Goal: Task Accomplishment & Management: Manage account settings

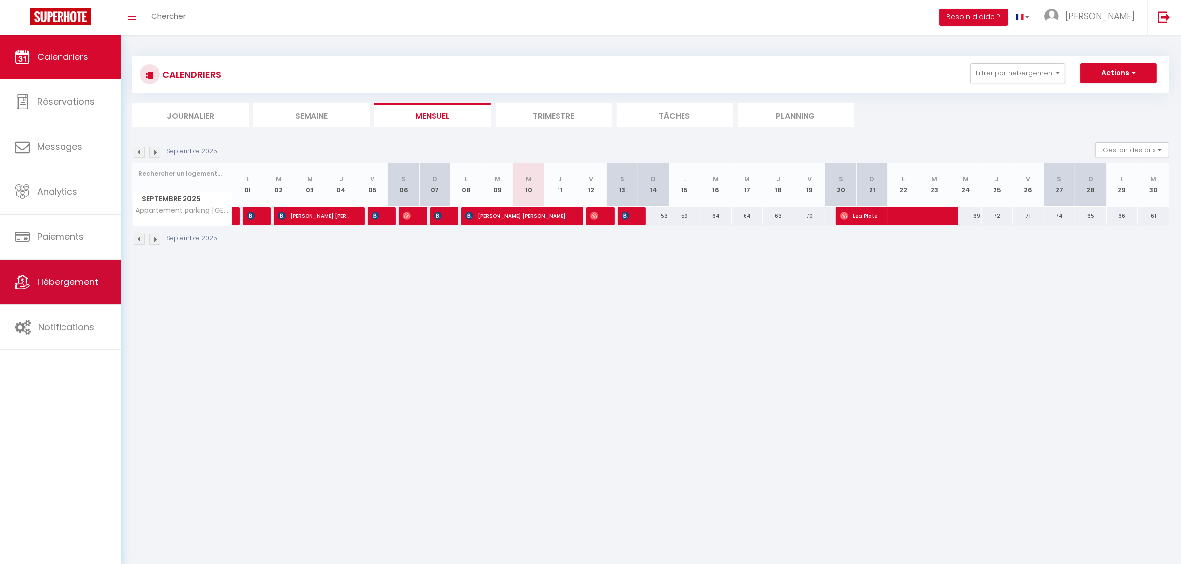
click at [73, 284] on span "Hébergement" at bounding box center [67, 282] width 61 height 12
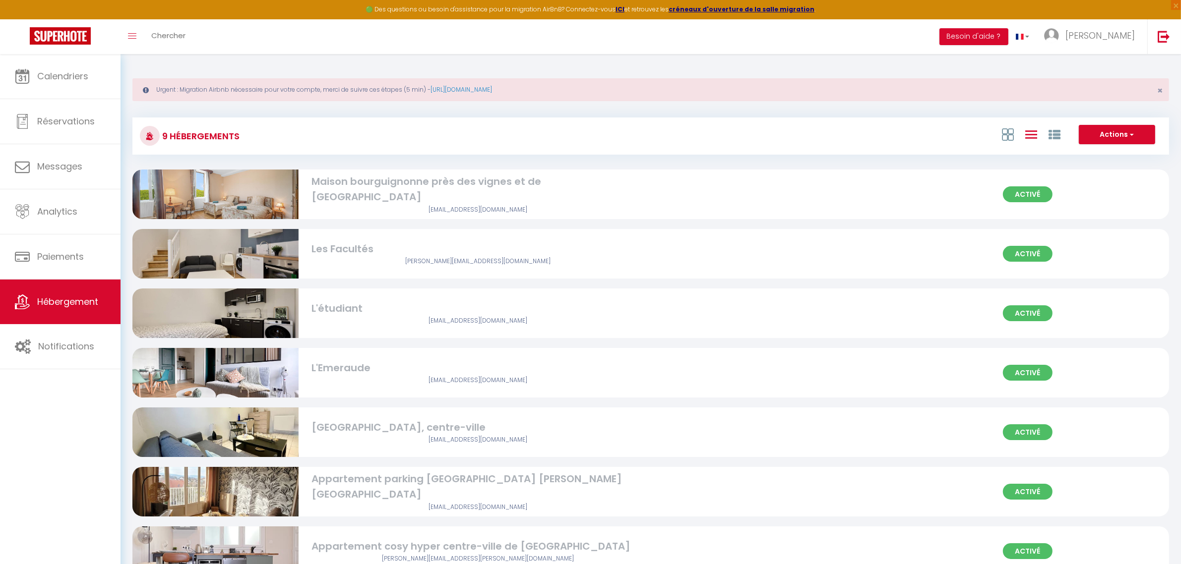
click at [248, 248] on img at bounding box center [215, 253] width 166 height 111
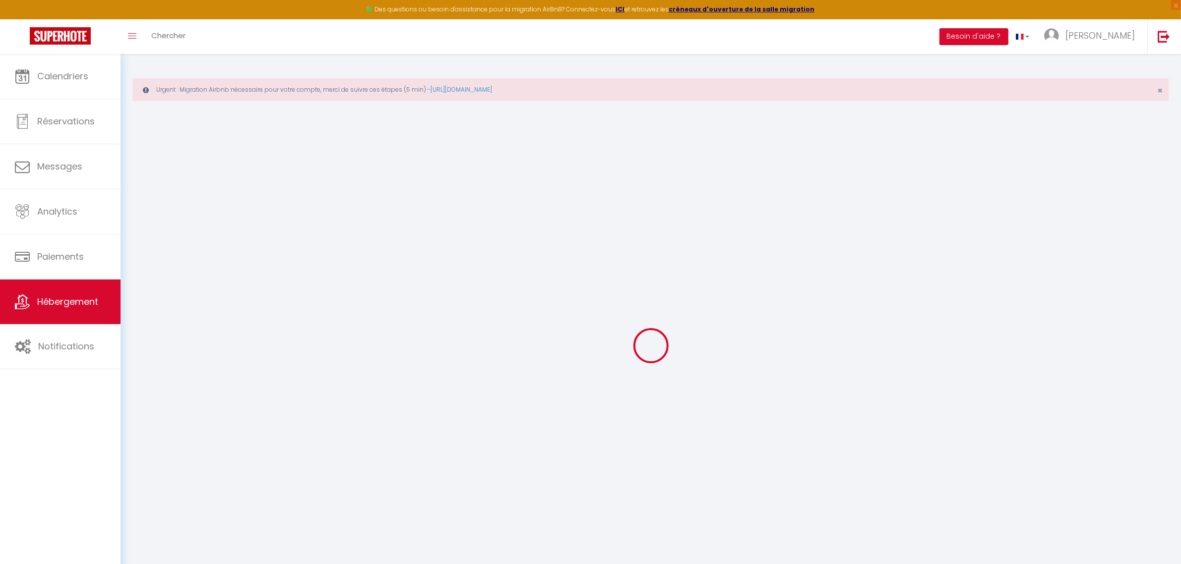
checkbox input "true"
checkbox input "false"
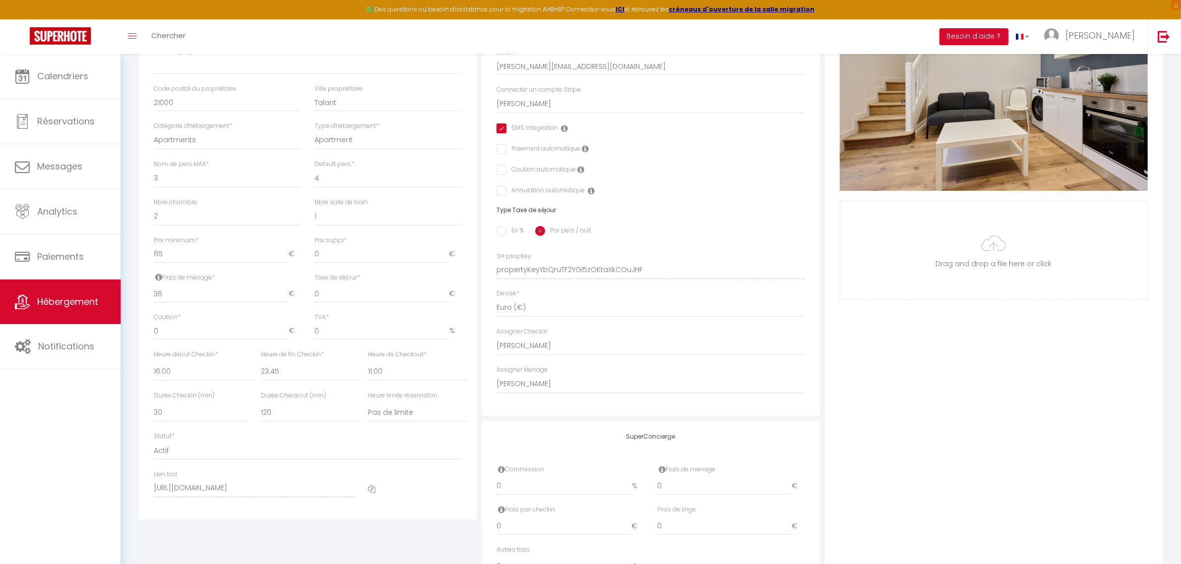
scroll to position [310, 0]
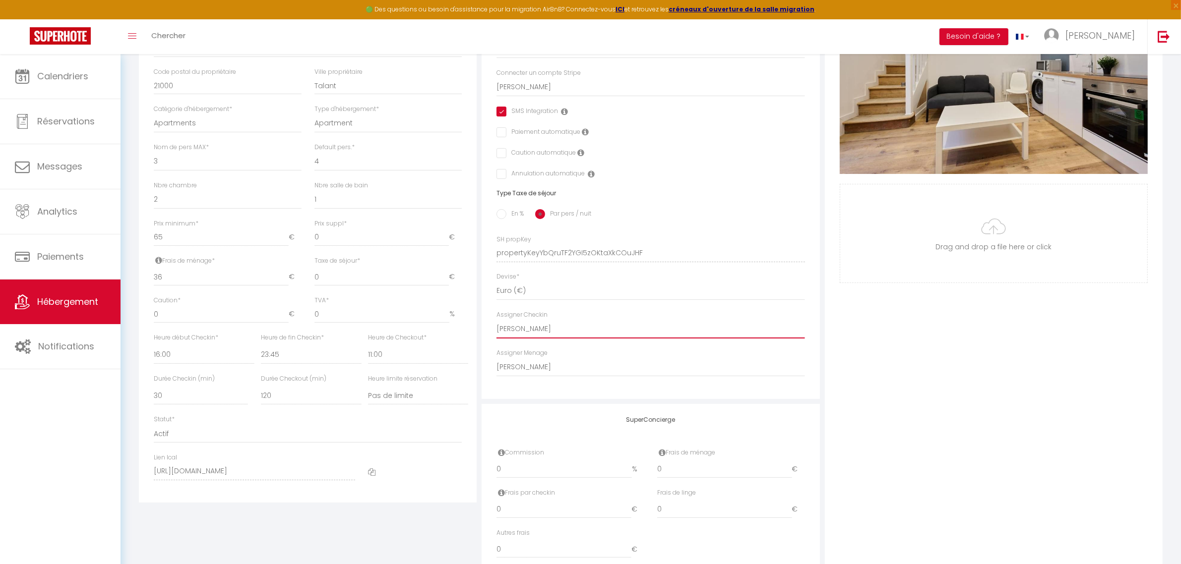
click at [603, 323] on select "- Anissa El Kadri Camille Fallet Rachida FAKHIR Clement BECCU Magali Casagrande" at bounding box center [650, 329] width 308 height 19
click at [496, 320] on select "- Anissa El Kadri Camille Fallet Rachida FAKHIR Clement BECCU Magali Casagrande" at bounding box center [650, 329] width 308 height 19
click at [597, 366] on select "- Anissa El Kadri Camille Fallet Rachida FAKHIR Clement BECCU Magali Casagrande" at bounding box center [650, 367] width 308 height 19
click at [496, 358] on select "- Anissa El Kadri Camille Fallet Rachida FAKHIR Clement BECCU Magali Casagrande" at bounding box center [650, 367] width 308 height 19
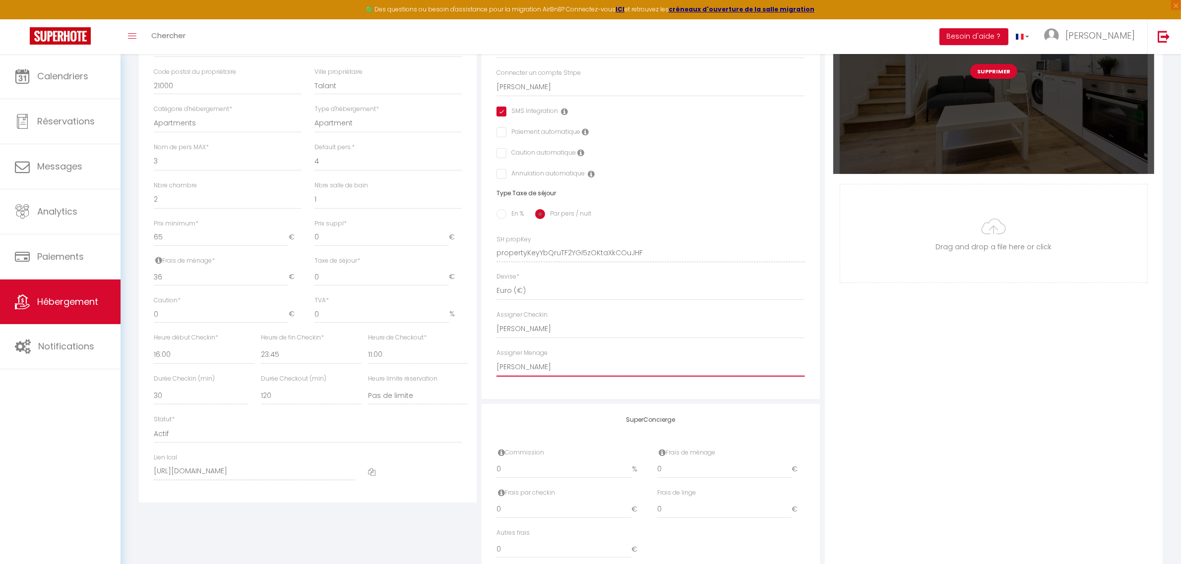
scroll to position [0, 0]
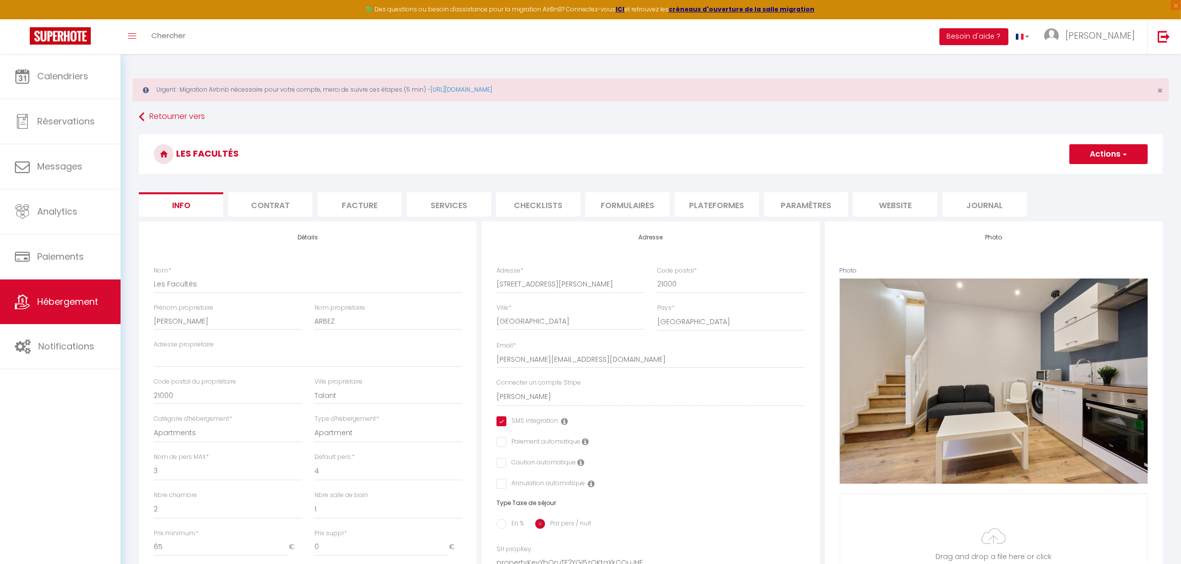
click at [1113, 153] on button "Actions" at bounding box center [1108, 154] width 78 height 20
click at [1074, 180] on input "Enregistrer" at bounding box center [1069, 176] width 37 height 10
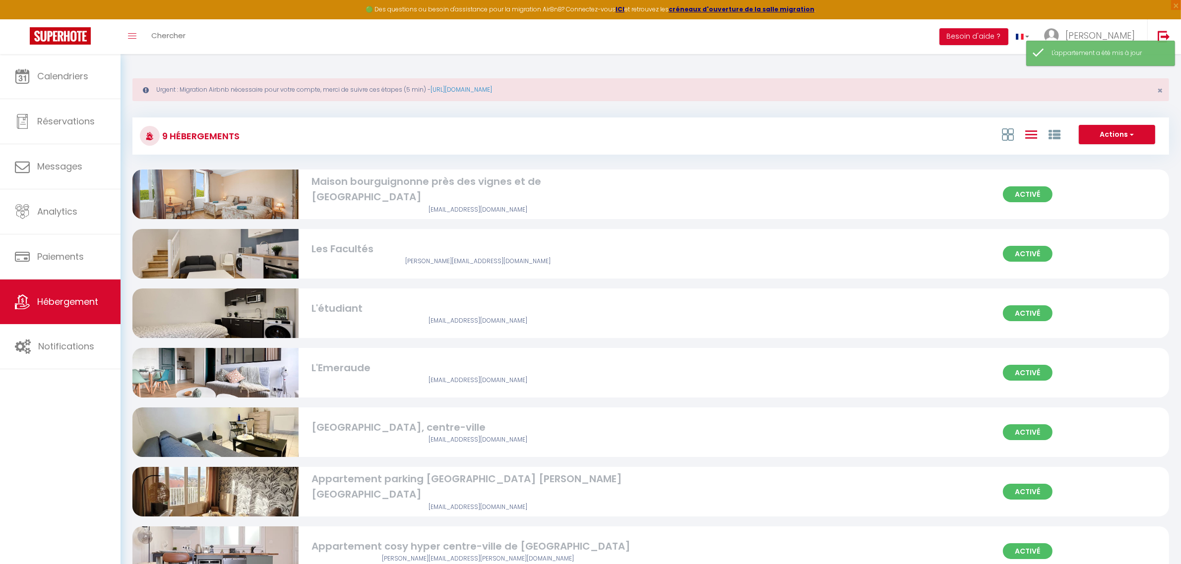
click at [665, 259] on div "Activé Les Facultés noellie.binggeli@gmail.com" at bounding box center [650, 254] width 1037 height 50
select select "3"
select select "2"
select select "1"
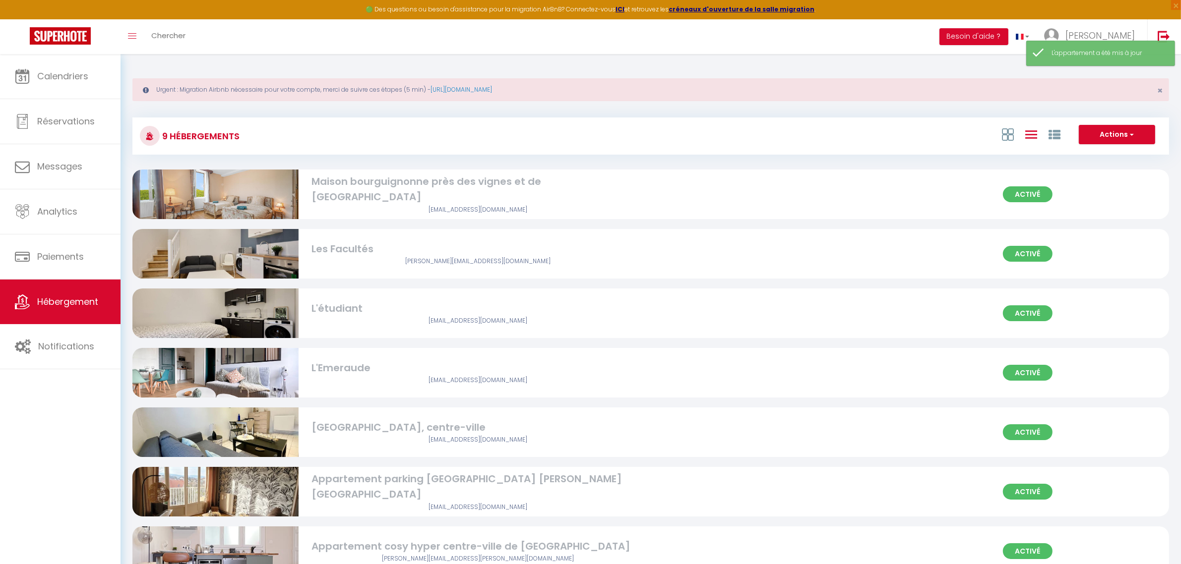
select select
select select "28"
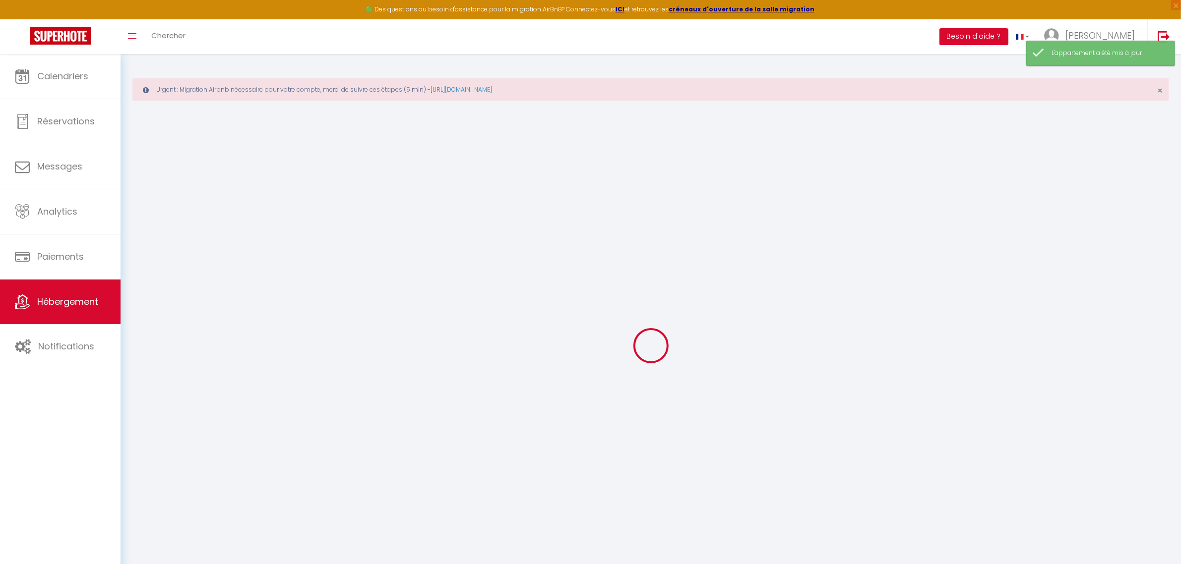
select select
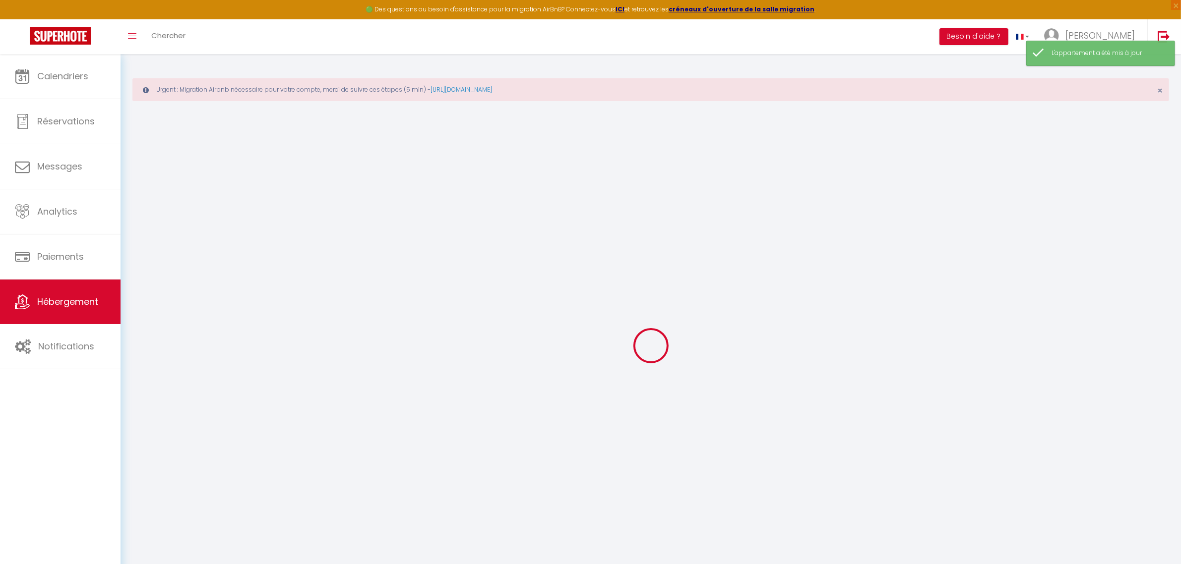
select select
checkbox input "false"
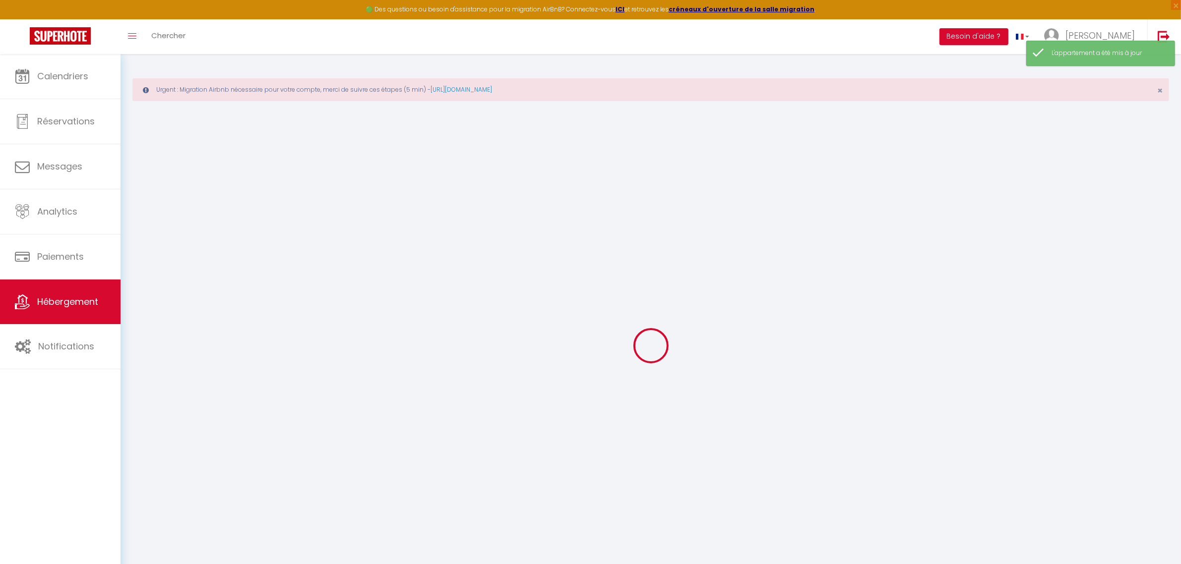
select select
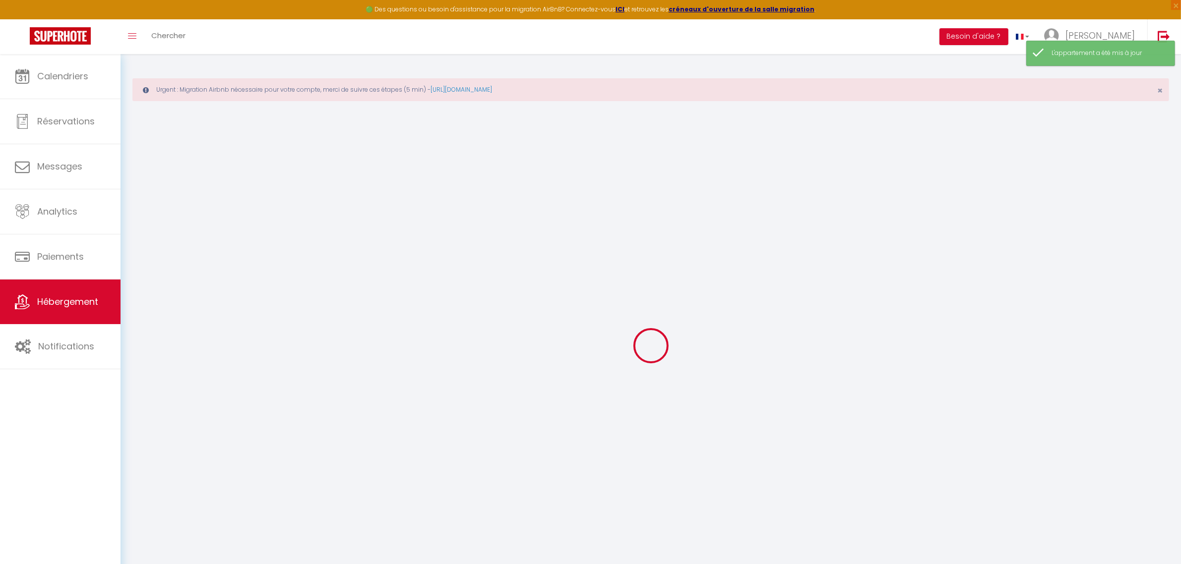
select select
checkbox input "false"
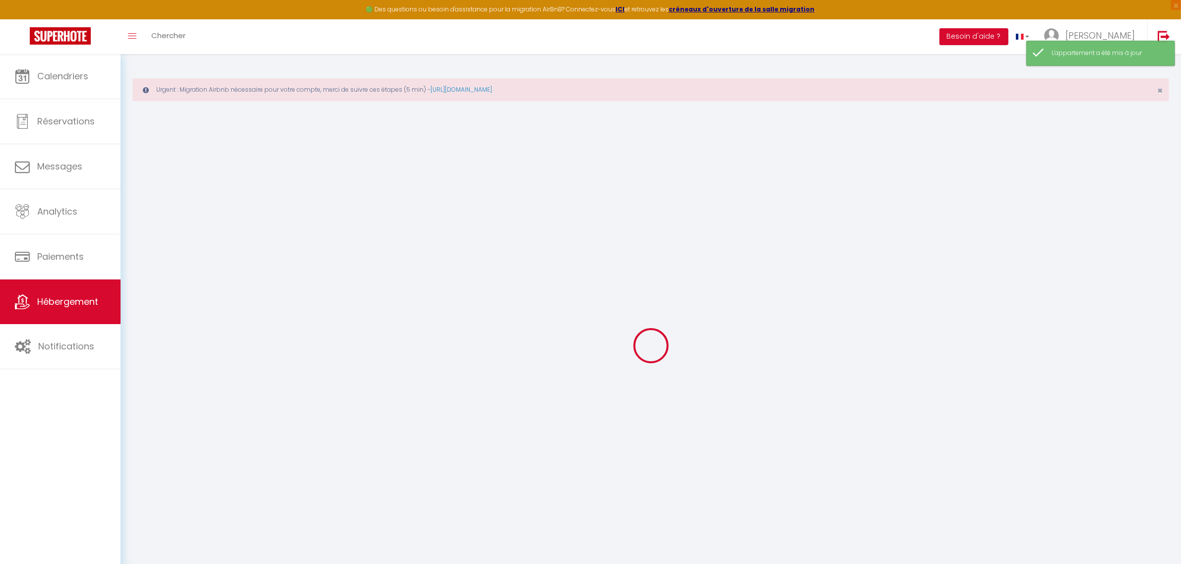
checkbox input "false"
select select
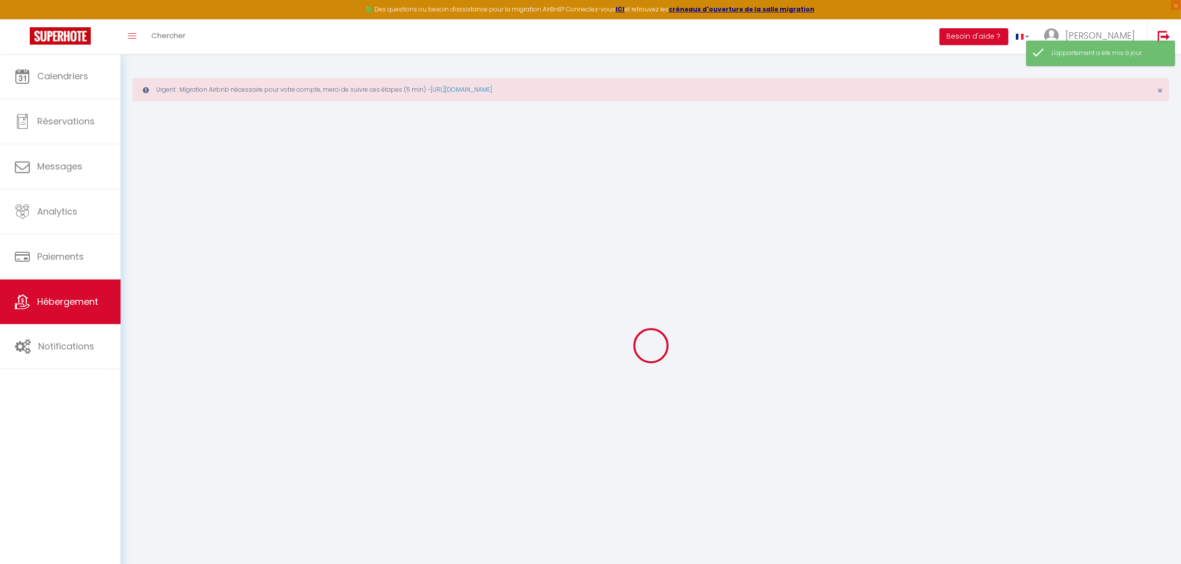
select select
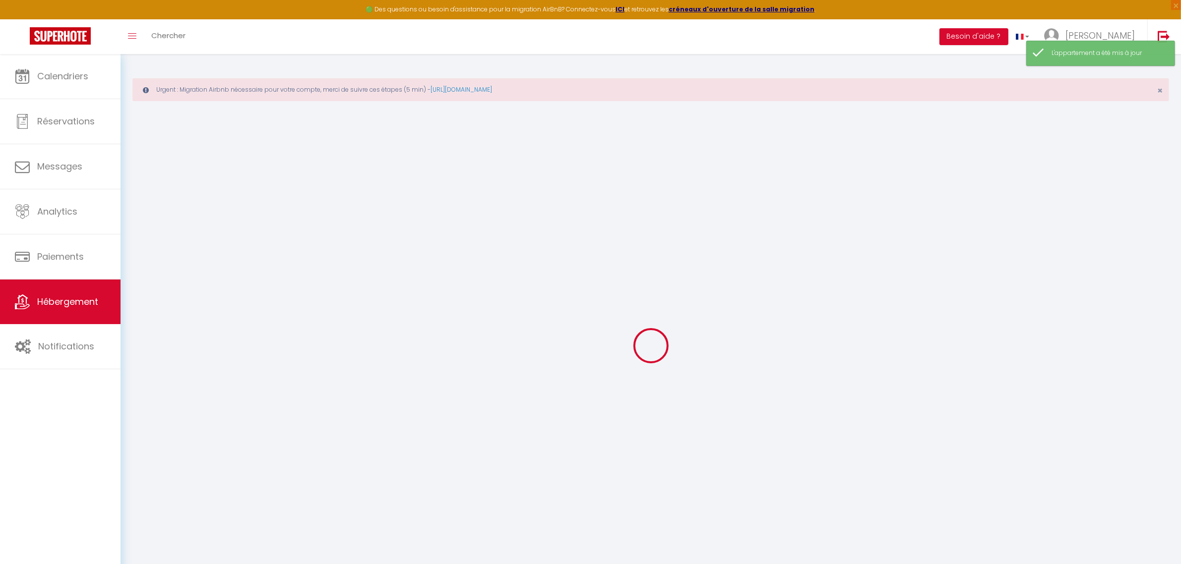
checkbox input "false"
select select
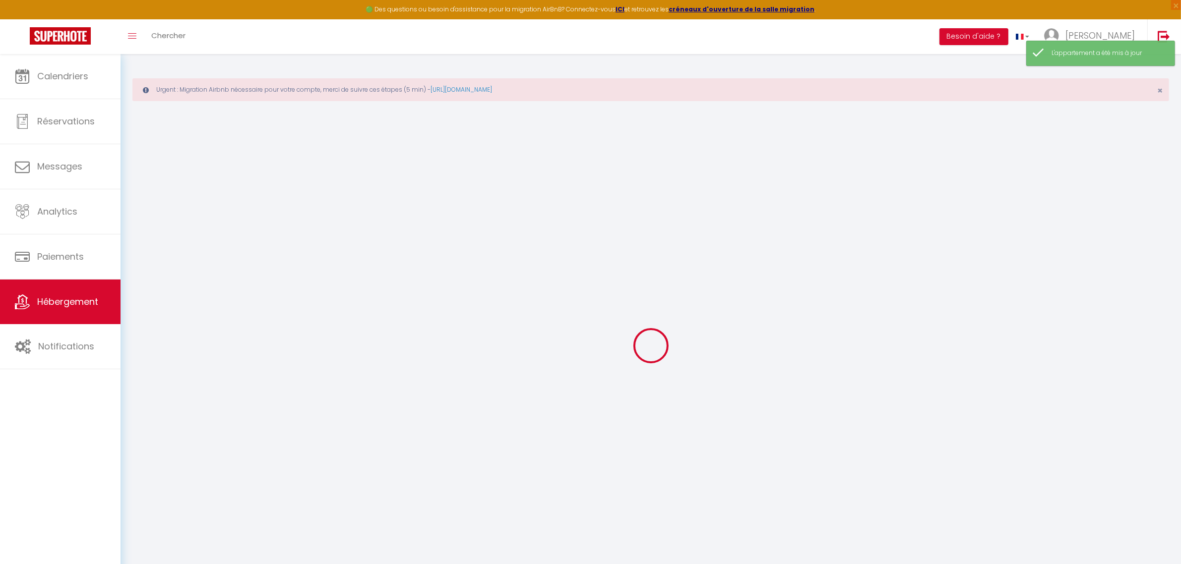
select select
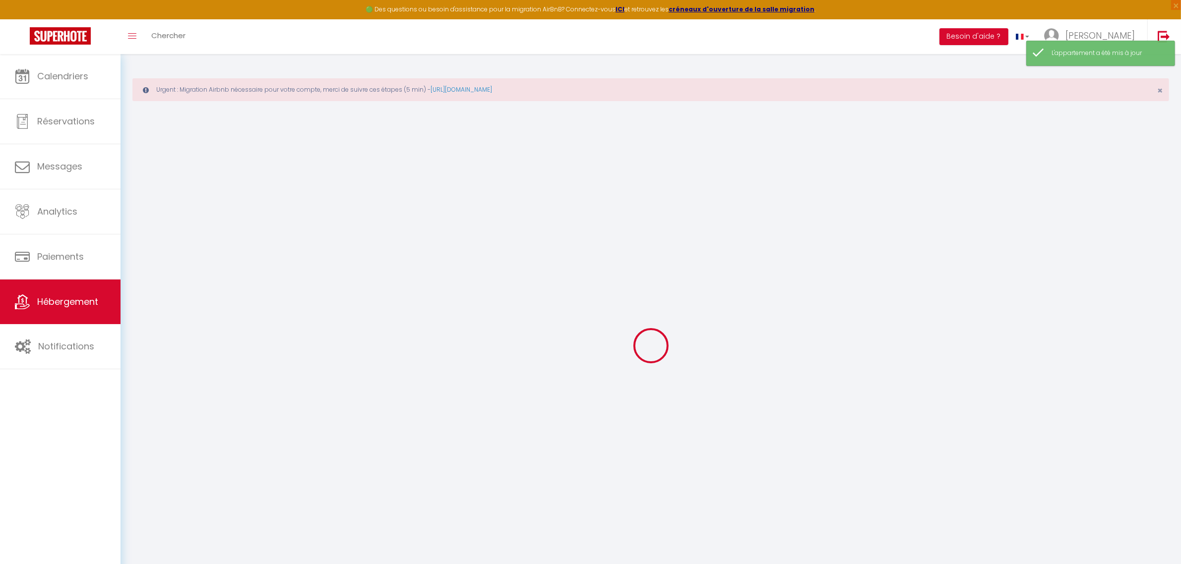
select select
checkbox input "false"
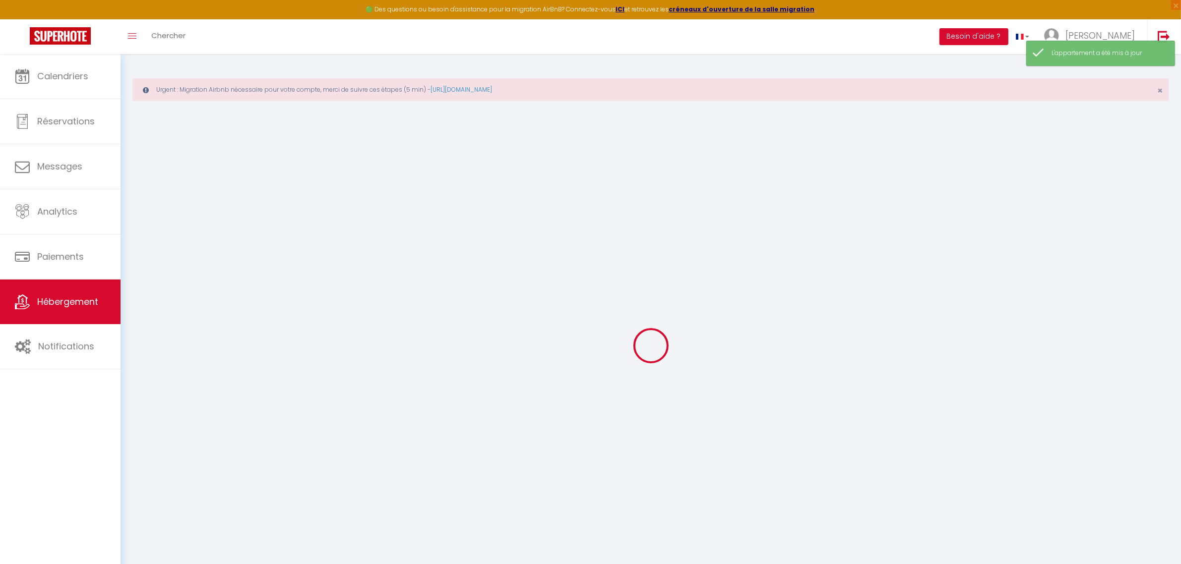
checkbox input "false"
select select
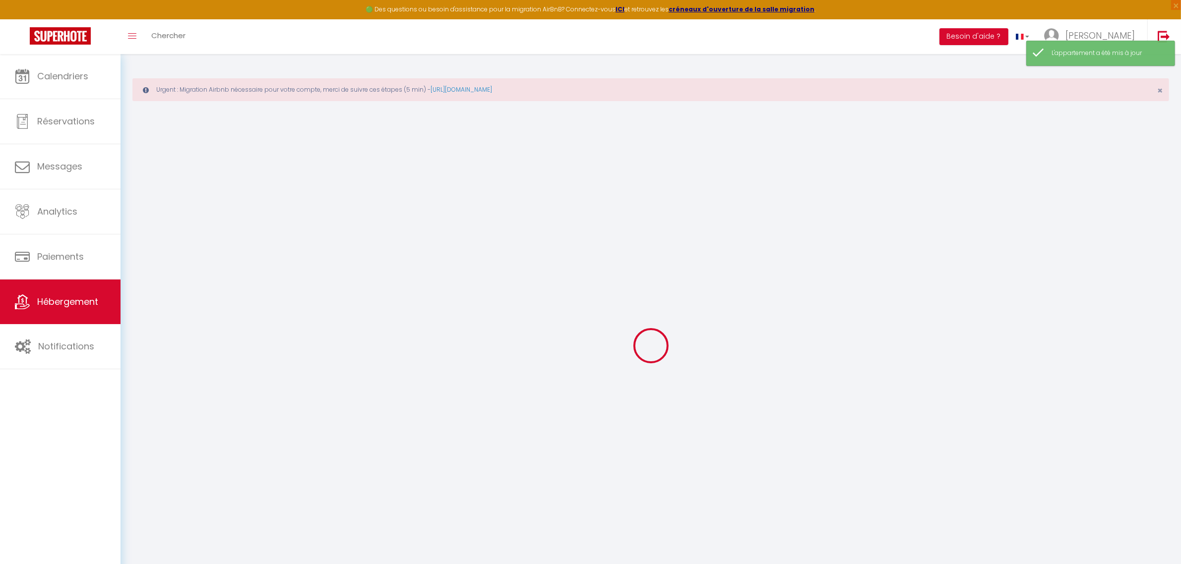
select select
checkbox input "false"
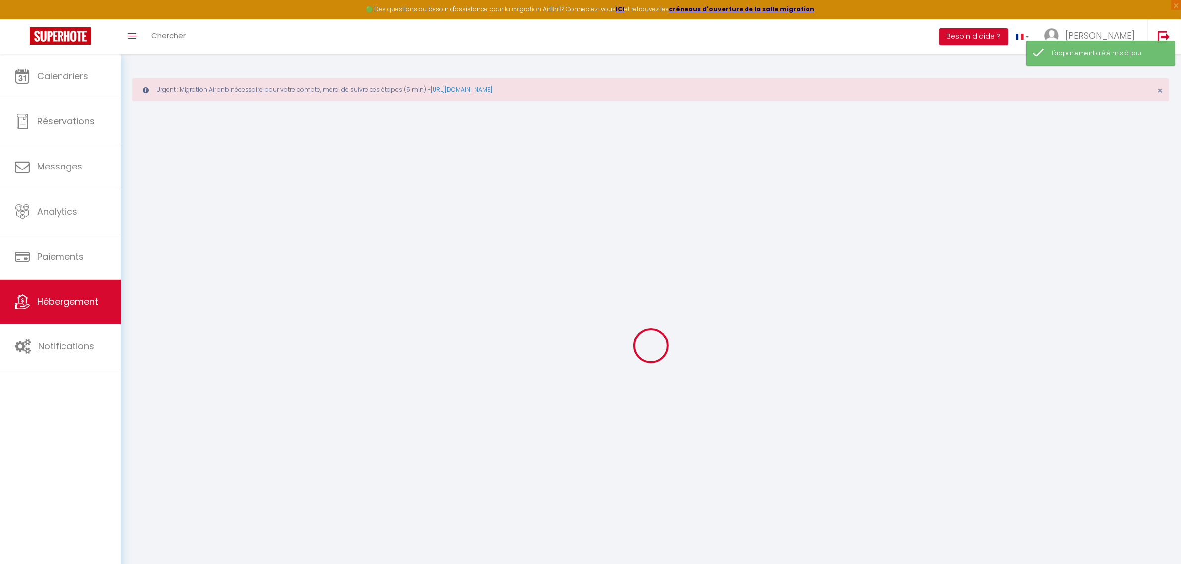
checkbox input "false"
select select
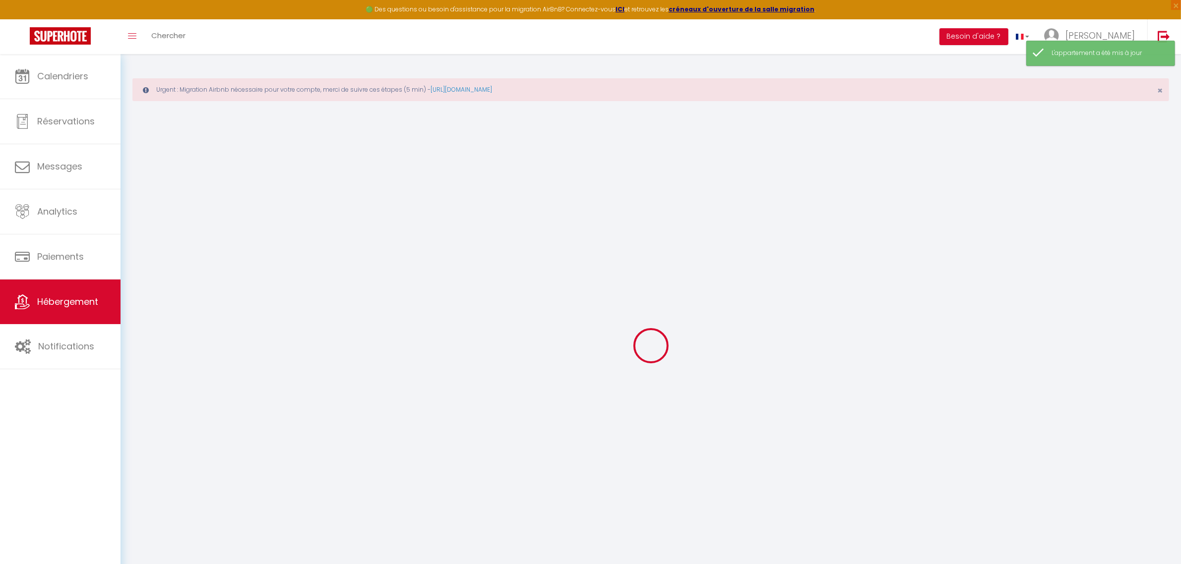
select select
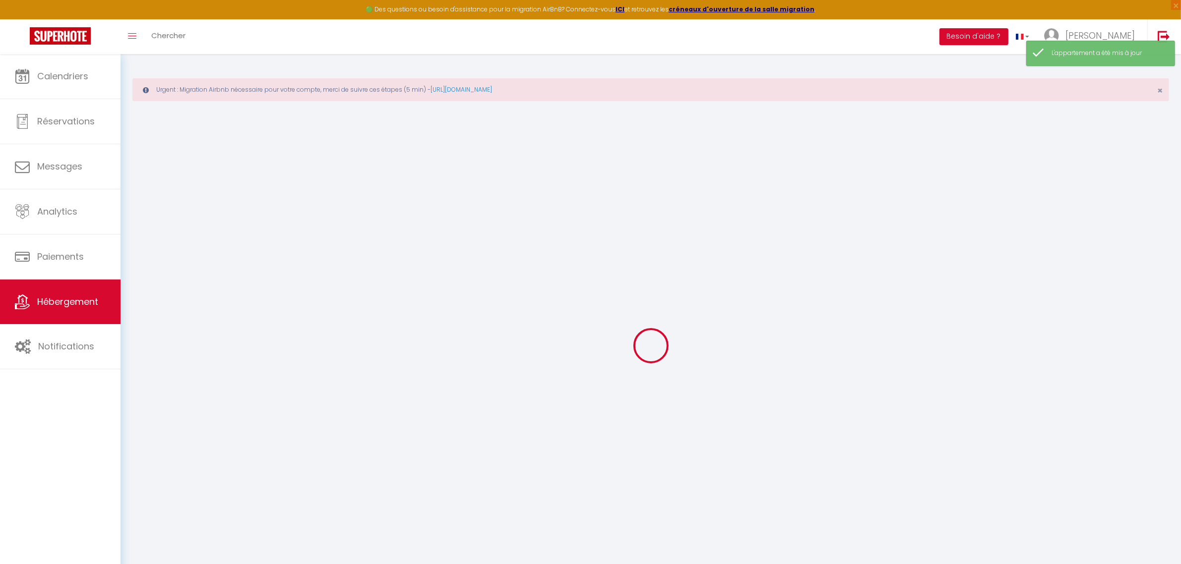
select select
checkbox input "false"
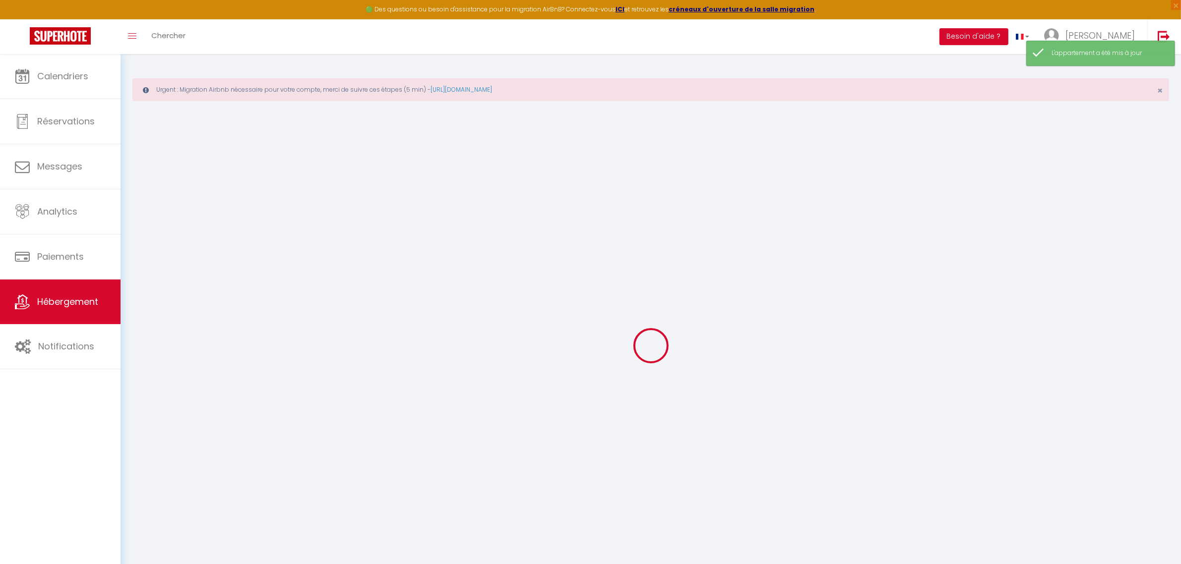
select select
type input "Les Facultés"
type input "Benjamin"
type input "ARBEZ"
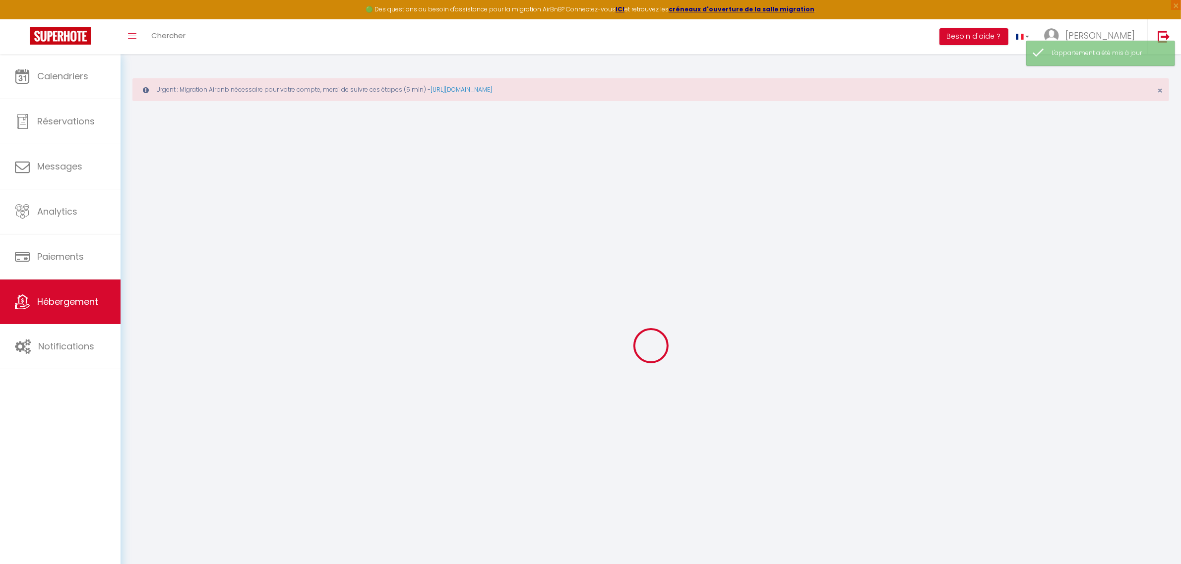
type input "21000"
type input "Talant"
select select "4"
select select "2"
type input "65"
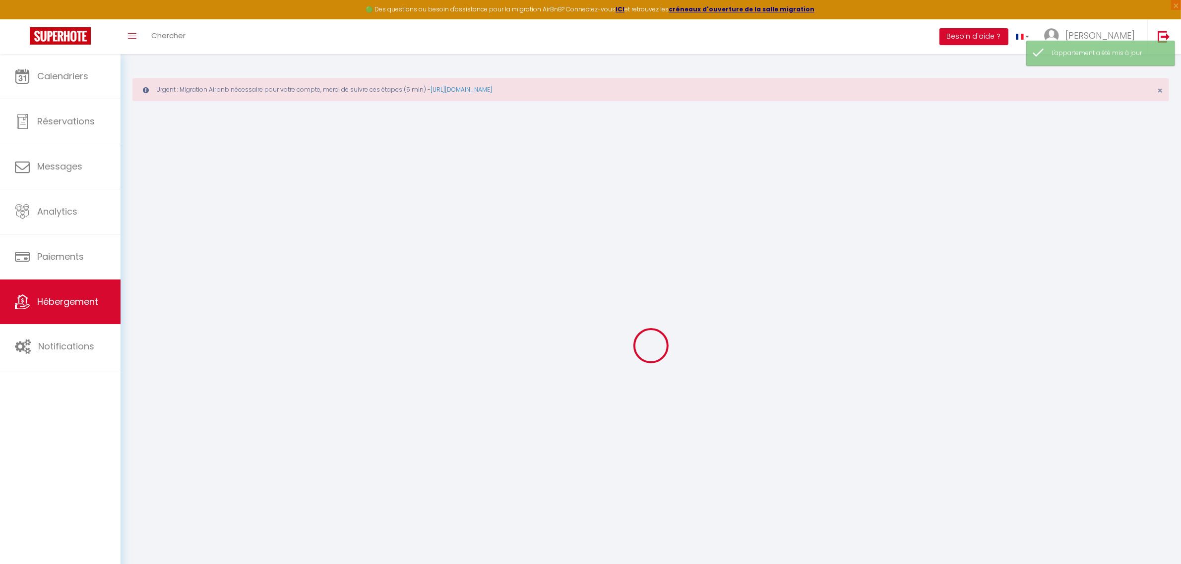
type input "36"
select select
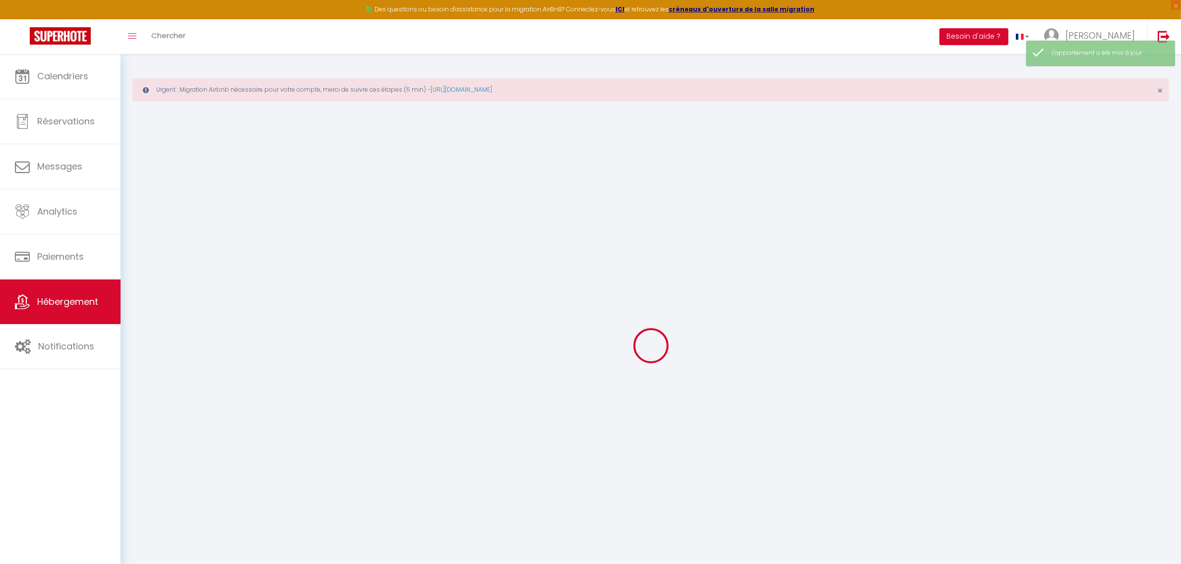
select select
type input "44 BIS rue Jules D'Arbaumont"
type input "21000"
type input "Dijon"
type input "[PERSON_NAME][EMAIL_ADDRESS][DOMAIN_NAME]"
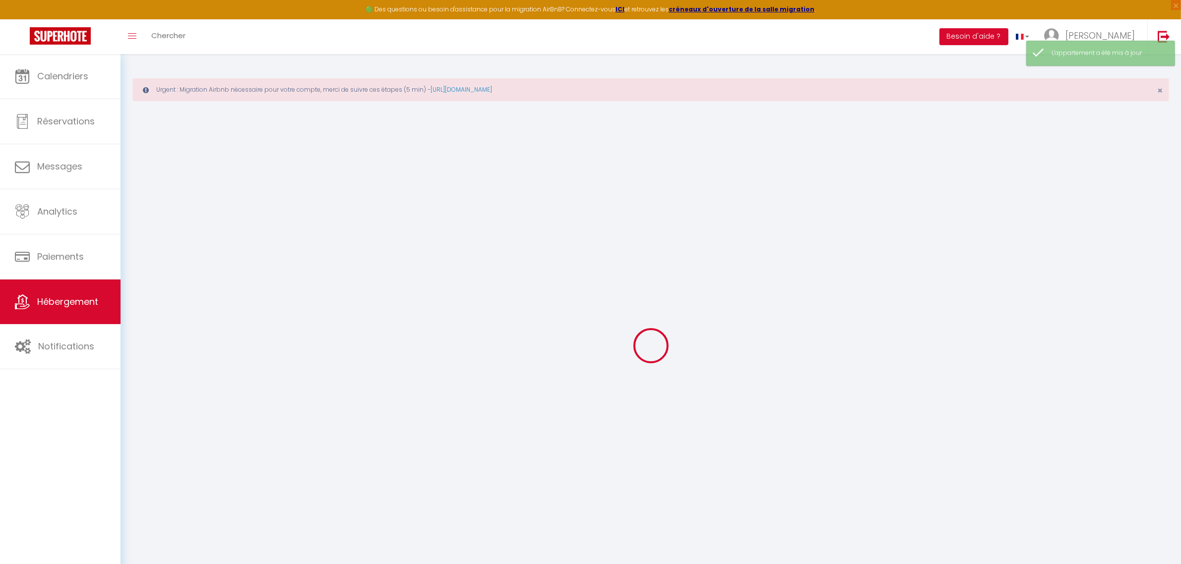
select select "15843"
checkbox input "true"
checkbox input "false"
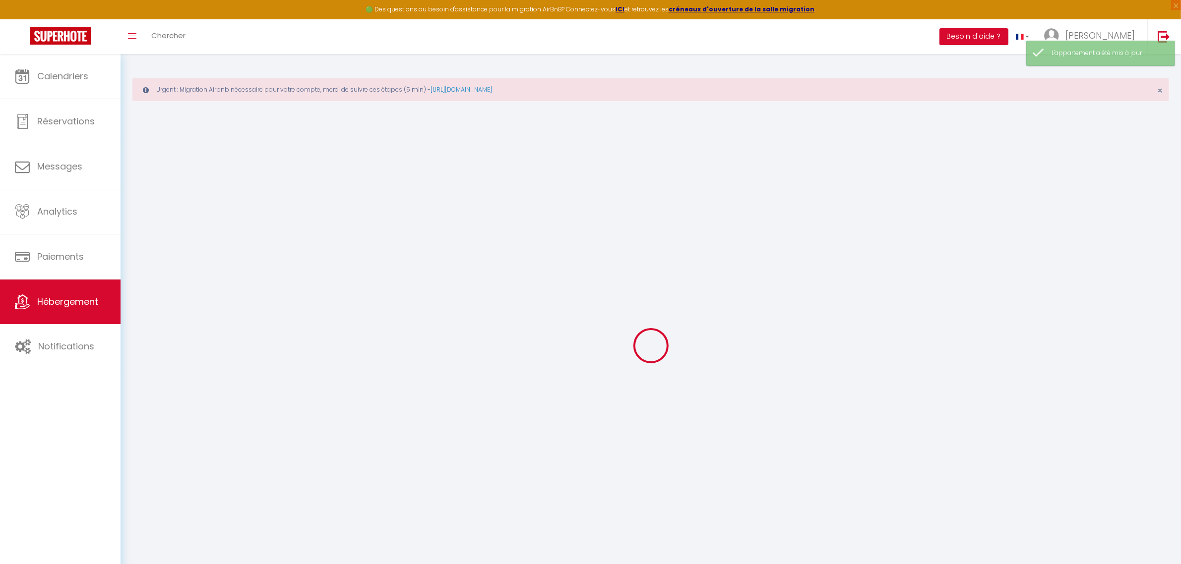
type input "0"
select select
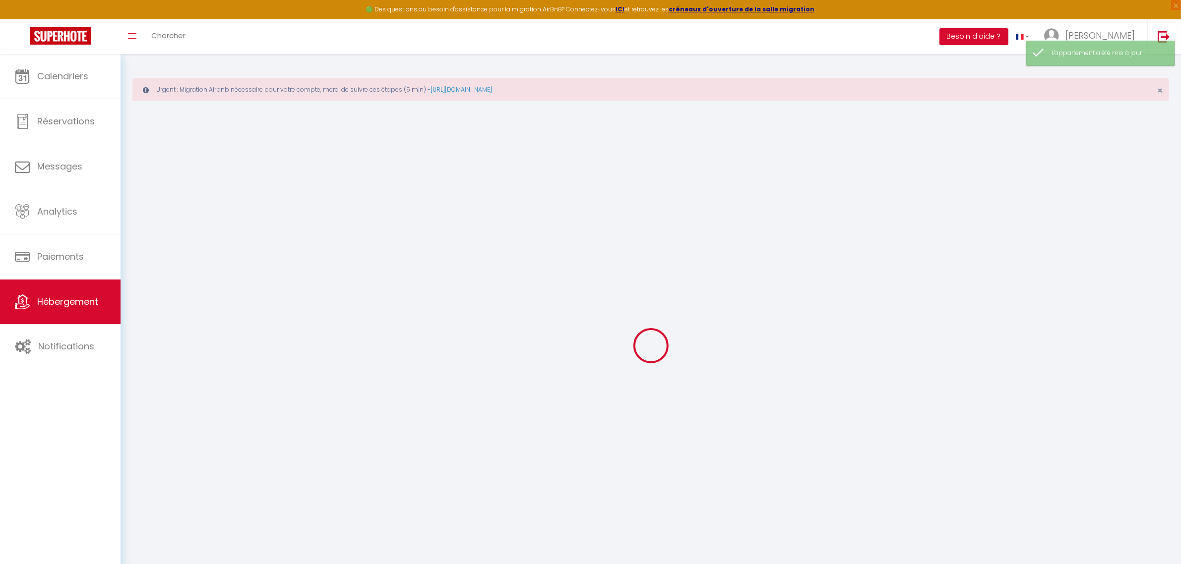
select select
checkbox input "true"
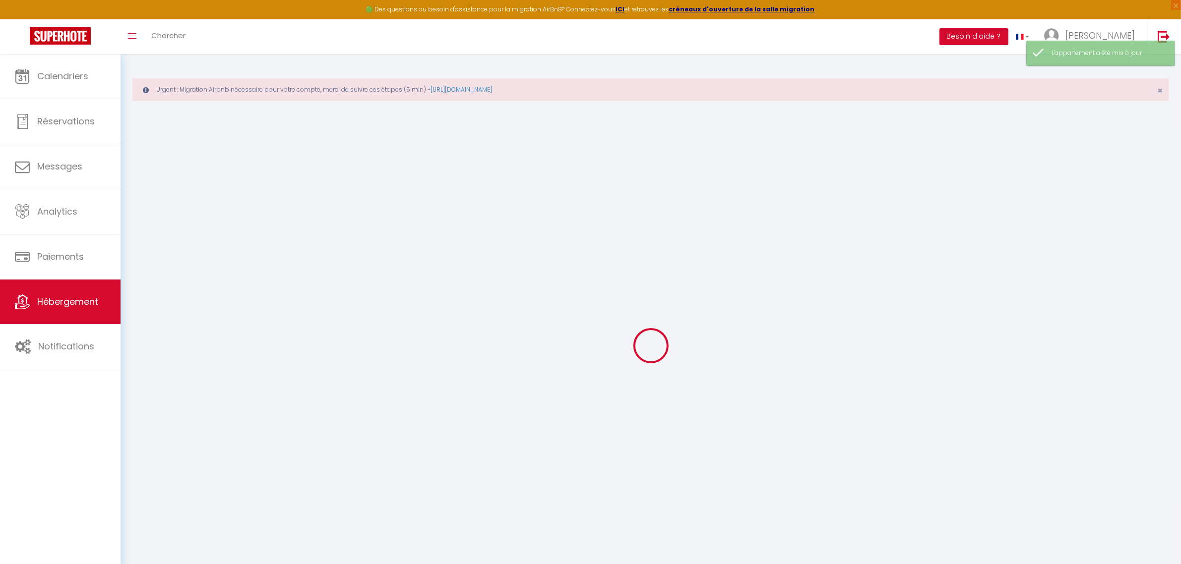
checkbox input "false"
select select
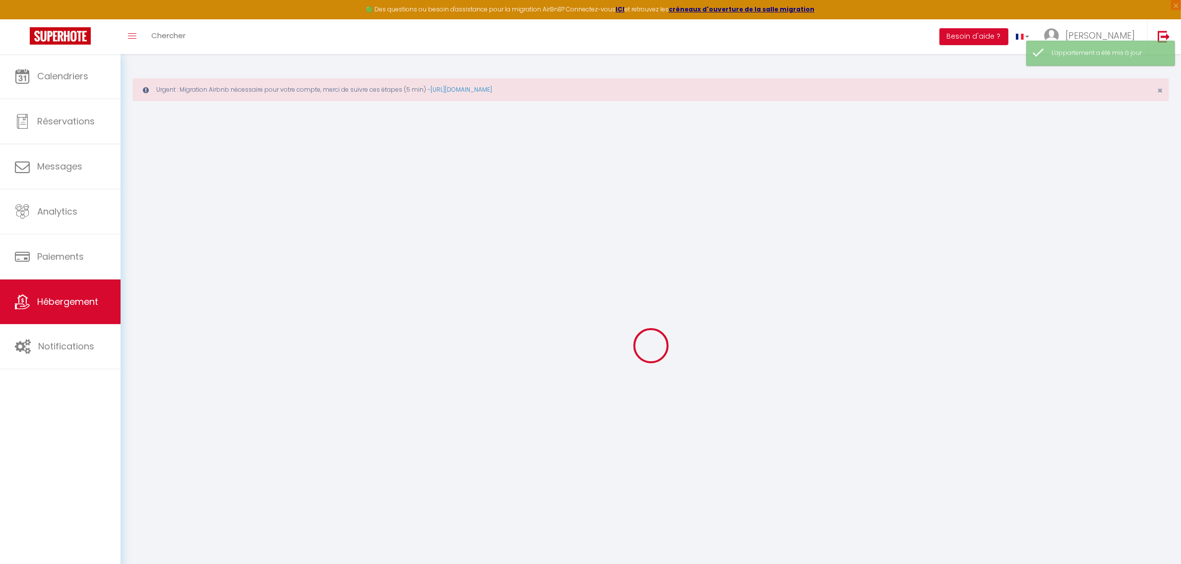
select select
checkbox input "true"
checkbox input "false"
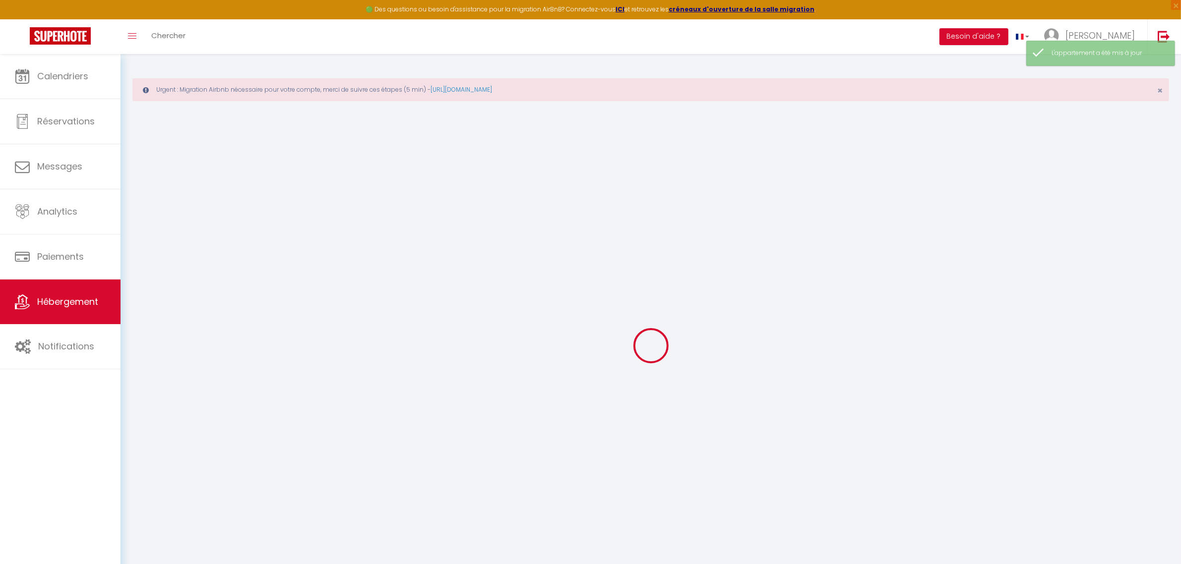
checkbox input "false"
checkbox input "true"
checkbox input "false"
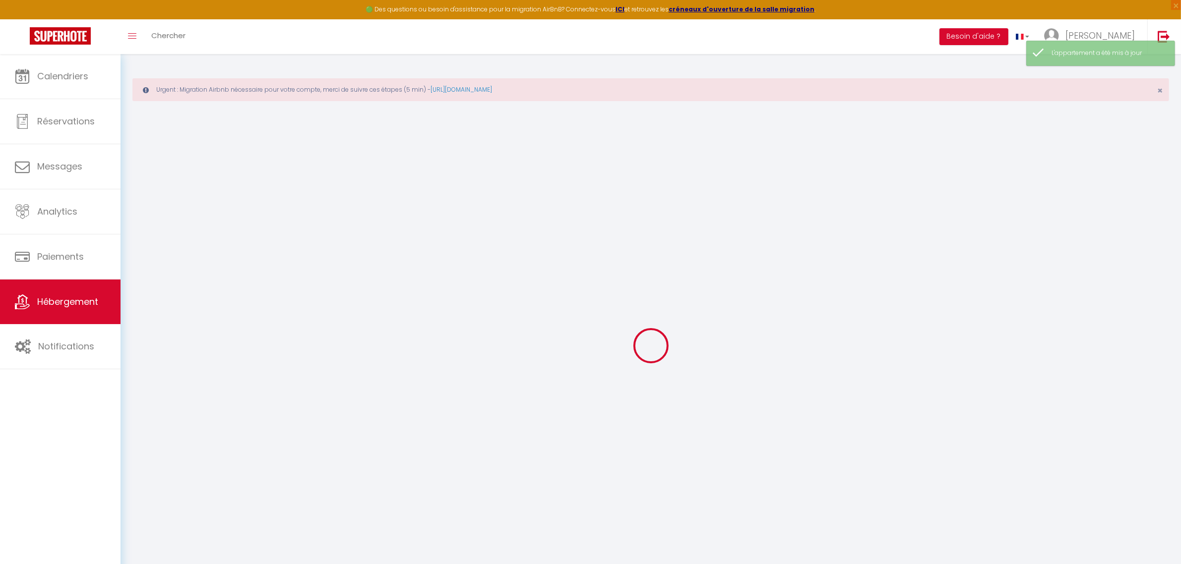
checkbox input "false"
checkbox input "true"
checkbox input "false"
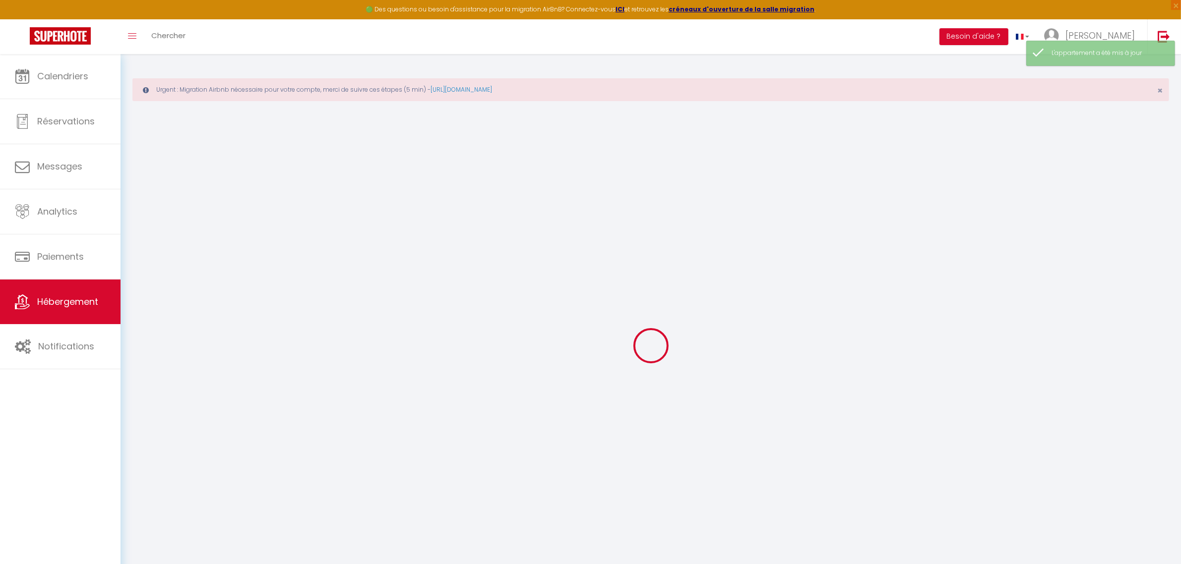
select select "16:00"
select select "23:45"
select select "11:00"
select select "30"
select select "120"
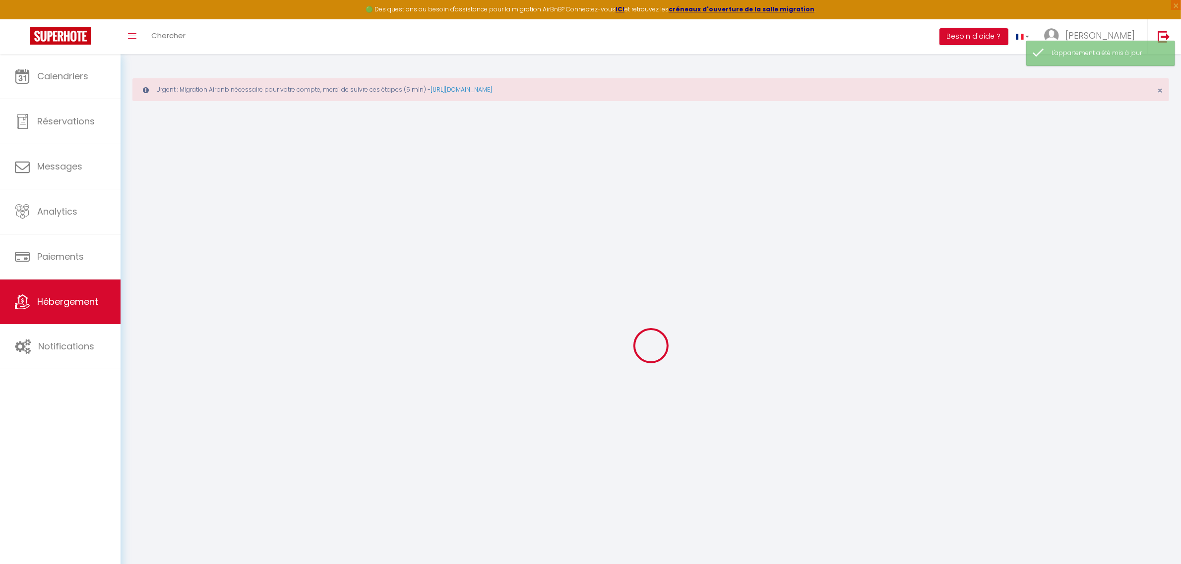
select select "49502"
checkbox input "true"
checkbox input "false"
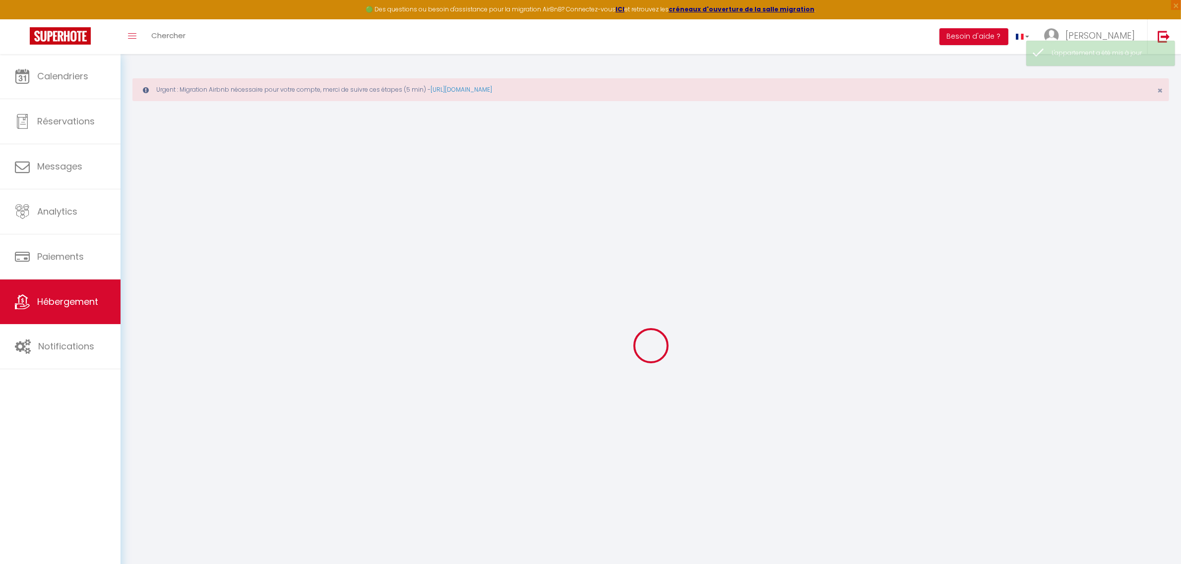
checkbox input "false"
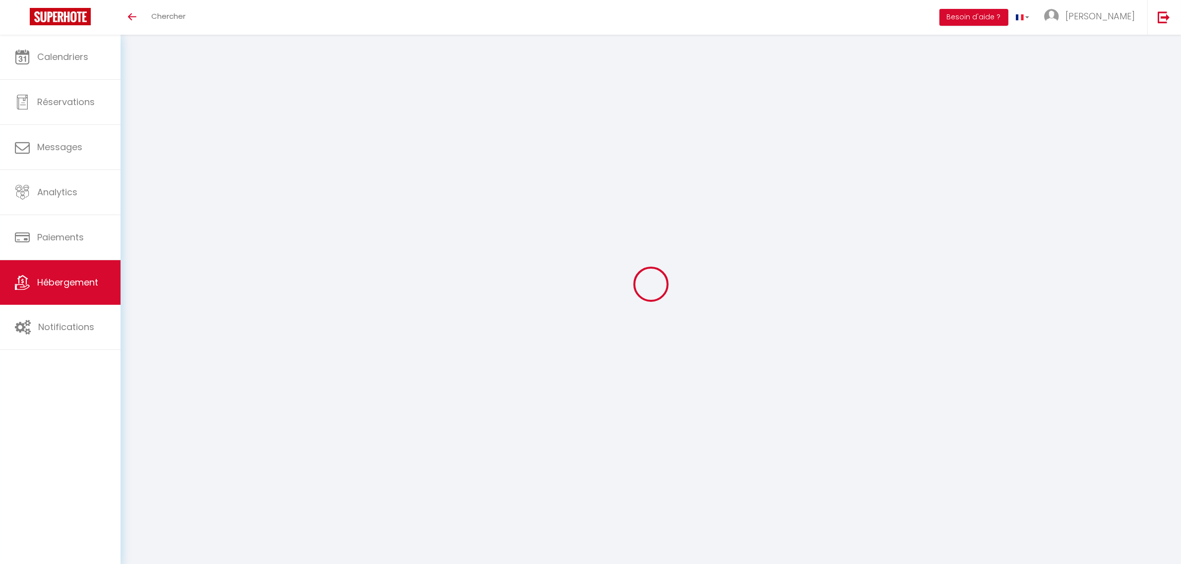
checkbox input "true"
checkbox input "false"
select select "16:00"
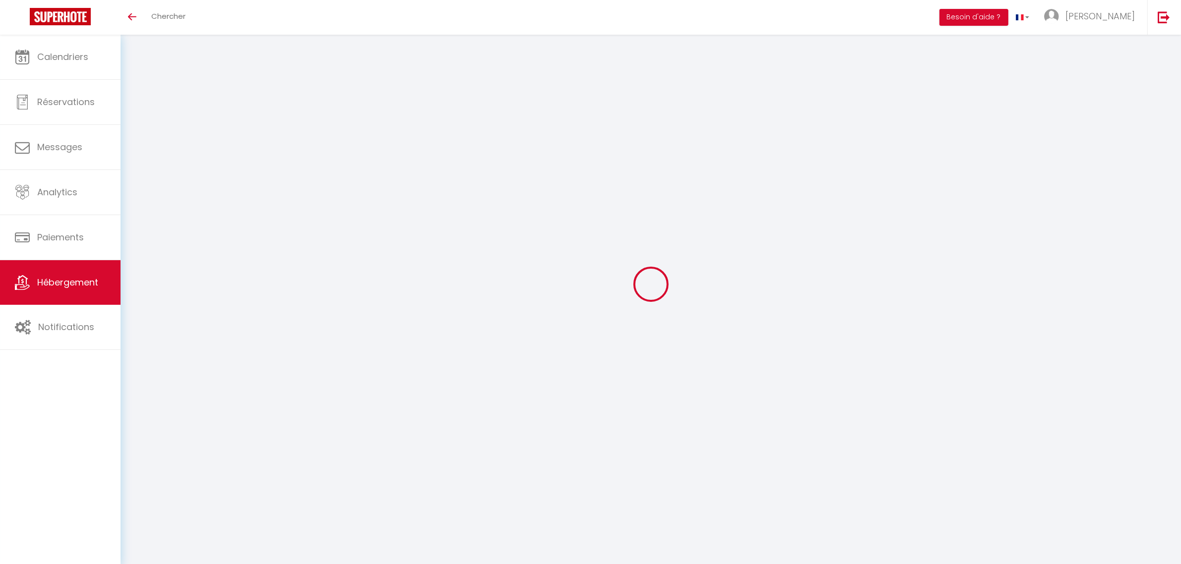
select select "23:45"
select select "11:00"
select select "30"
select select "120"
select select "49502"
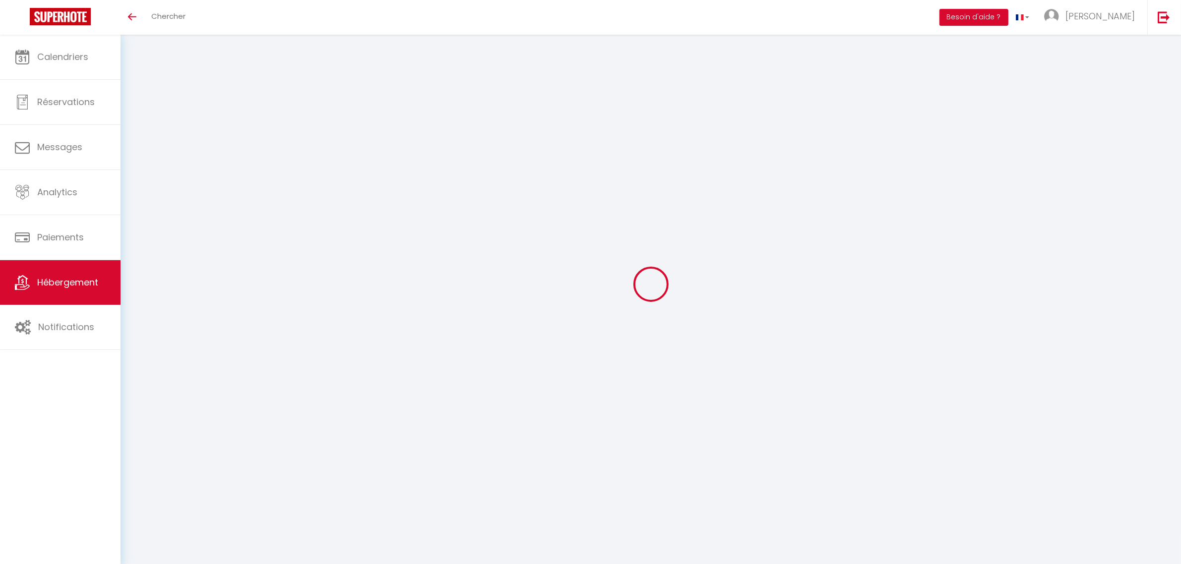
select select "49502"
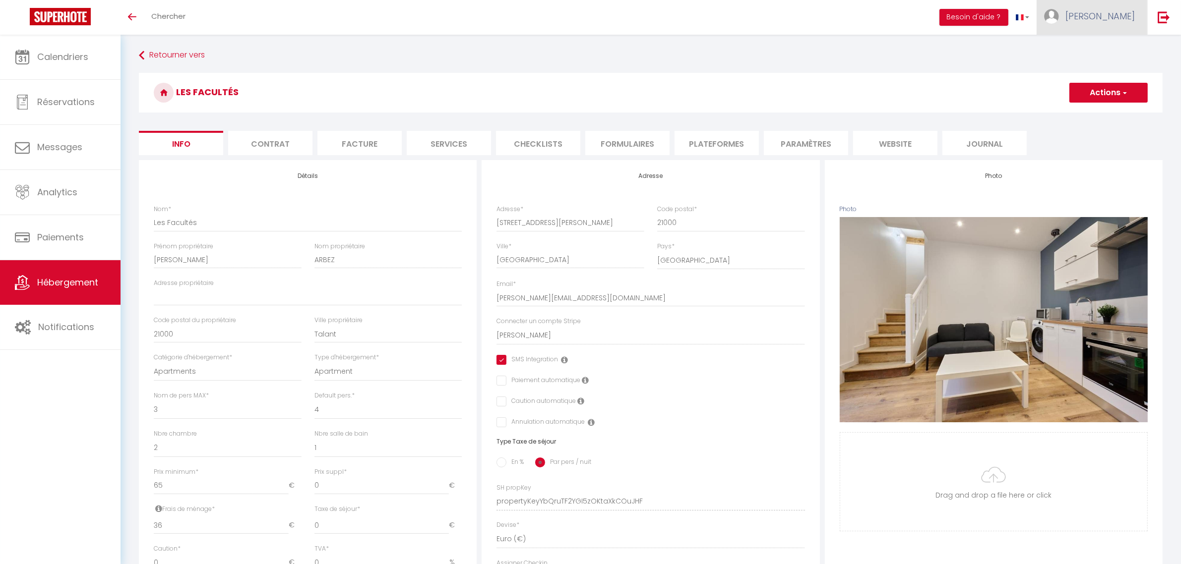
click at [1129, 15] on span "[PERSON_NAME]" at bounding box center [1099, 16] width 69 height 12
click at [1097, 63] on link "Équipe" at bounding box center [1107, 67] width 73 height 17
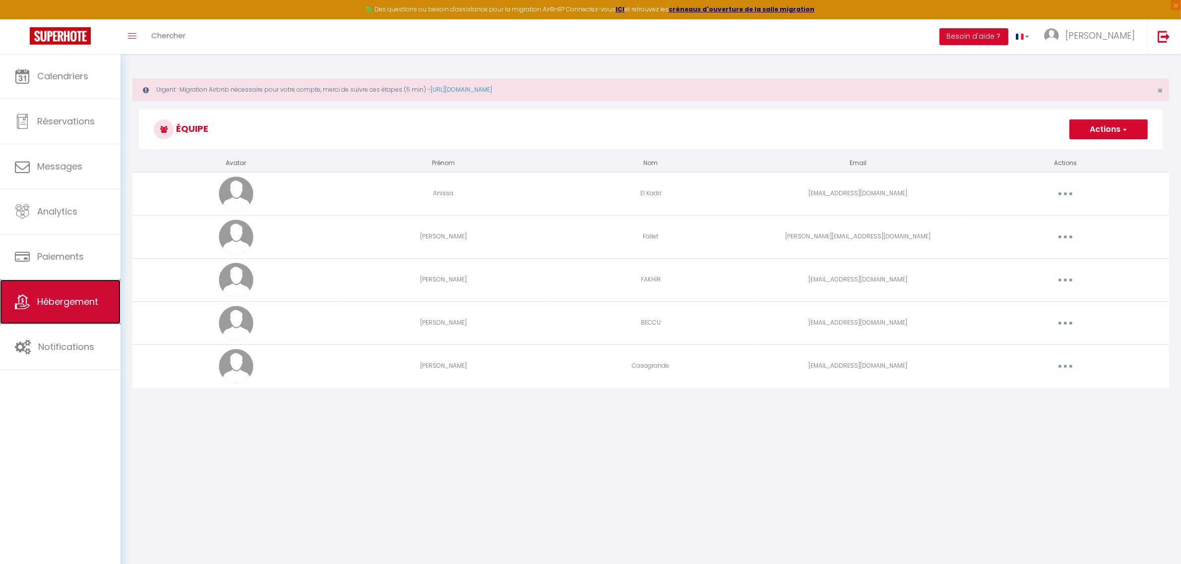
click at [62, 299] on span "Hébergement" at bounding box center [67, 302] width 61 height 12
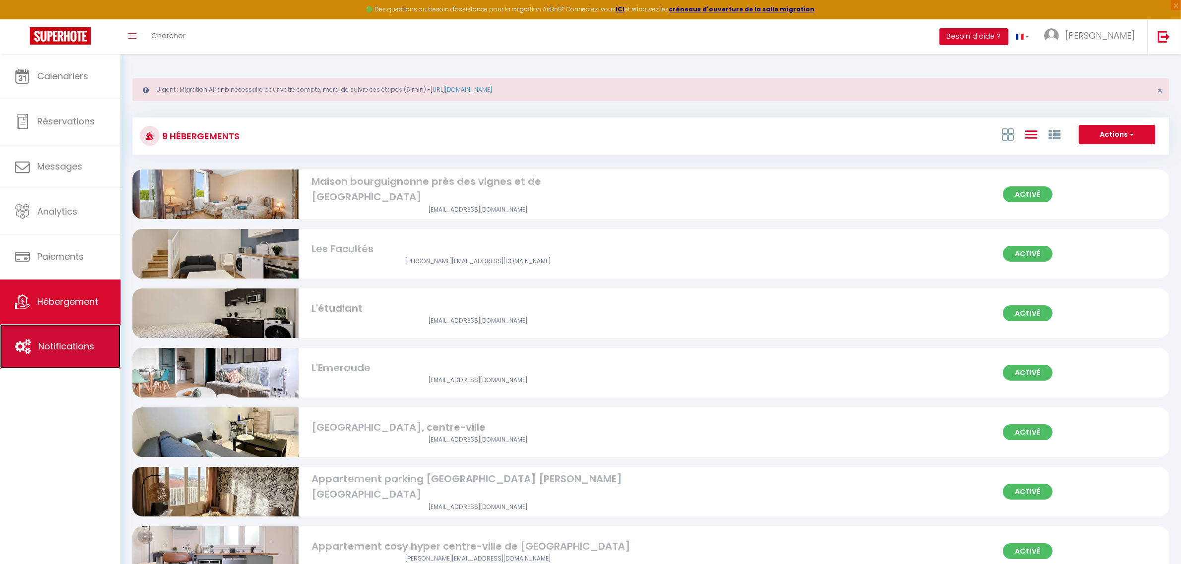
click at [83, 340] on link "Notifications" at bounding box center [60, 346] width 121 height 45
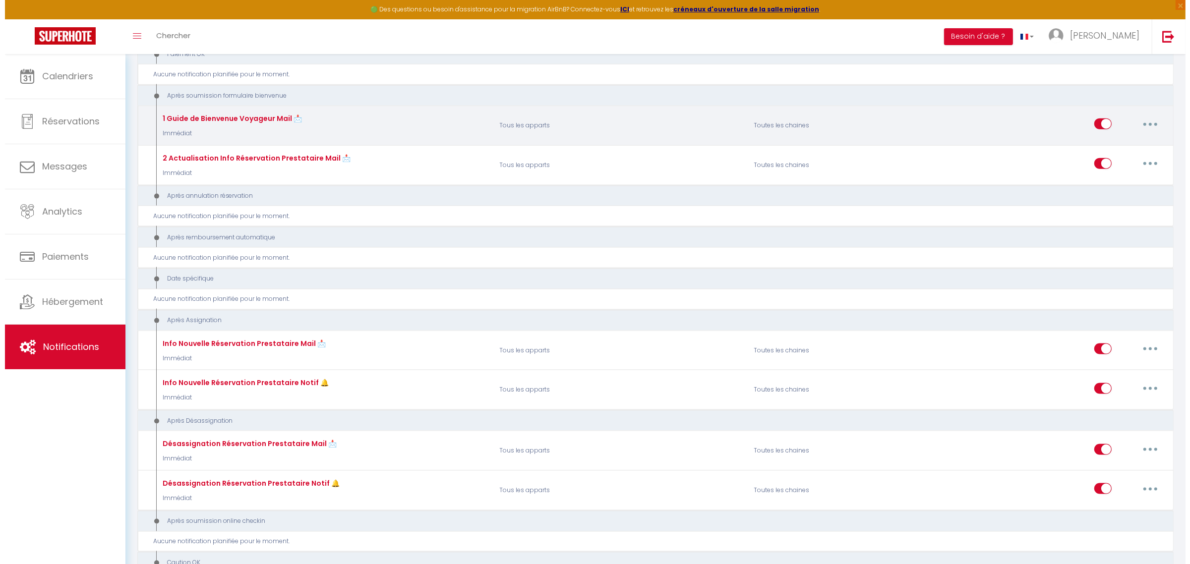
scroll to position [1623, 0]
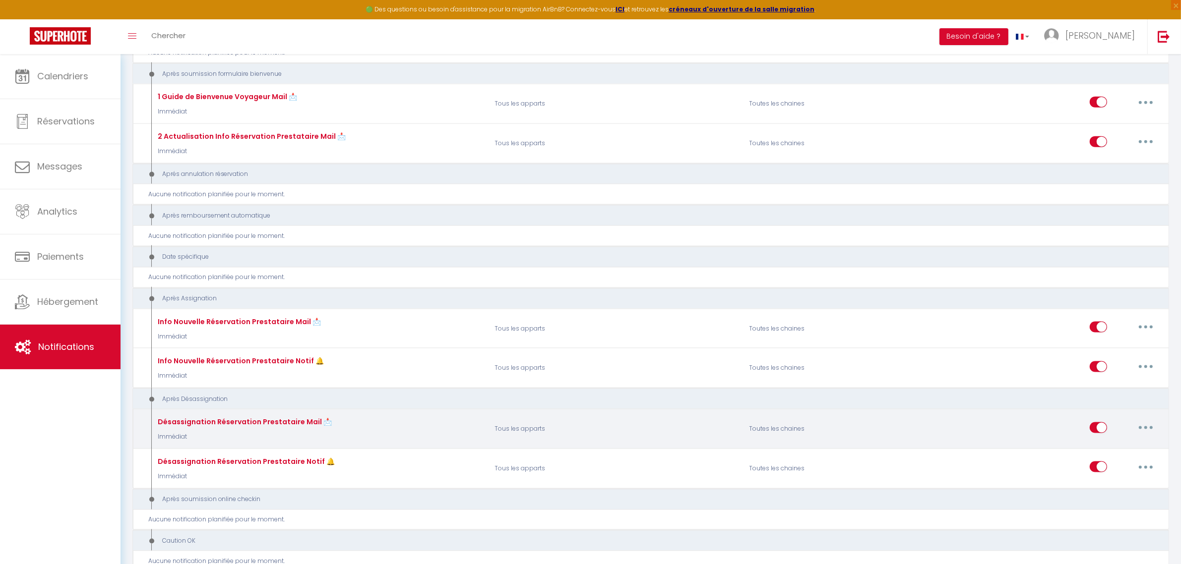
click at [1151, 420] on button "button" at bounding box center [1146, 428] width 28 height 16
click at [1109, 442] on link "Editer" at bounding box center [1119, 450] width 73 height 17
type input "Désassignation Réservation Prestataire Mail 📩"
select select "22"
select select "Immédiat"
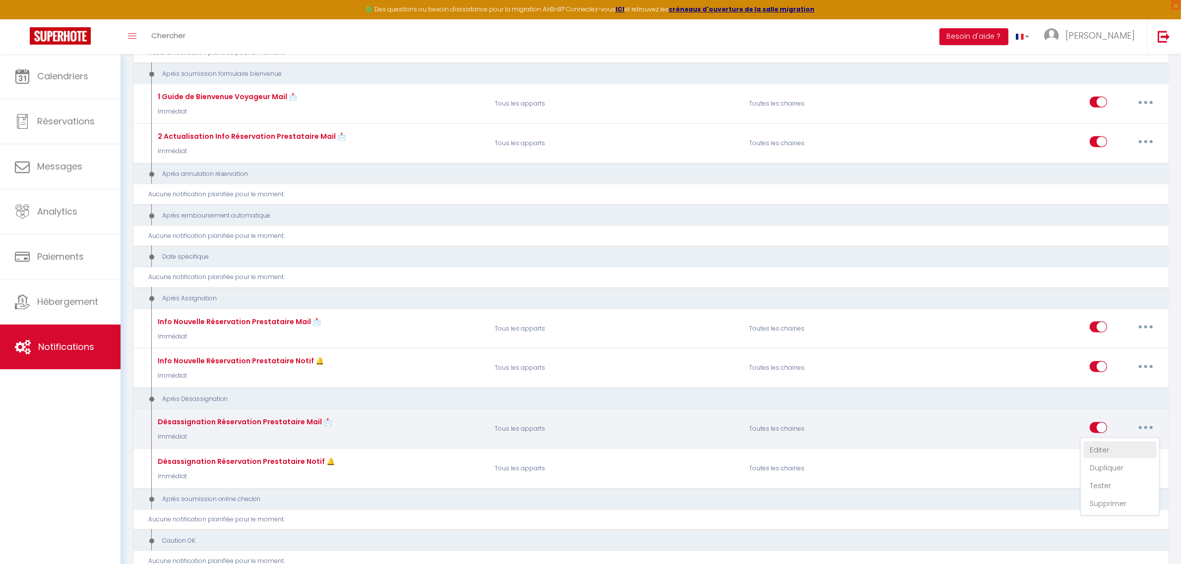
select select
checkbox input "false"
checkbox input "true"
checkbox input "false"
radio input "true"
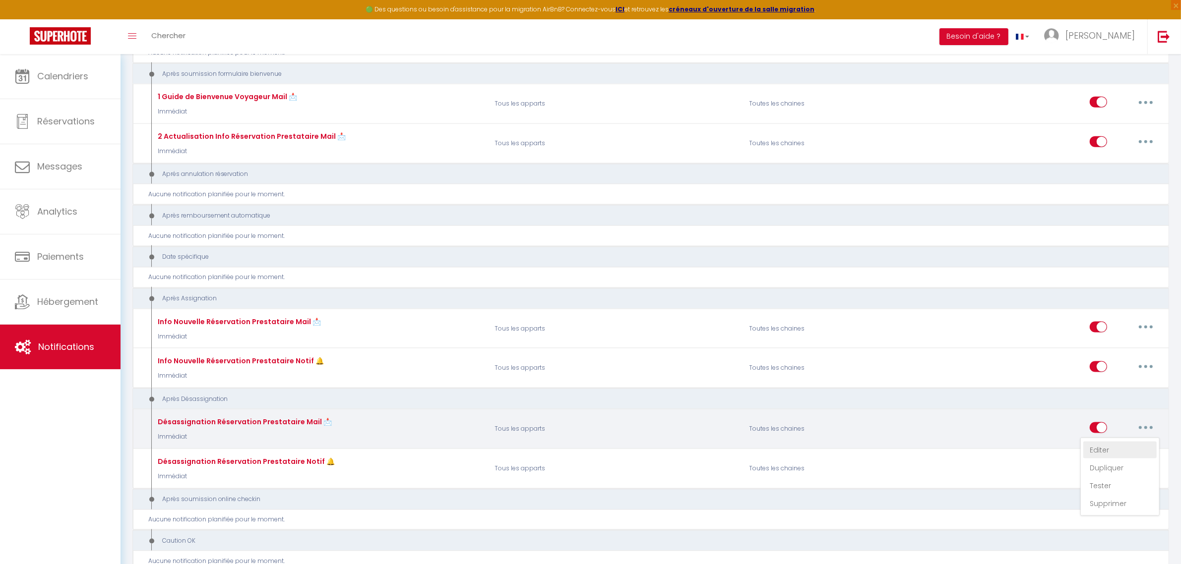
type input "Notification Après desassignation checkin ou ménage - [RENTAL:NAME] - [GUEST:NA…"
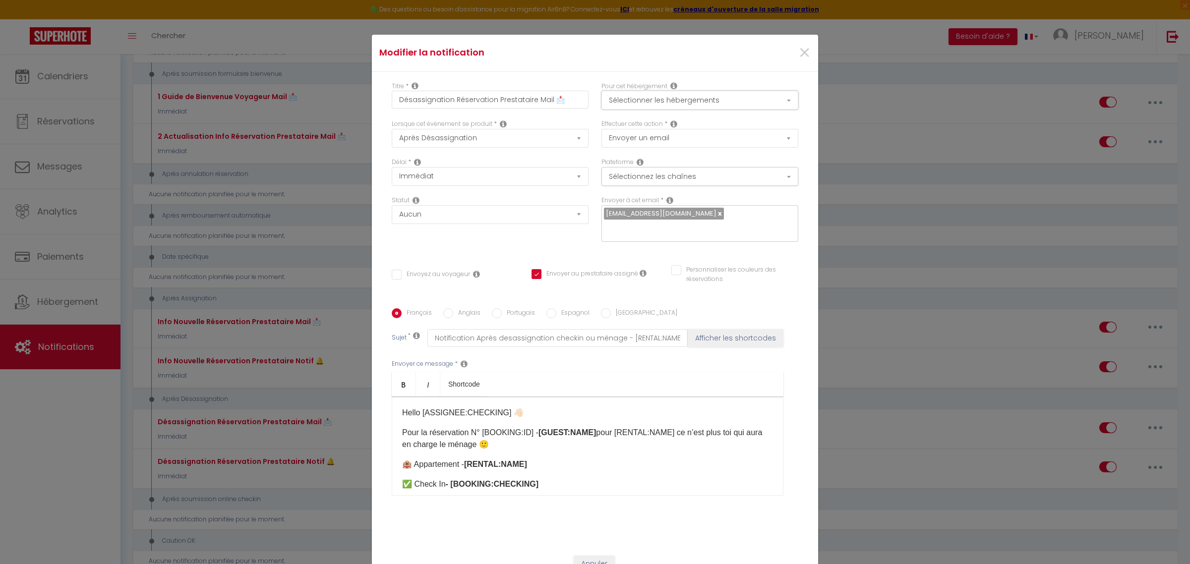
click at [724, 98] on button "Sélectionner les hébergements" at bounding box center [700, 100] width 197 height 19
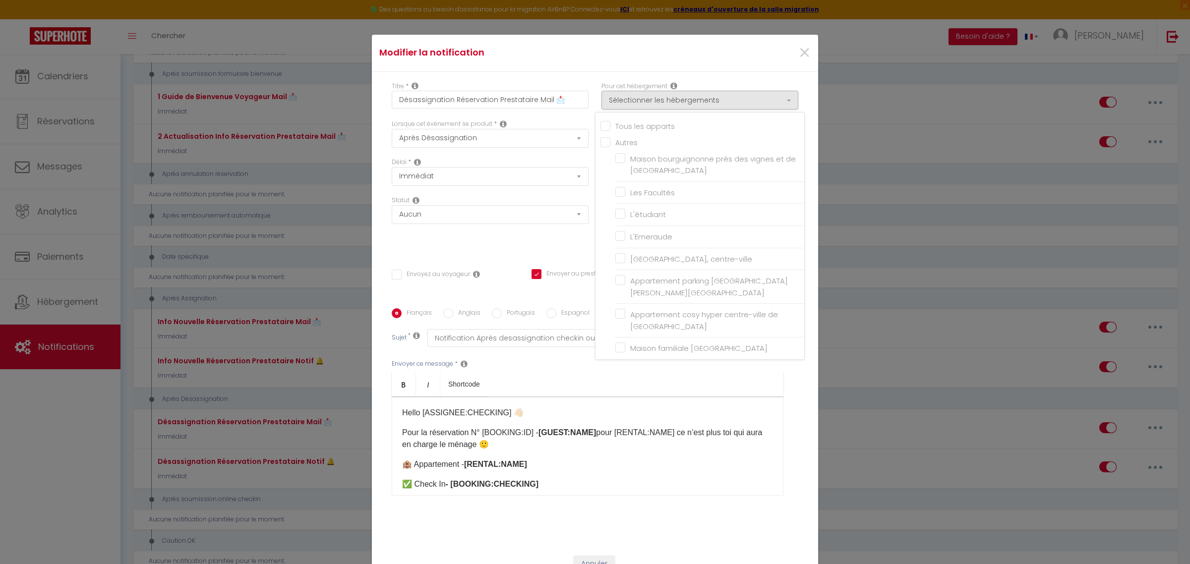
click at [602, 124] on input "Tous les apparts" at bounding box center [703, 125] width 204 height 10
checkbox input "true"
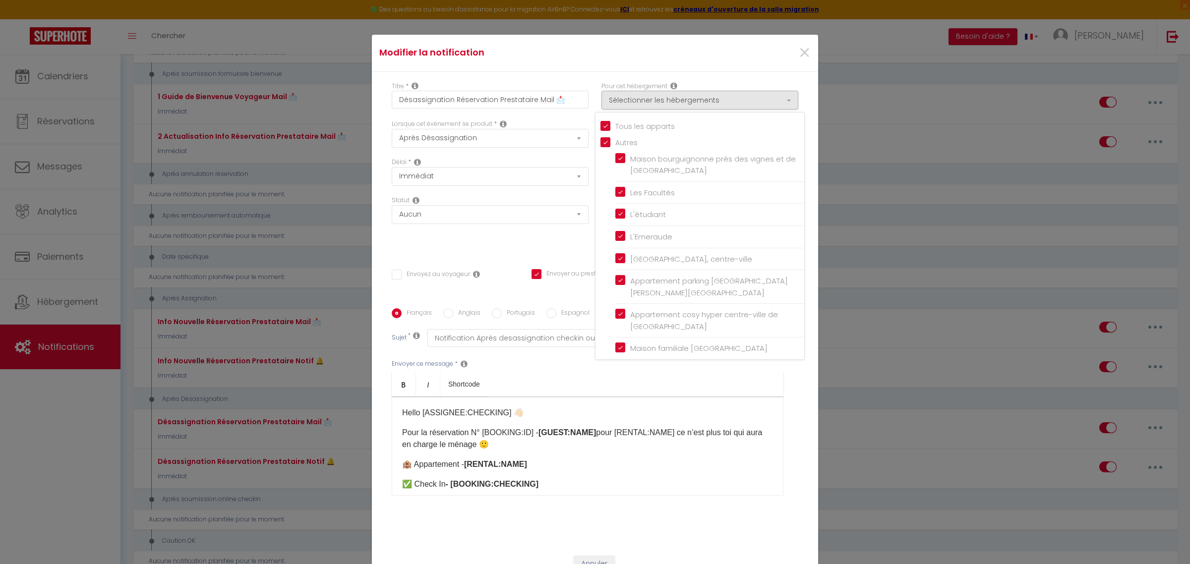
checkbox input "true"
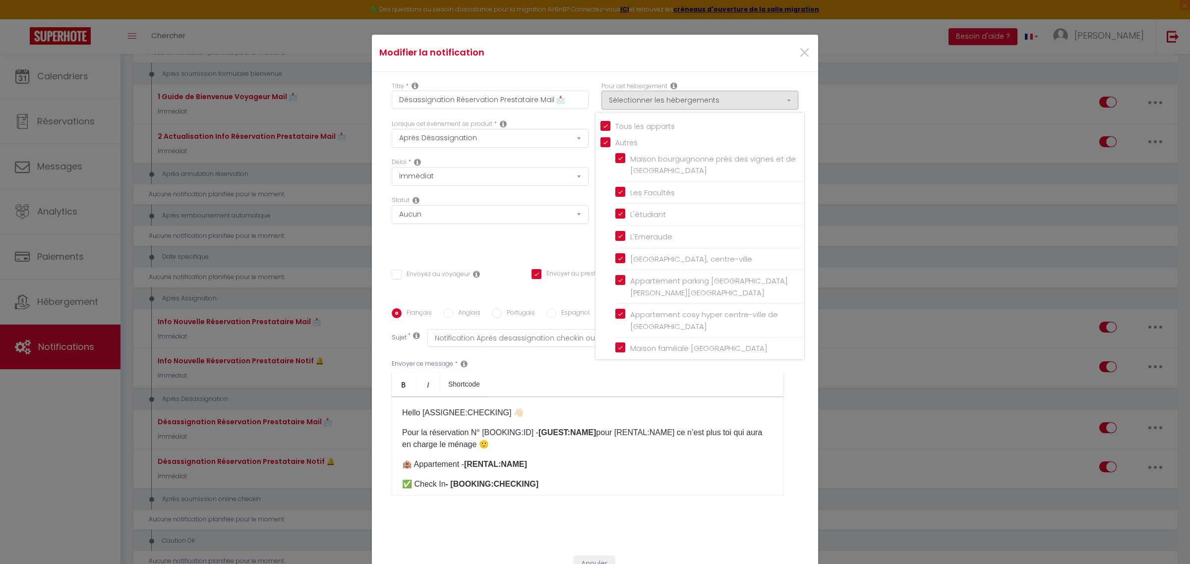
checkbox input "true"
checkbox input "false"
checkbox input "true"
checkbox input "false"
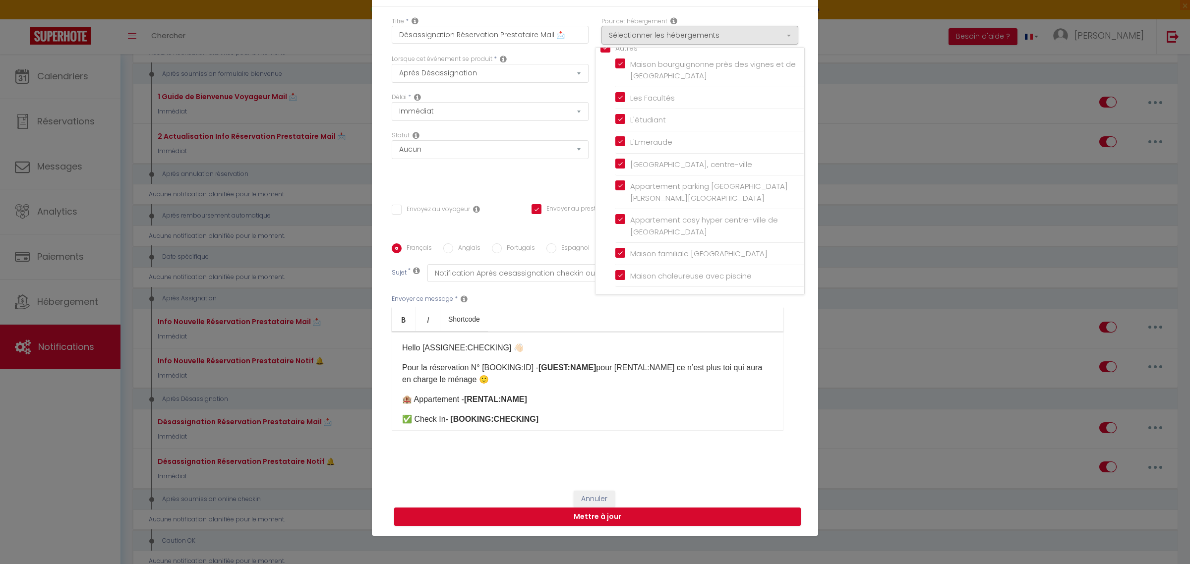
scroll to position [70, 0]
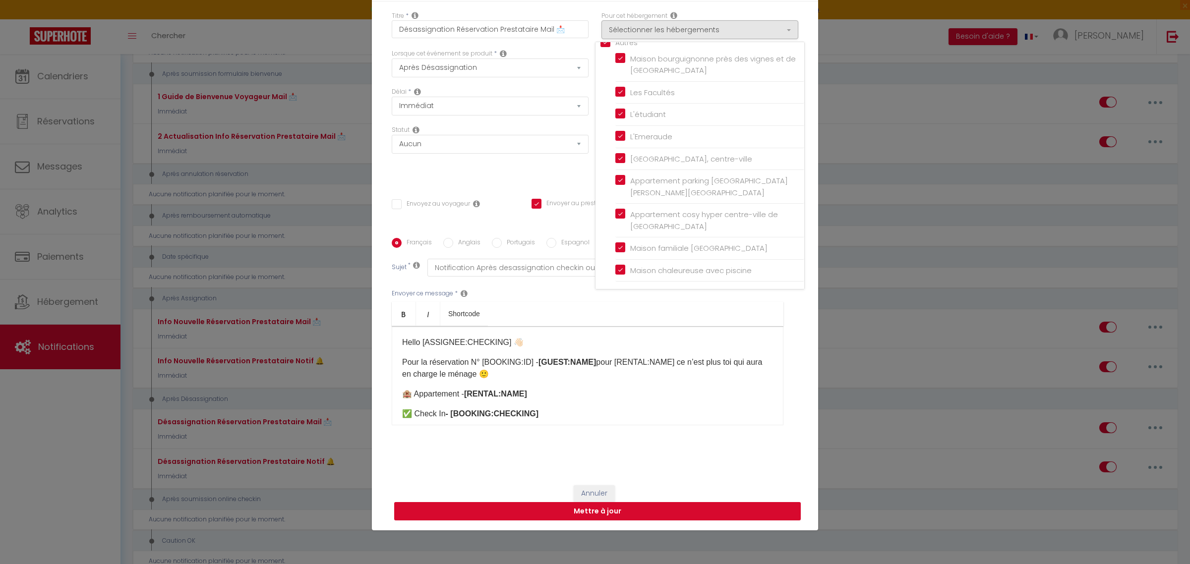
click at [641, 515] on button "Mettre à jour" at bounding box center [597, 511] width 407 height 19
checkbox input "false"
checkbox input "true"
checkbox input "false"
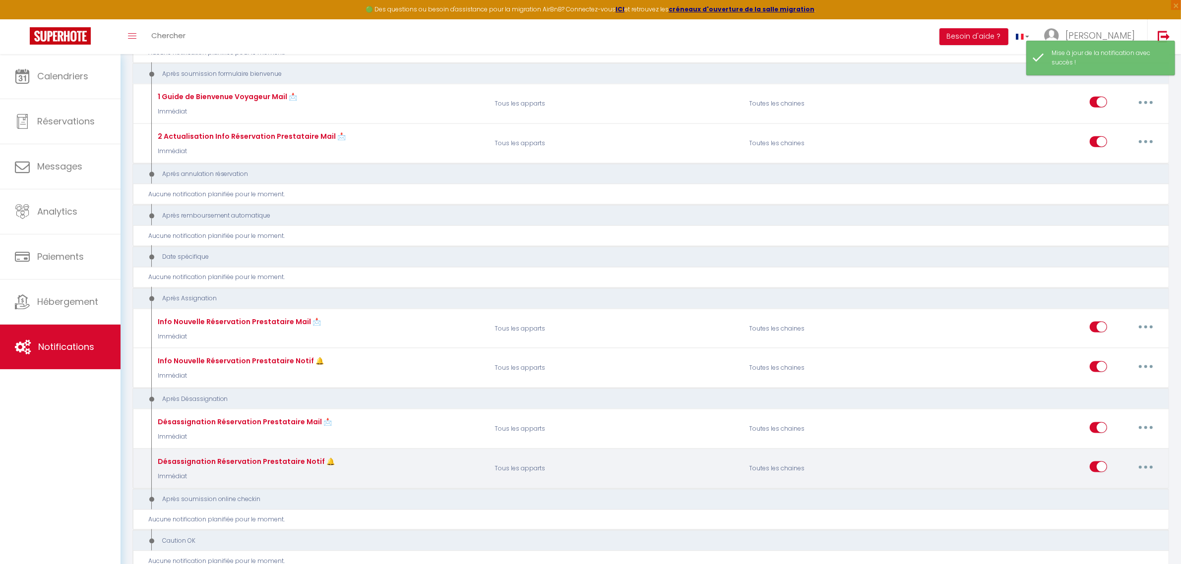
click at [1142, 459] on button "button" at bounding box center [1146, 467] width 28 height 16
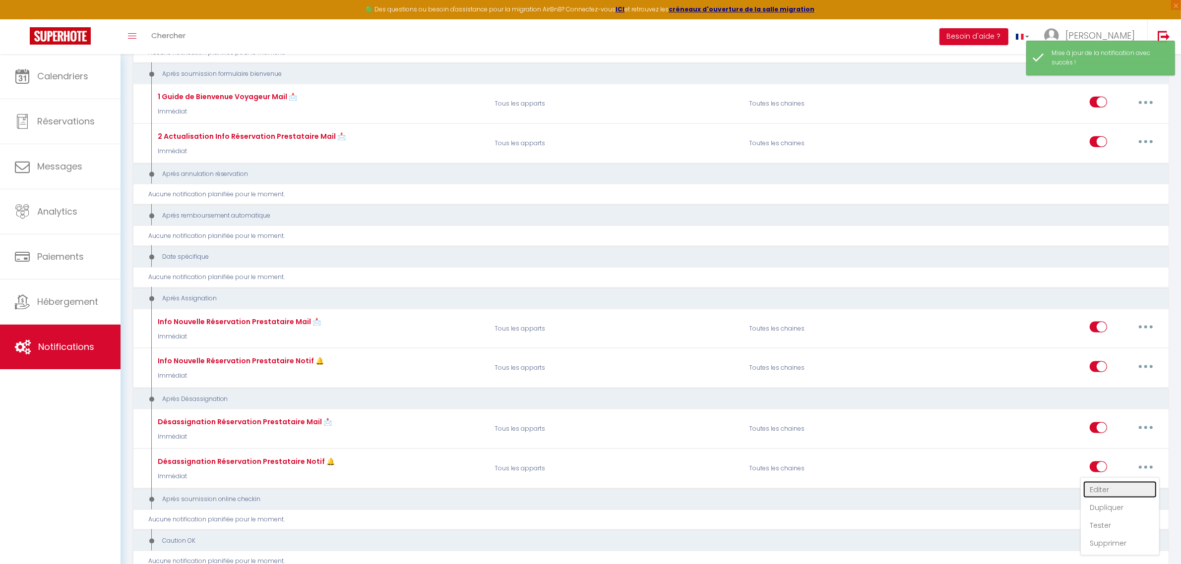
click at [1117, 482] on link "Editer" at bounding box center [1119, 490] width 73 height 17
type input "Désassignation Réservation Prestataire Notif 🔔"
checkbox input "false"
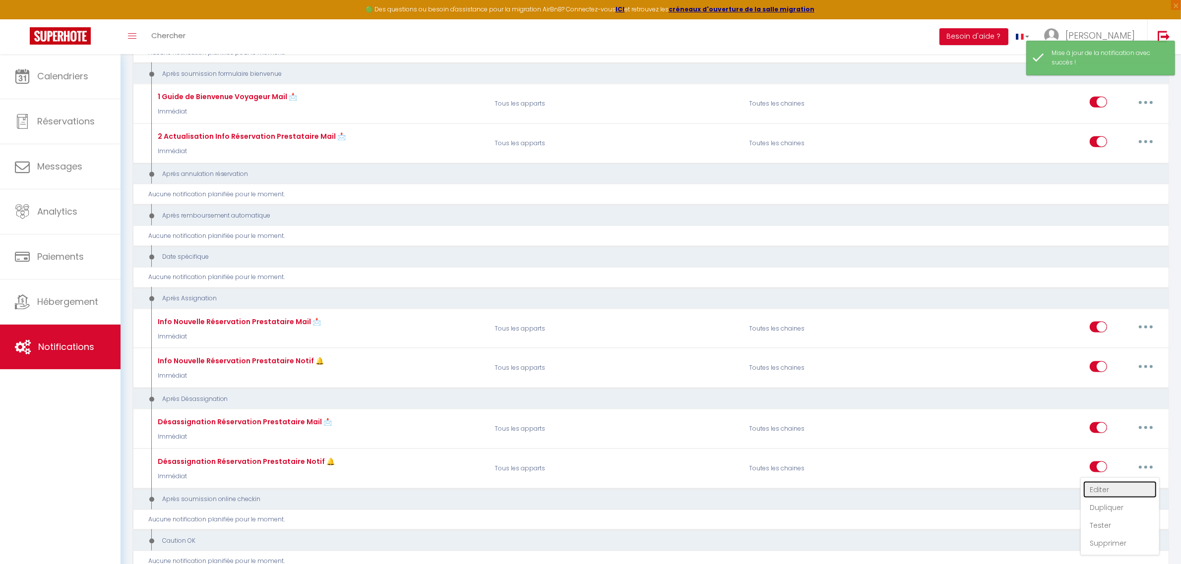
checkbox input "false"
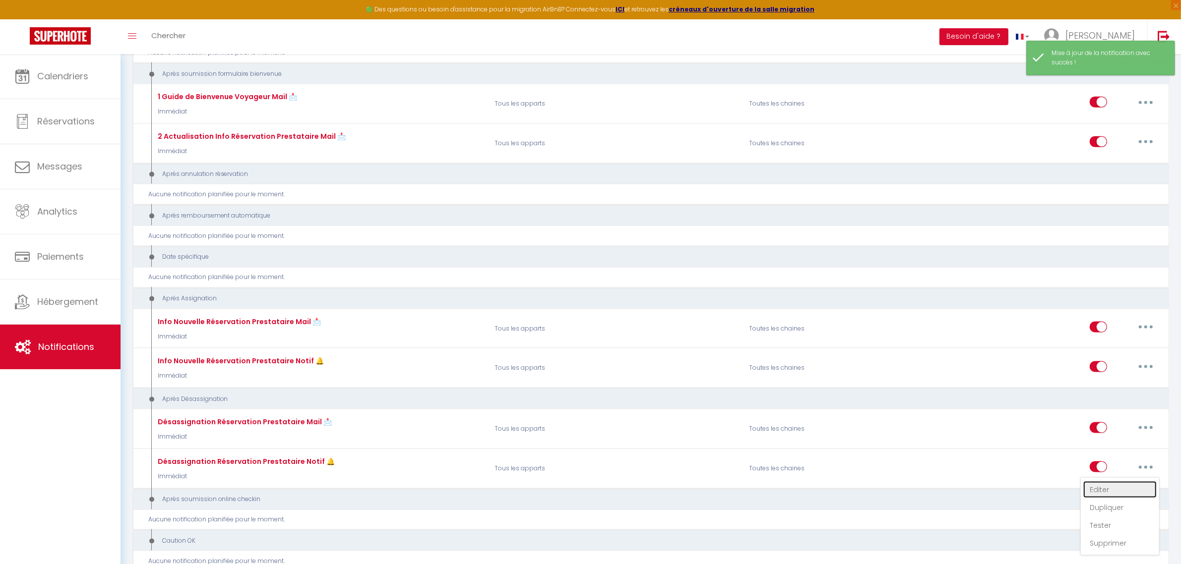
checkbox input "false"
select select "22"
select select "notification"
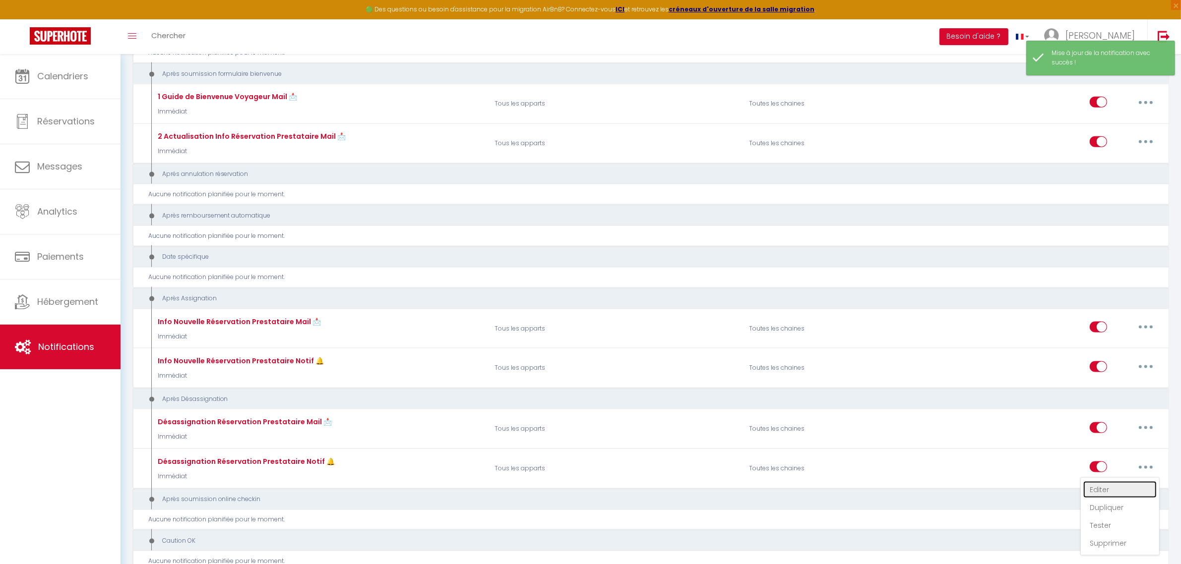
select select "Immédiat"
select select
checkbox input "false"
checkbox input "true"
checkbox input "false"
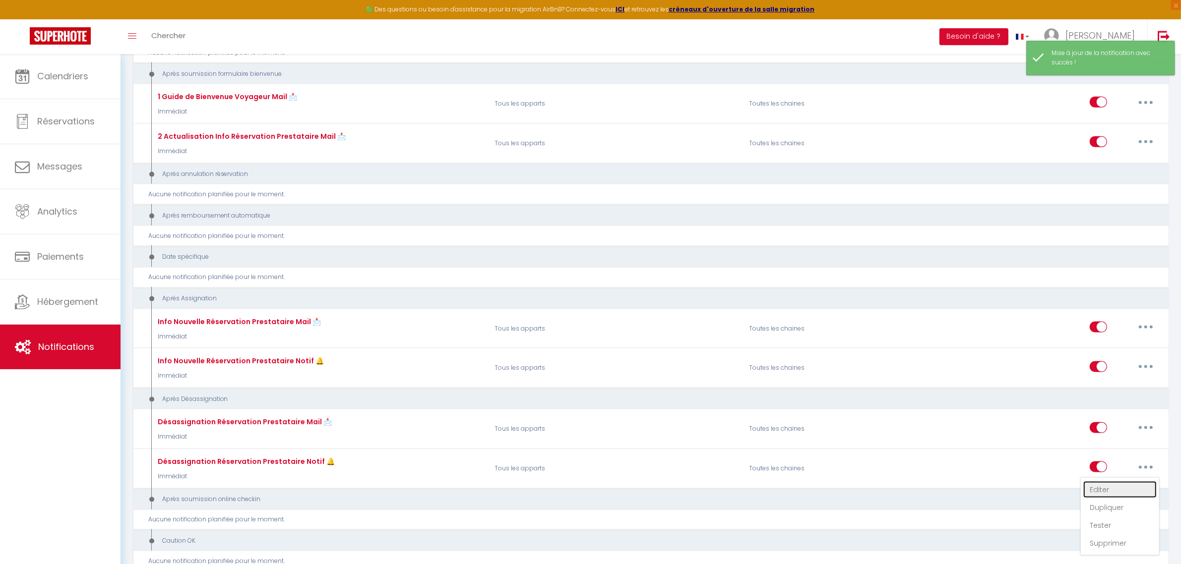
radio input "true"
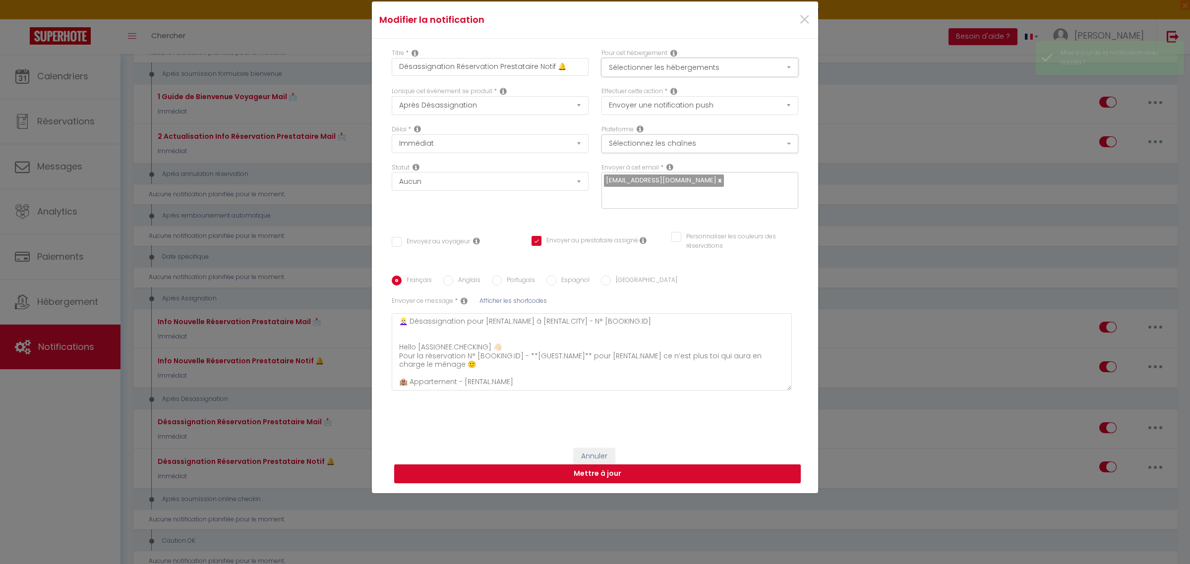
click at [715, 65] on button "Sélectionner les hébergements" at bounding box center [700, 67] width 197 height 19
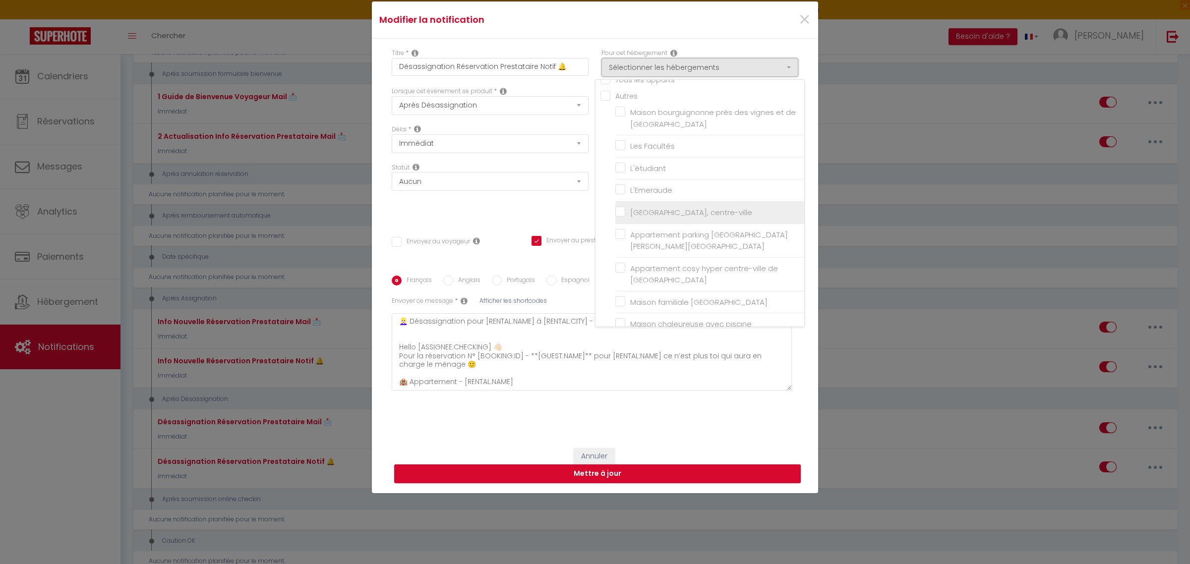
scroll to position [0, 0]
click at [801, 12] on span "×" at bounding box center [805, 20] width 12 height 30
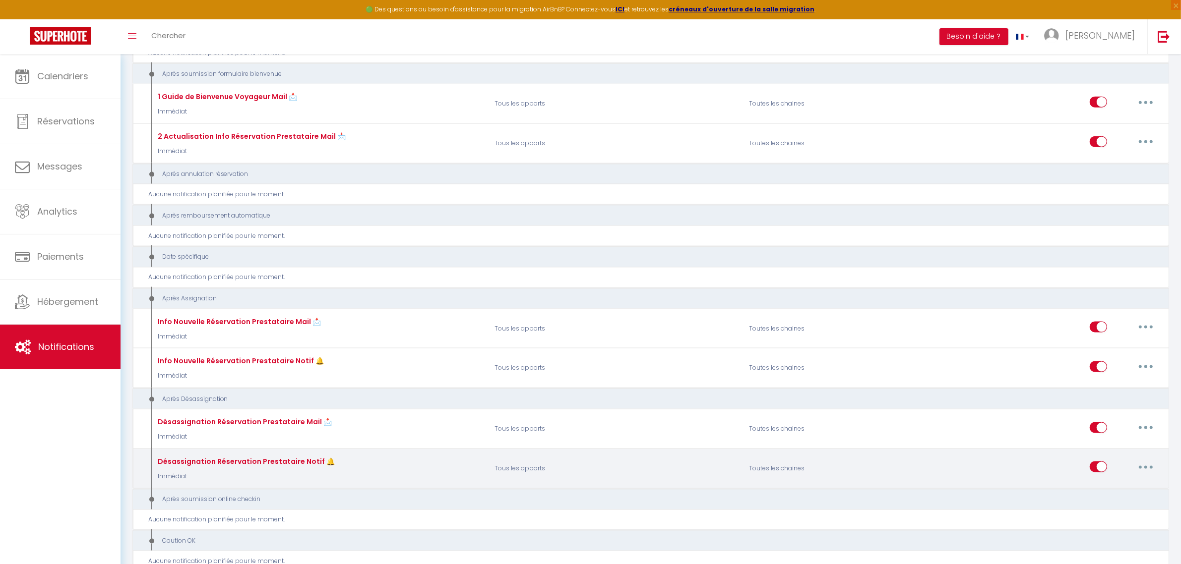
click at [1141, 459] on button "button" at bounding box center [1146, 467] width 28 height 16
click at [1112, 482] on link "Editer" at bounding box center [1119, 490] width 73 height 17
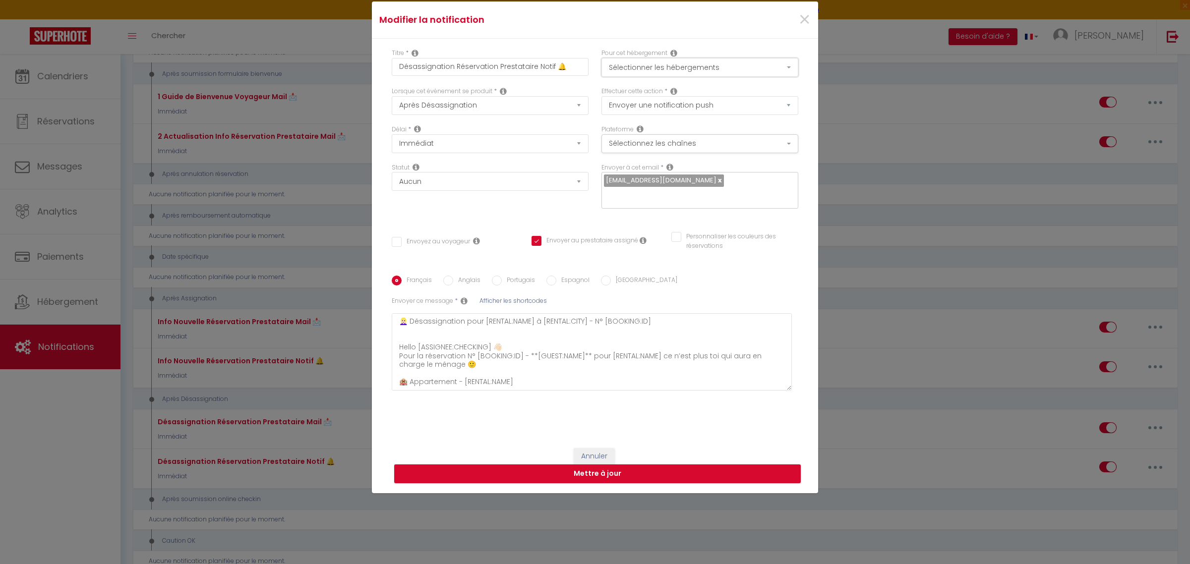
click at [700, 66] on button "Sélectionner les hébergements" at bounding box center [700, 67] width 197 height 19
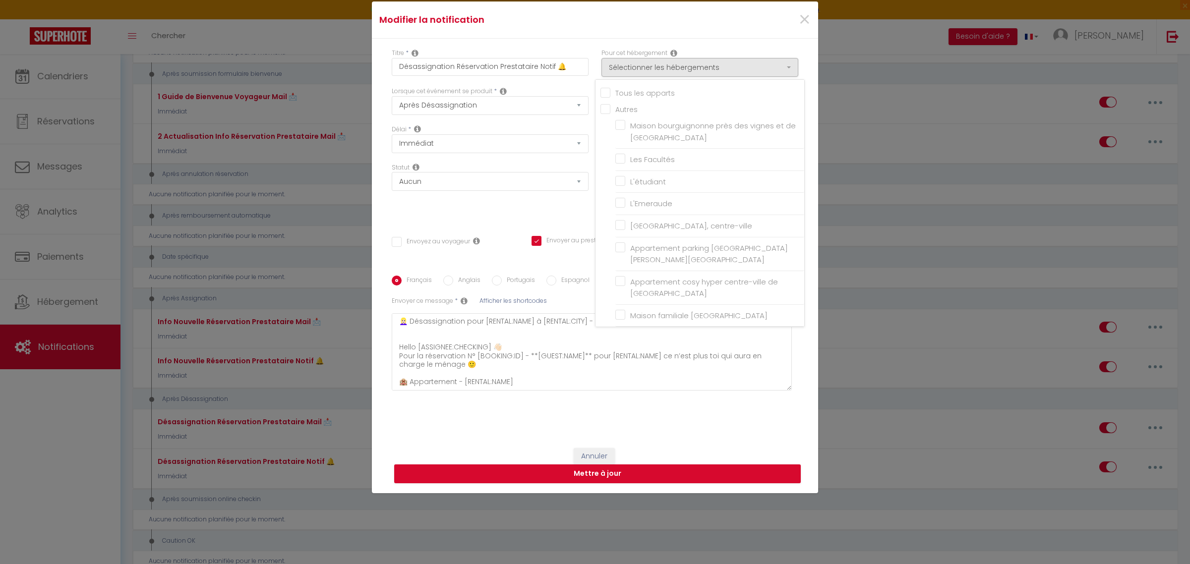
click at [601, 88] on input "Tous les apparts" at bounding box center [703, 92] width 204 height 10
checkbox input "true"
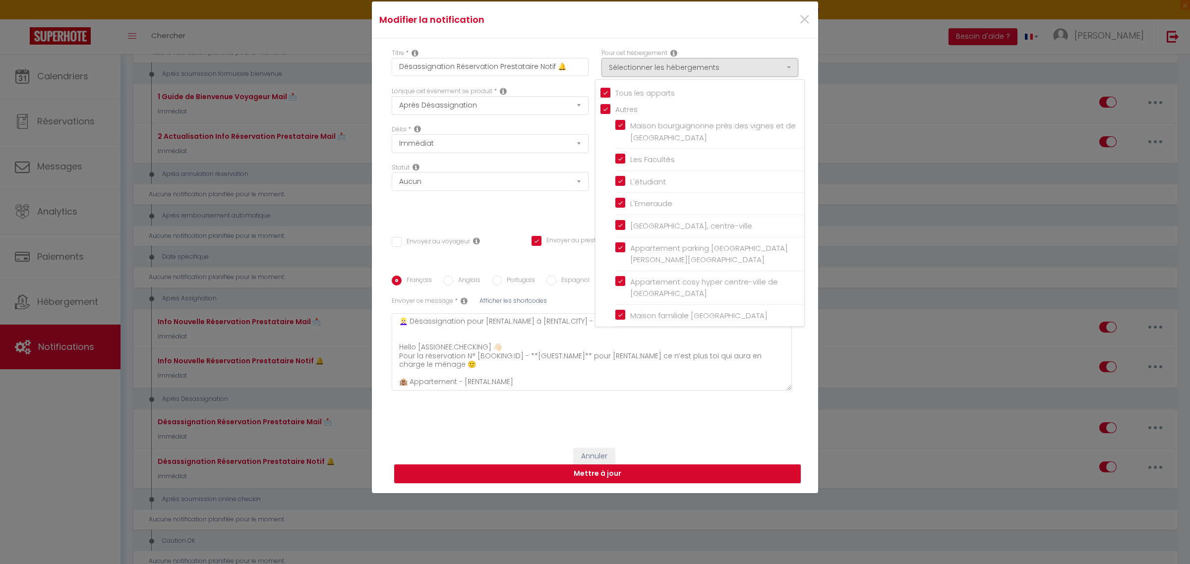
checkbox input "true"
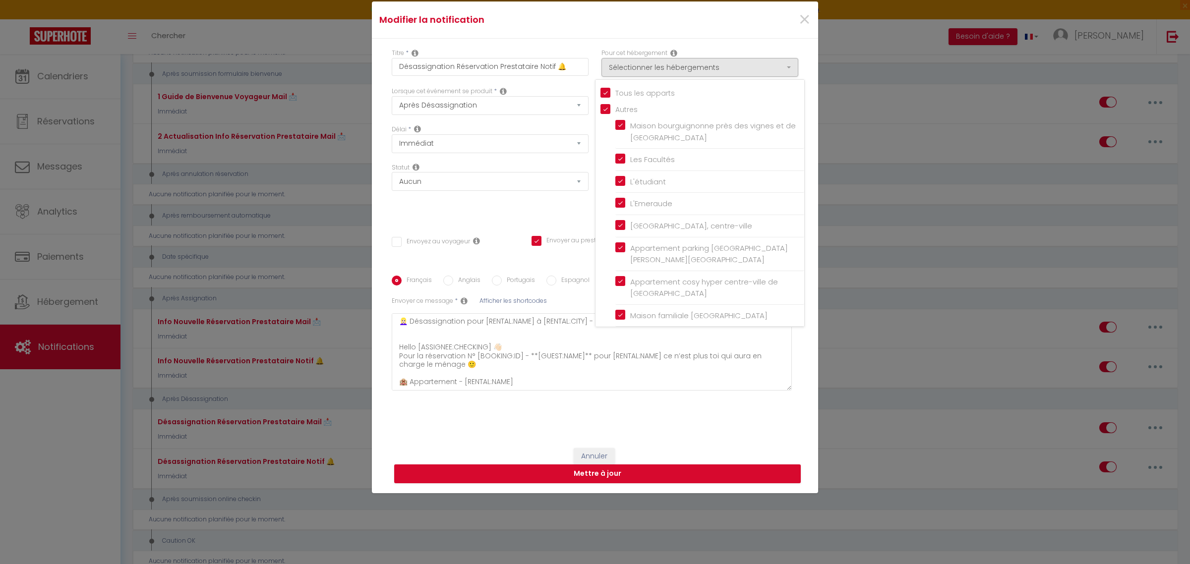
checkbox input "true"
checkbox input "false"
checkbox input "true"
checkbox input "false"
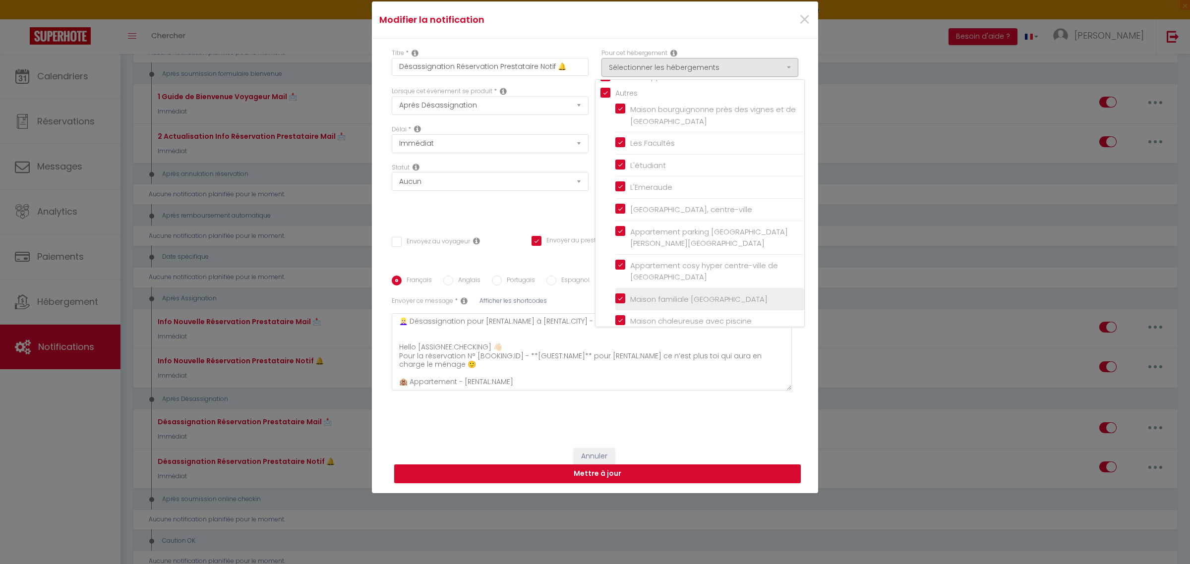
scroll to position [30, 0]
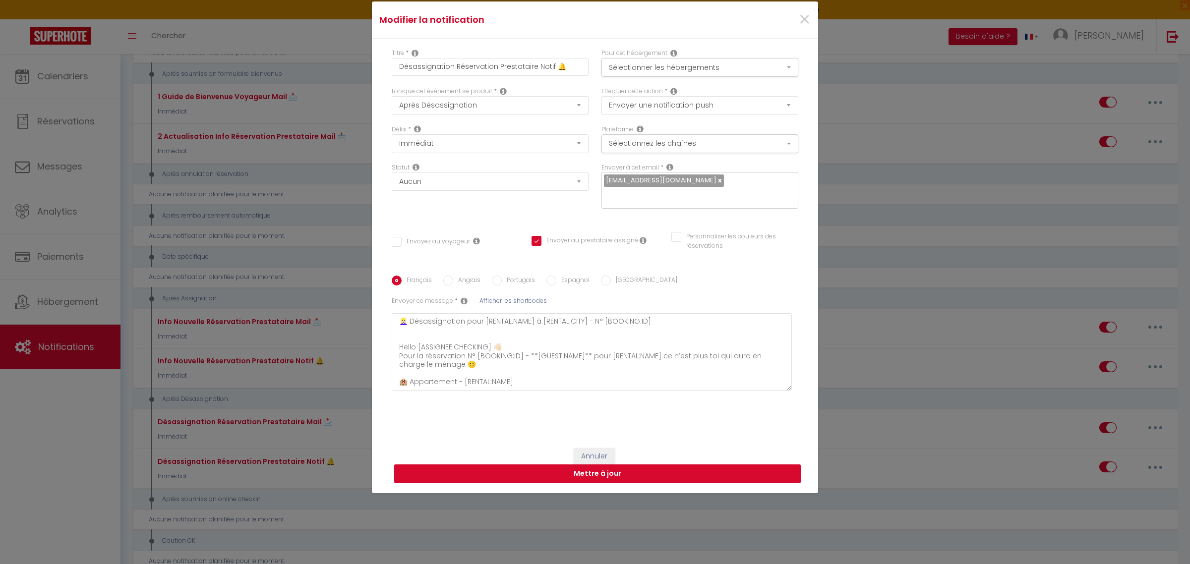
click at [618, 474] on button "Mettre à jour" at bounding box center [597, 474] width 407 height 19
checkbox input "false"
checkbox input "true"
checkbox input "false"
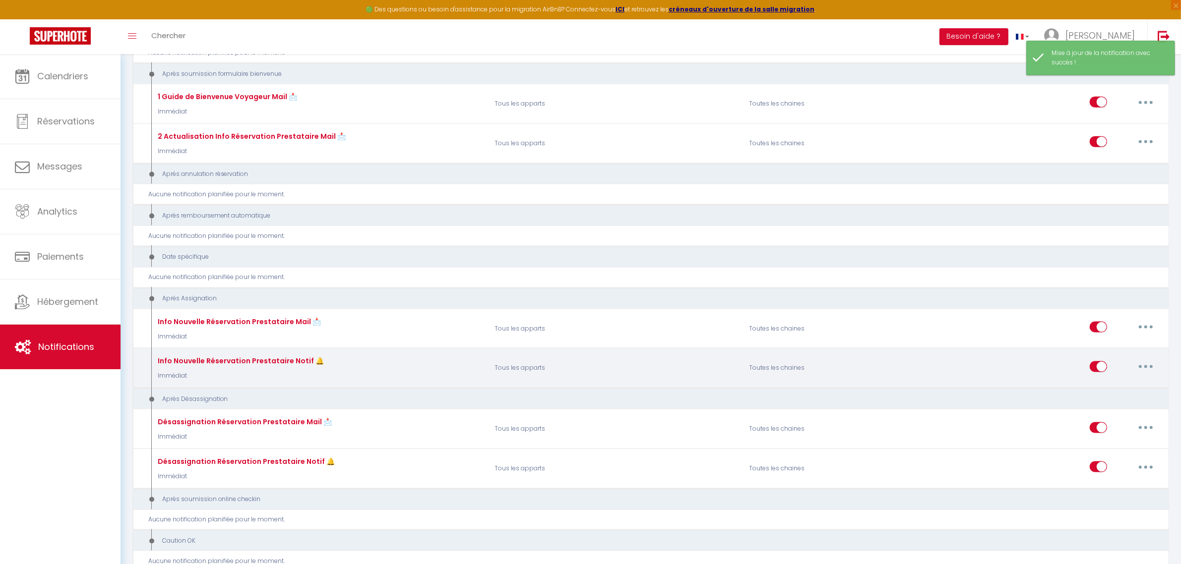
click at [1147, 359] on button "button" at bounding box center [1146, 367] width 28 height 16
click at [1108, 381] on link "Editer" at bounding box center [1119, 389] width 73 height 17
type input "Info Nouvelle Réservation Prestataire Notif 🔔"
select select "21"
select select "notification"
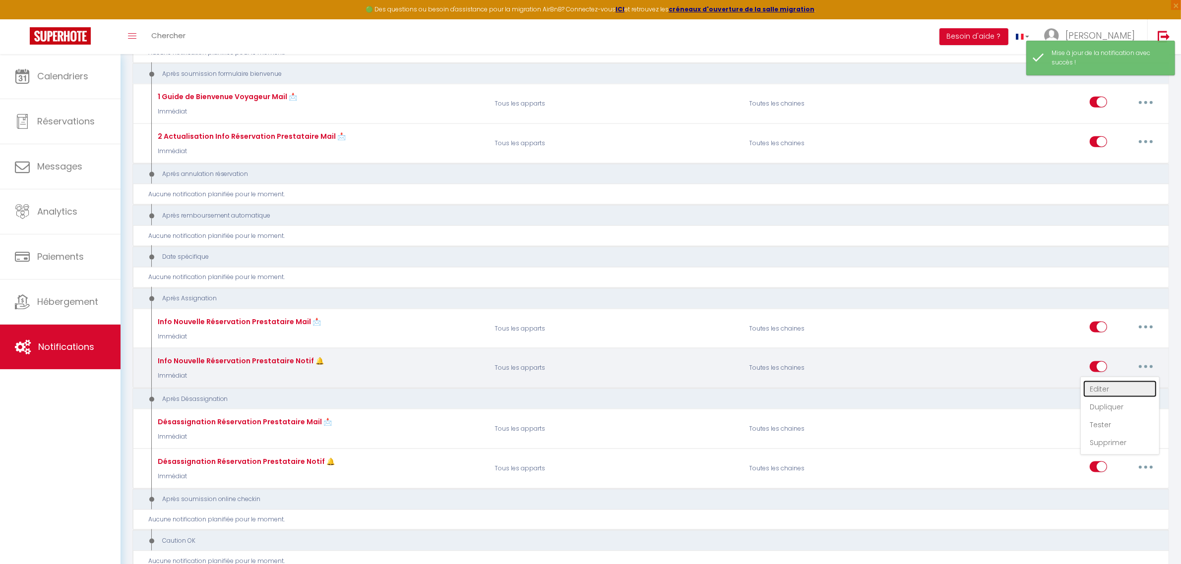
select select "Immédiat"
select select
checkbox input "false"
checkbox input "true"
checkbox input "false"
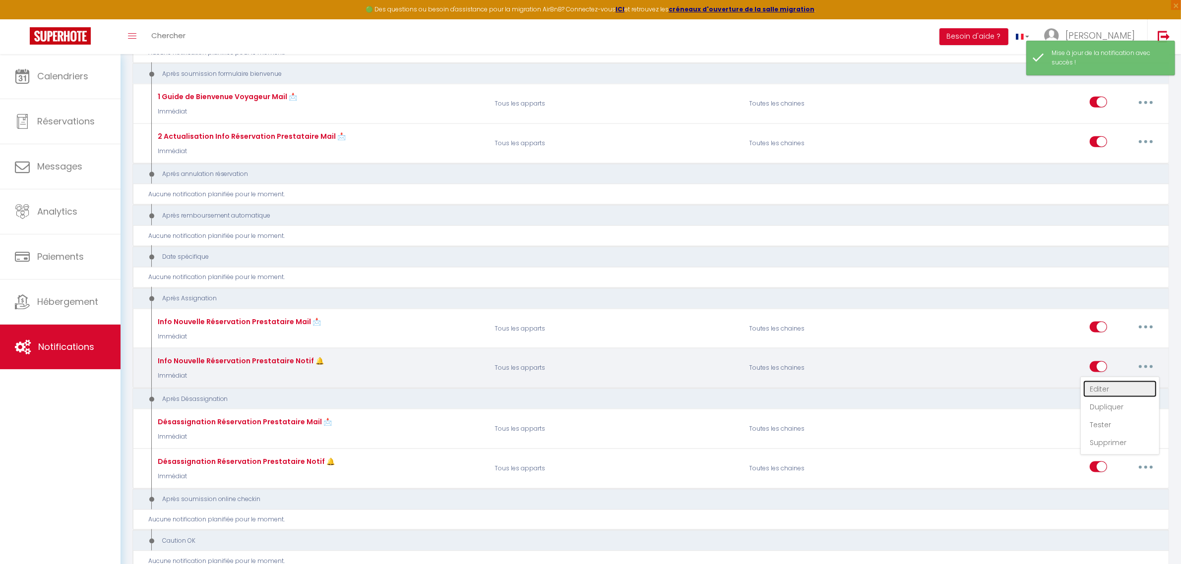
radio input "true"
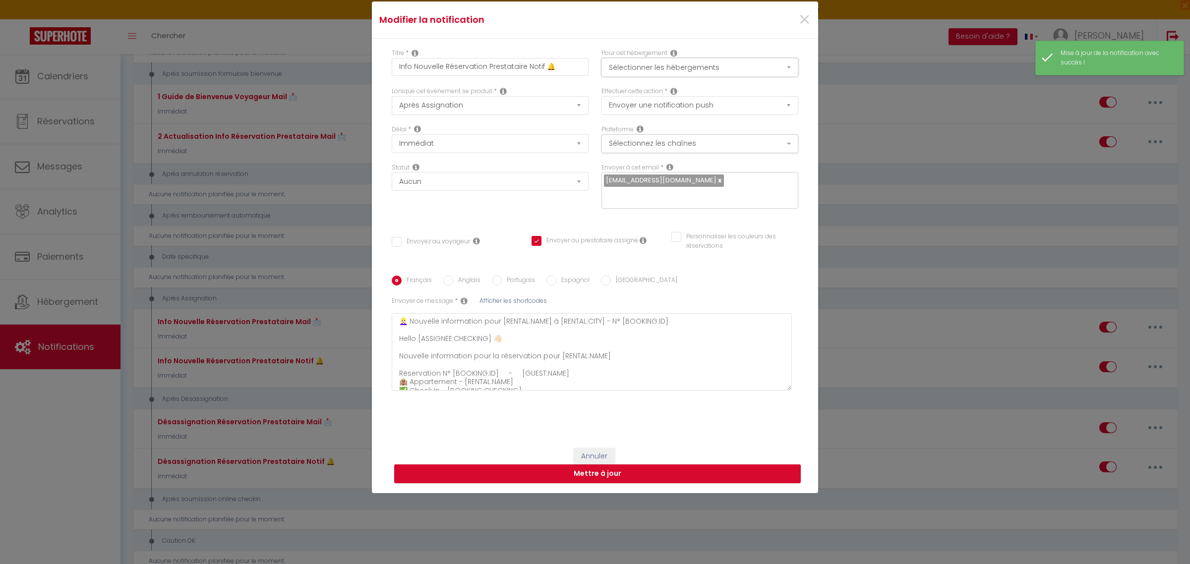
click at [691, 63] on button "Sélectionner les hébergements" at bounding box center [700, 67] width 197 height 19
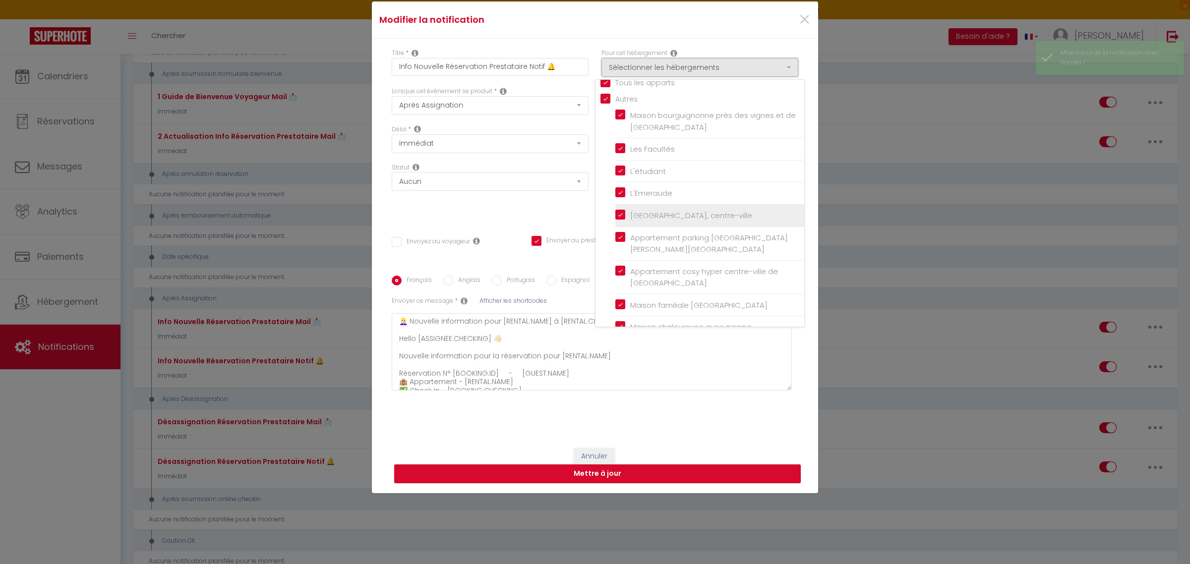
scroll to position [0, 0]
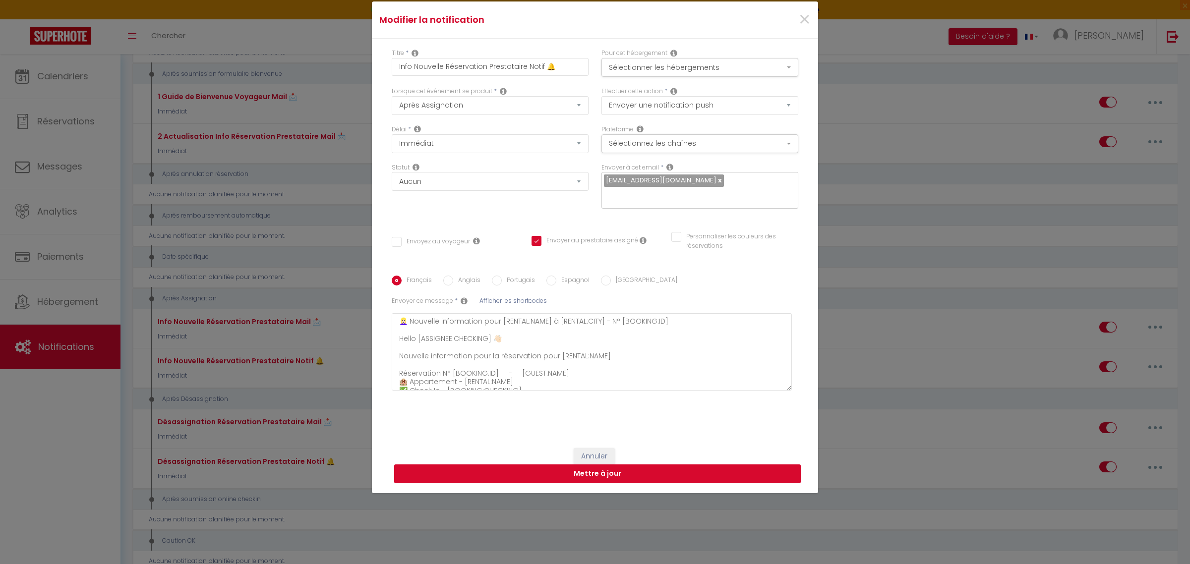
click at [755, 477] on button "Mettre à jour" at bounding box center [597, 474] width 407 height 19
checkbox input "false"
checkbox input "true"
checkbox input "false"
checkbox input "true"
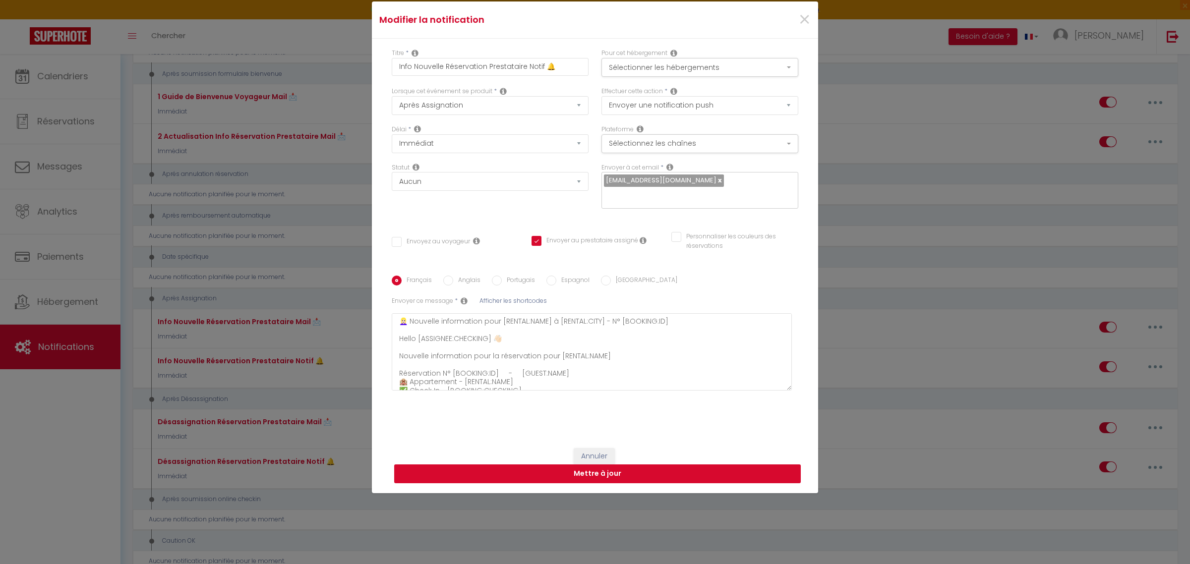
checkbox input "true"
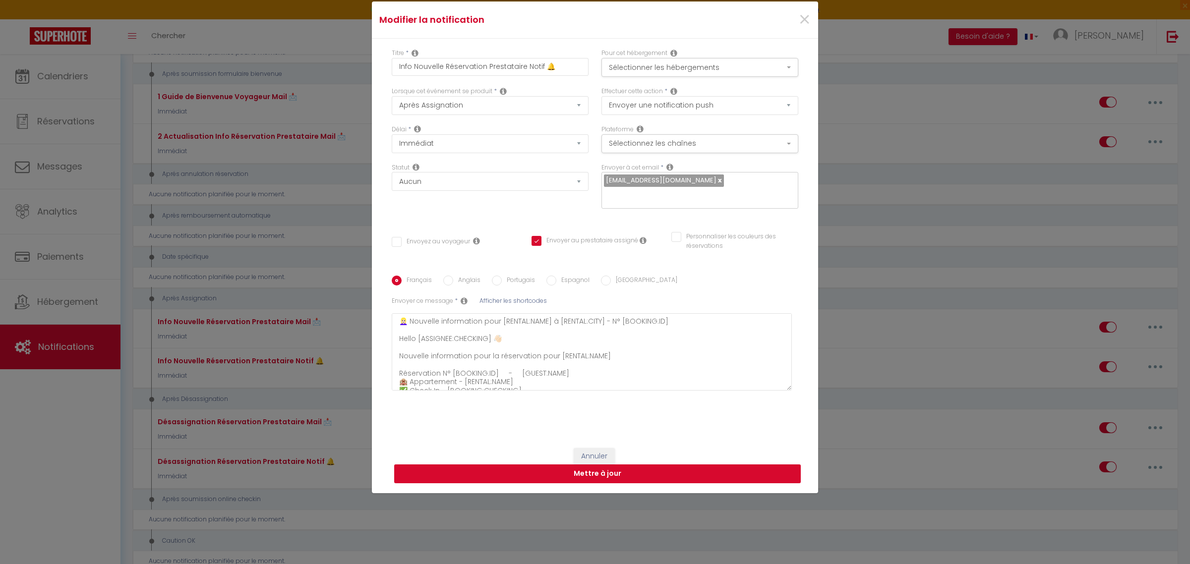
checkbox input "true"
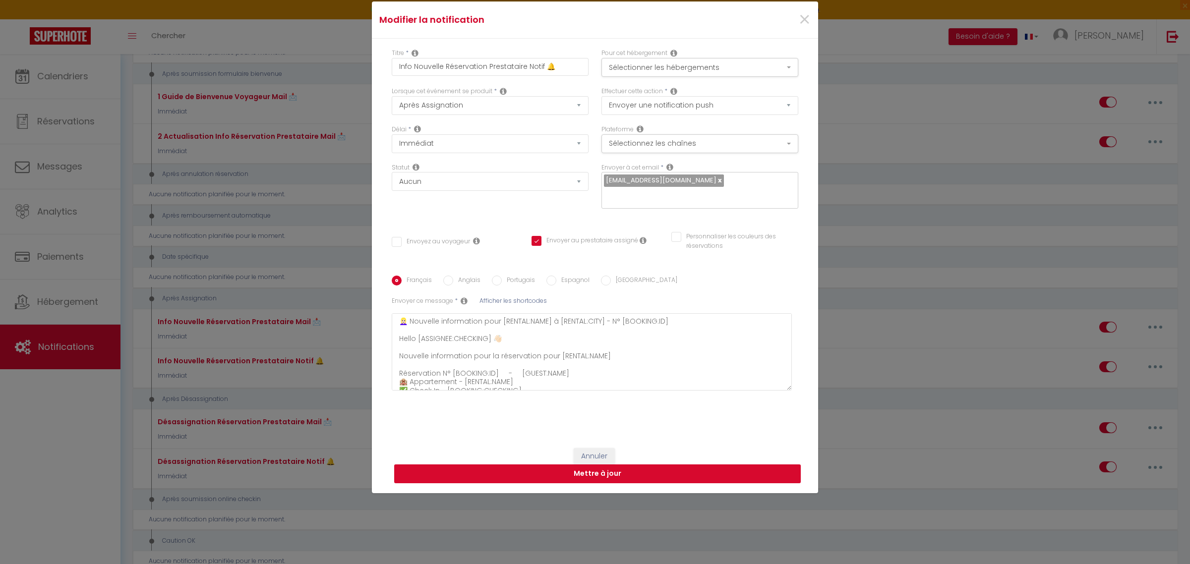
select select "1"
select select "email"
select select
checkbox input "false"
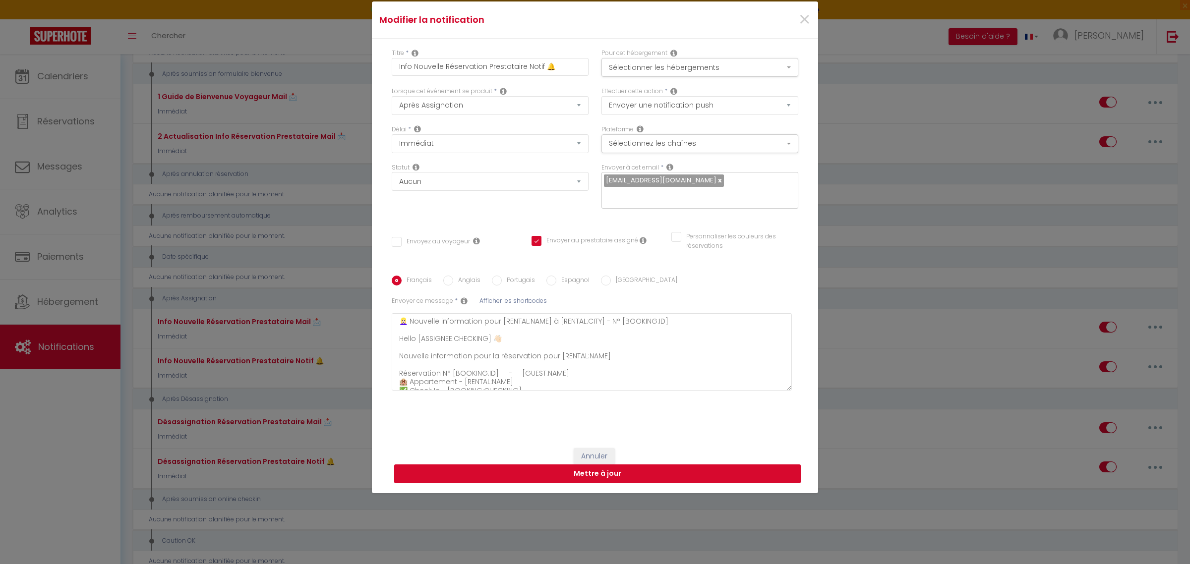
checkbox input "false"
radio input "false"
select select
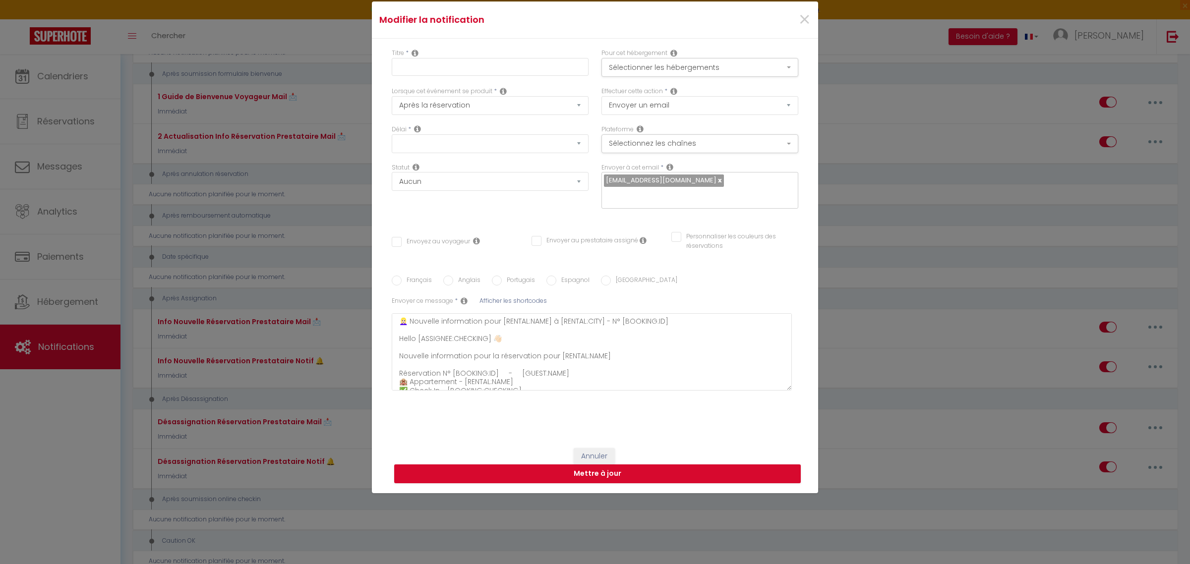
checkbox input "false"
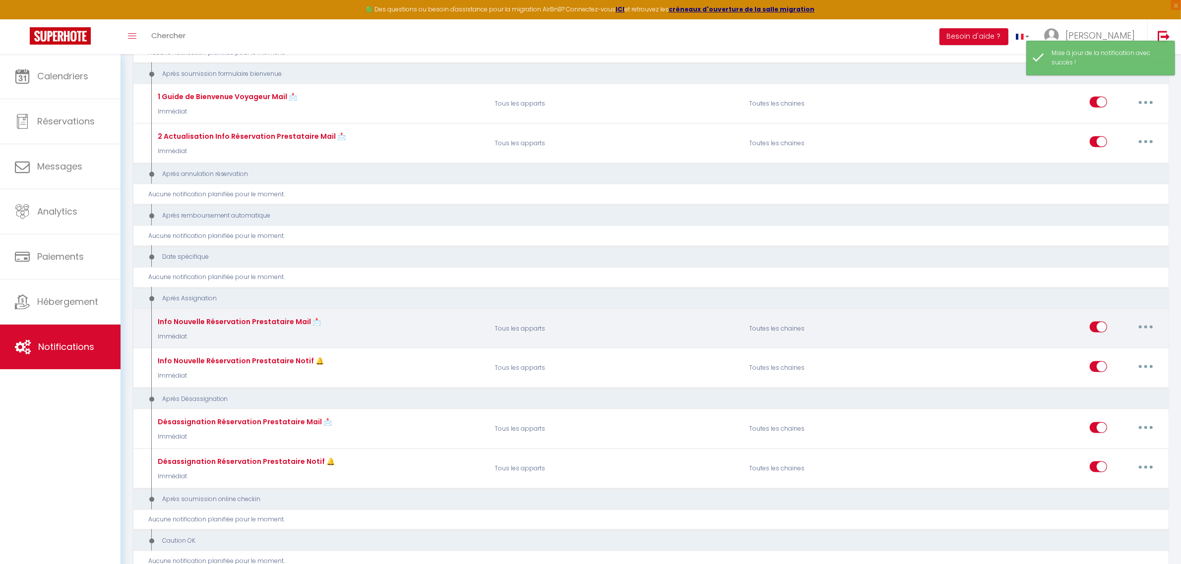
click at [1139, 319] on button "button" at bounding box center [1146, 327] width 28 height 16
click at [1089, 342] on link "Editer" at bounding box center [1119, 350] width 73 height 17
type input "Info Nouvelle Réservation Prestataire Mail 📩"
select select "21"
select select "Immédiat"
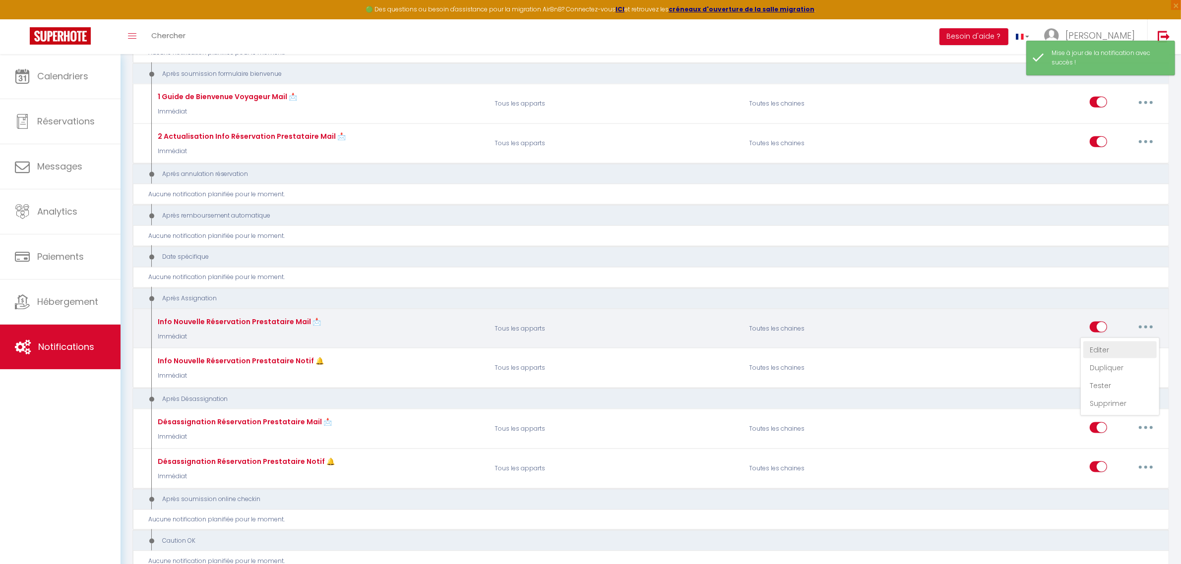
select select
checkbox input "false"
checkbox input "true"
checkbox input "false"
radio input "true"
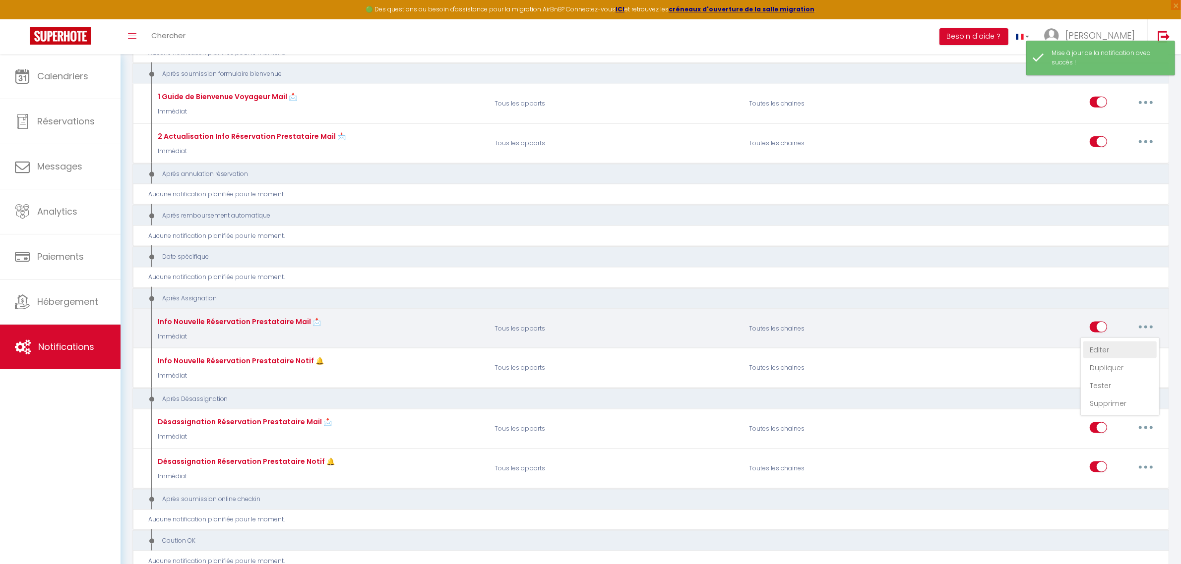
type input "👱🏻‍♀️ Nouvelle réservation pour [RENTAL:NAME] à [RENTAL:CITY] - N° [BOOKING:ID]"
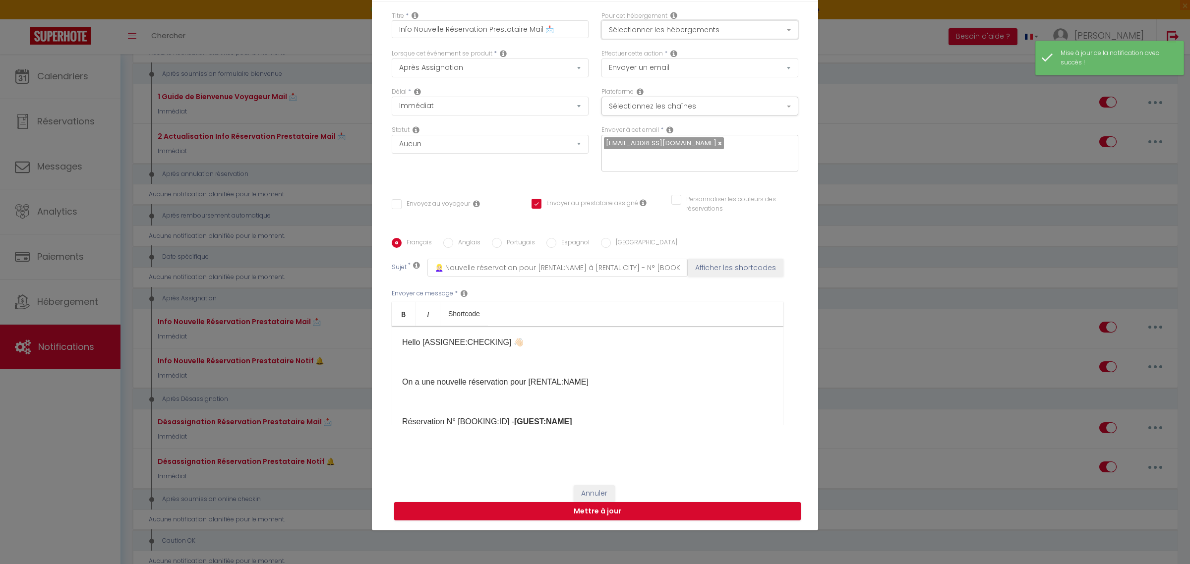
click at [720, 25] on button "Sélectionner les hébergements" at bounding box center [700, 29] width 197 height 19
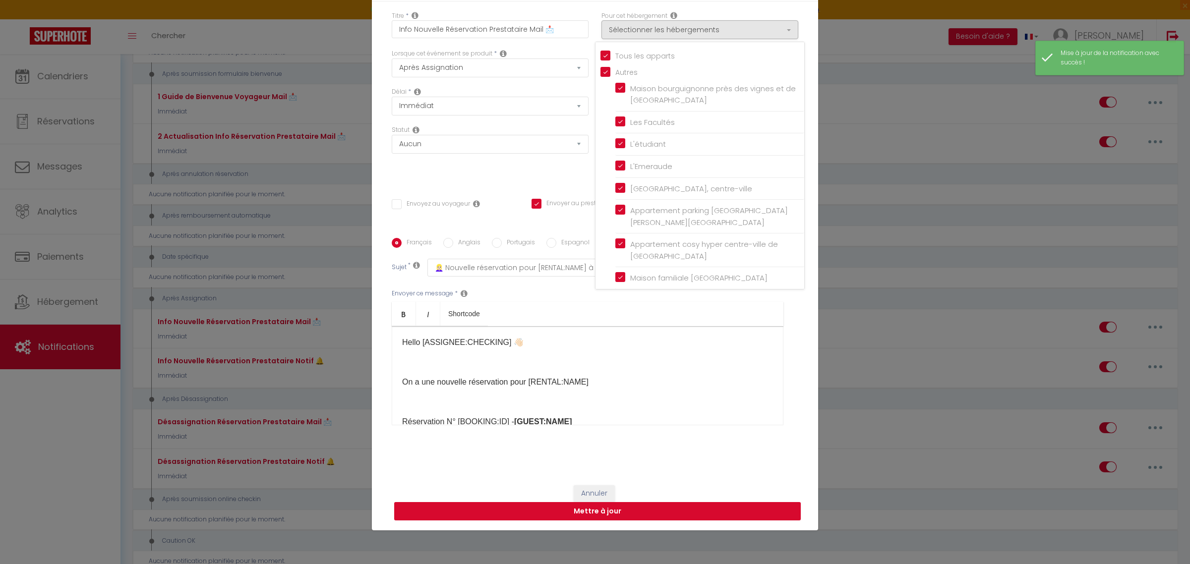
click at [705, 507] on button "Mettre à jour" at bounding box center [597, 511] width 407 height 19
checkbox input "false"
checkbox input "true"
checkbox input "false"
checkbox input "true"
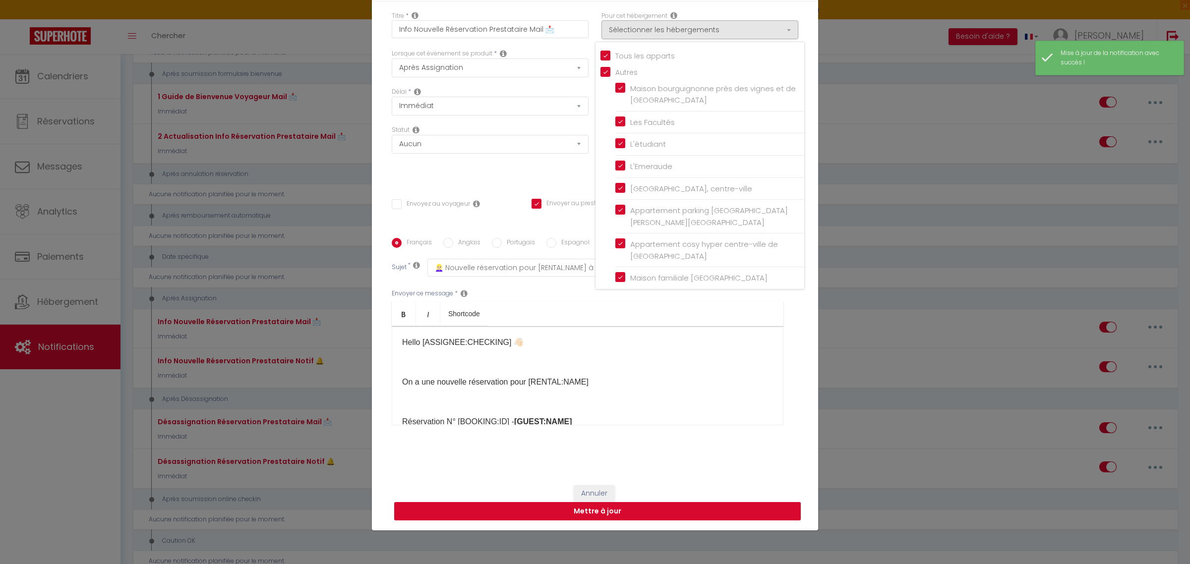
checkbox input "true"
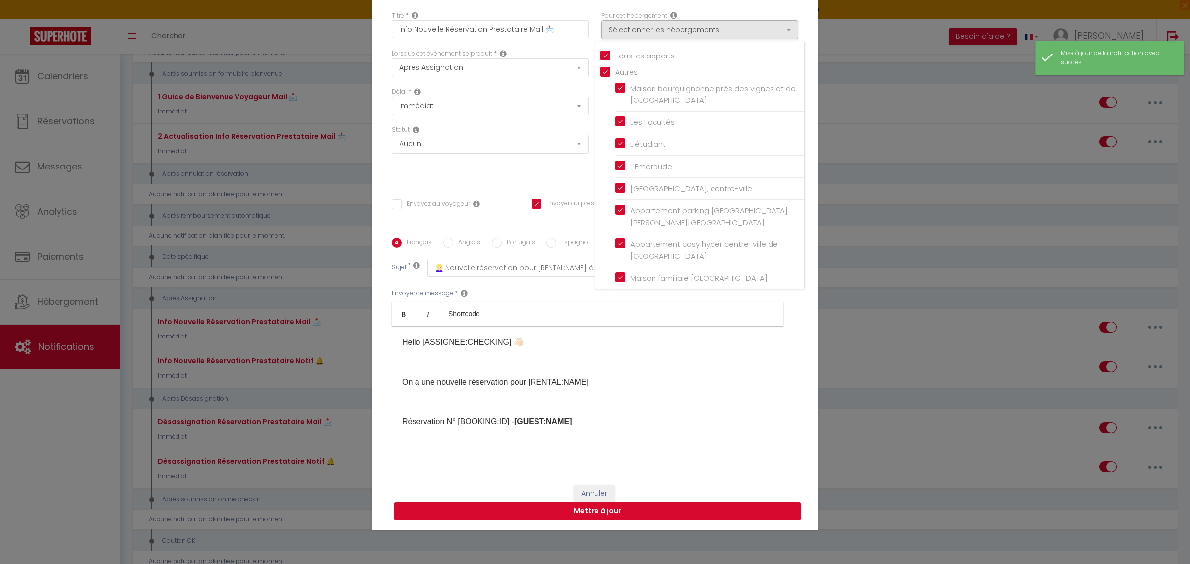
checkbox input "true"
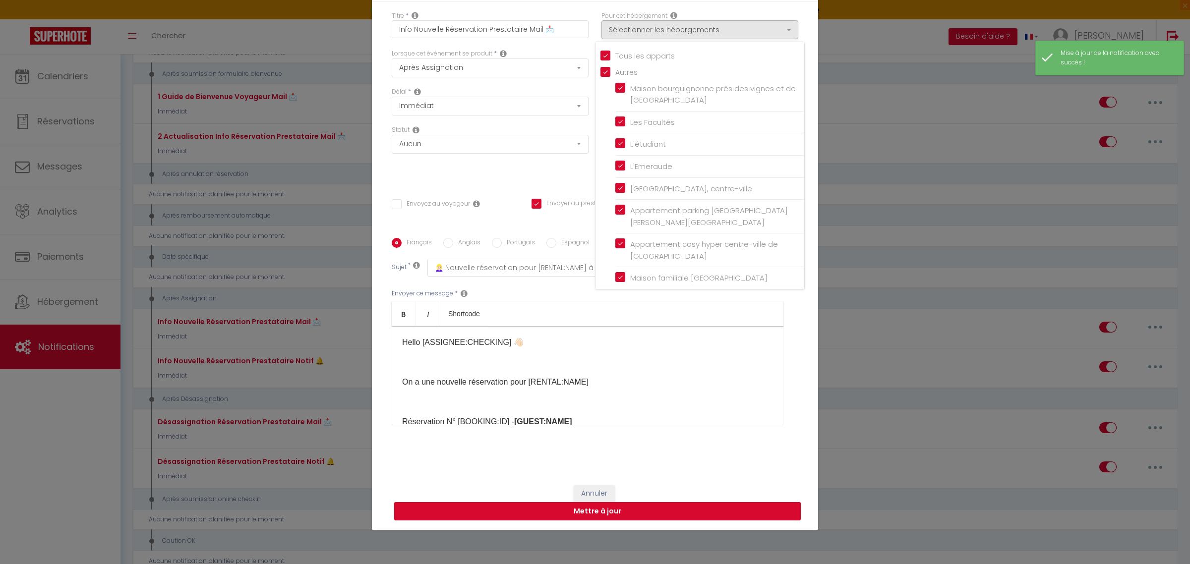
select select "1"
select select
checkbox input "false"
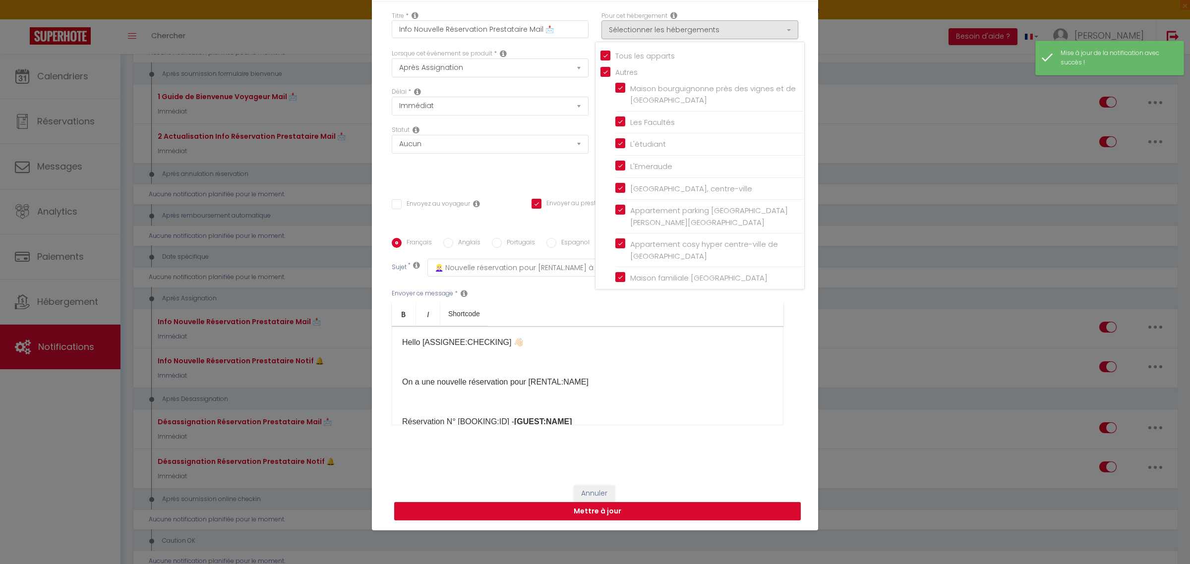
checkbox input "false"
radio input "false"
select select
checkbox input "false"
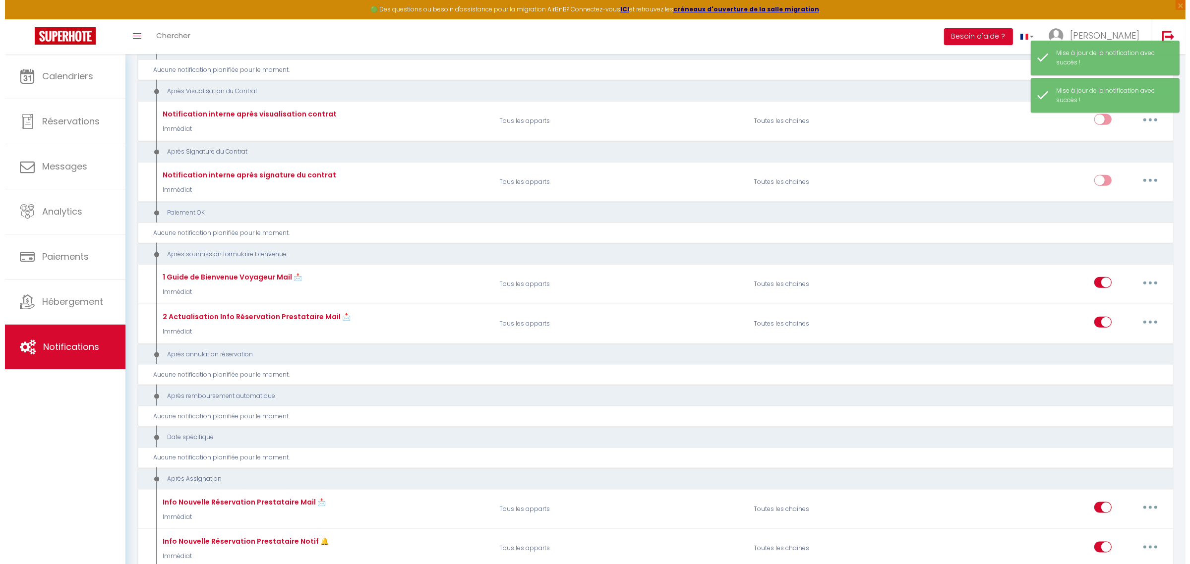
scroll to position [1437, 0]
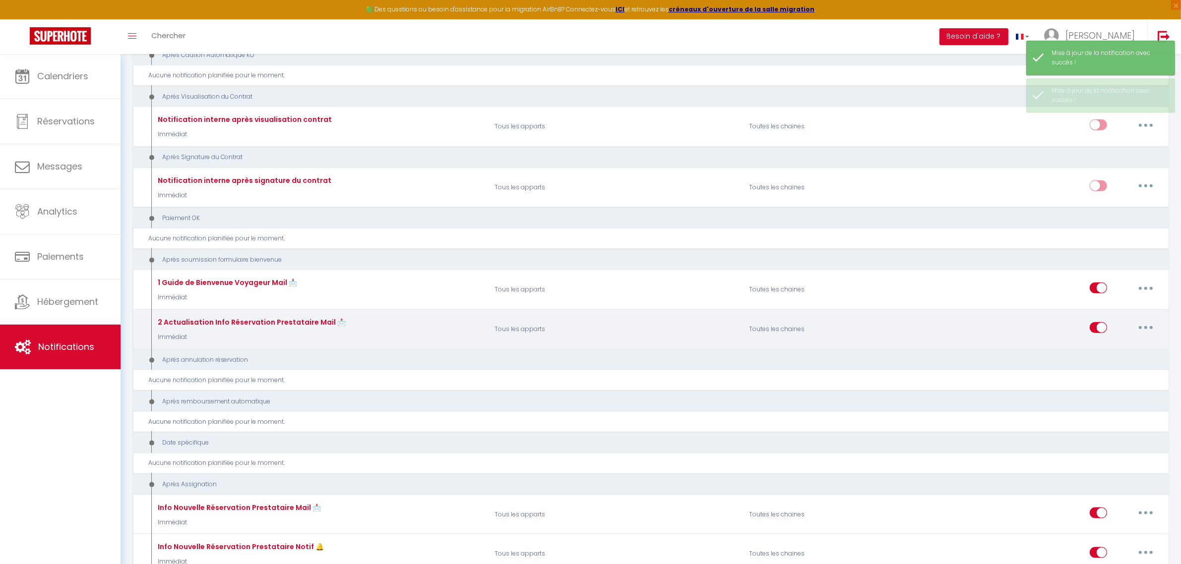
click at [1150, 320] on button "button" at bounding box center [1146, 328] width 28 height 16
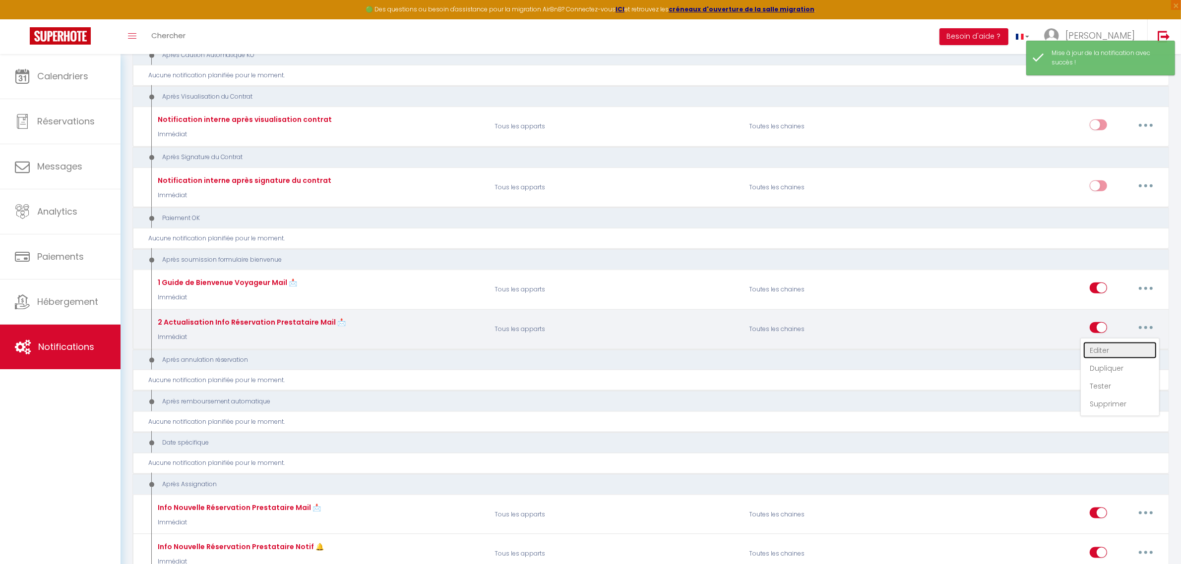
click at [1113, 342] on link "Editer" at bounding box center [1119, 350] width 73 height 17
type input "2 Actualisation Info Réservation Prestataire Mail 📩"
select select "17"
select select "Immédiat"
select select
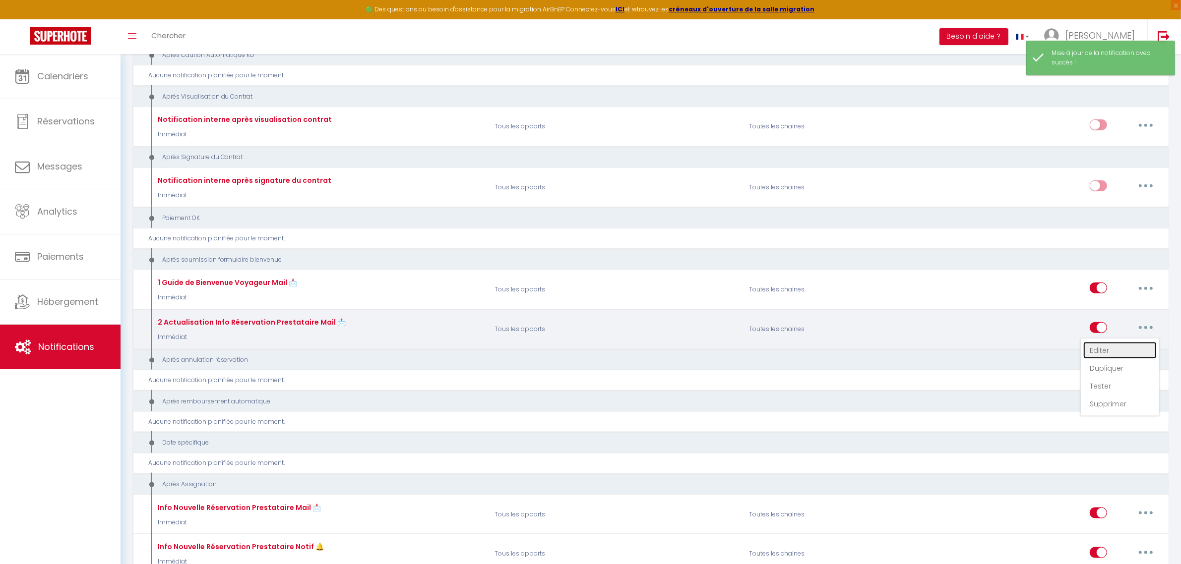
checkbox input "false"
checkbox input "true"
checkbox input "false"
radio input "true"
type input "👱🏻‍♀️ Nouvelle information pour [RENTAL:NAME] à [RENTAL:CITY] - N° [BOOKING:ID]"
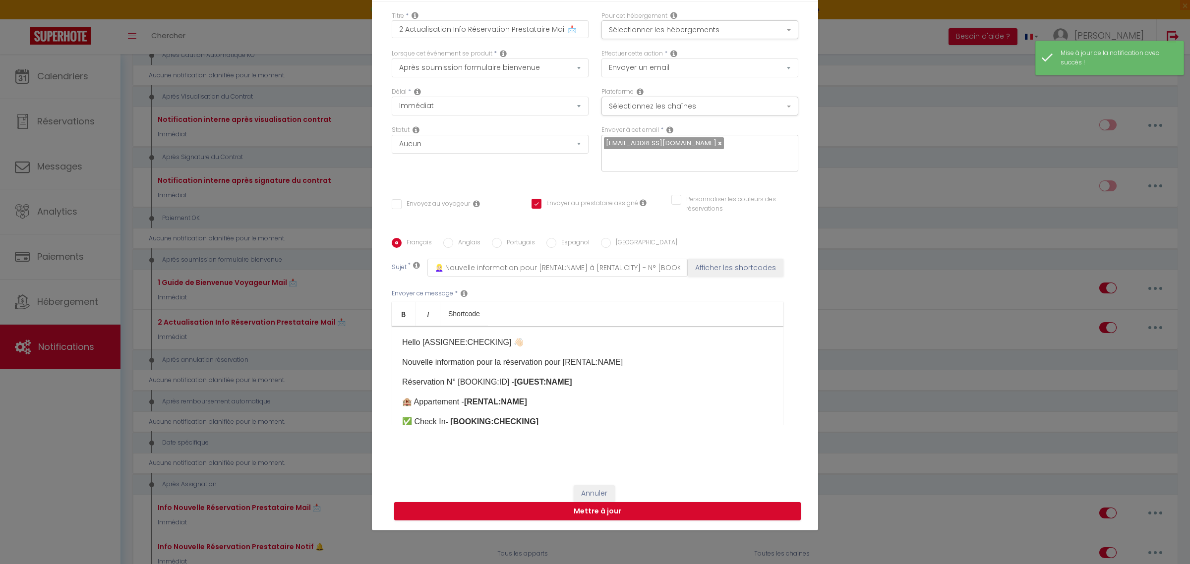
scroll to position [8, 0]
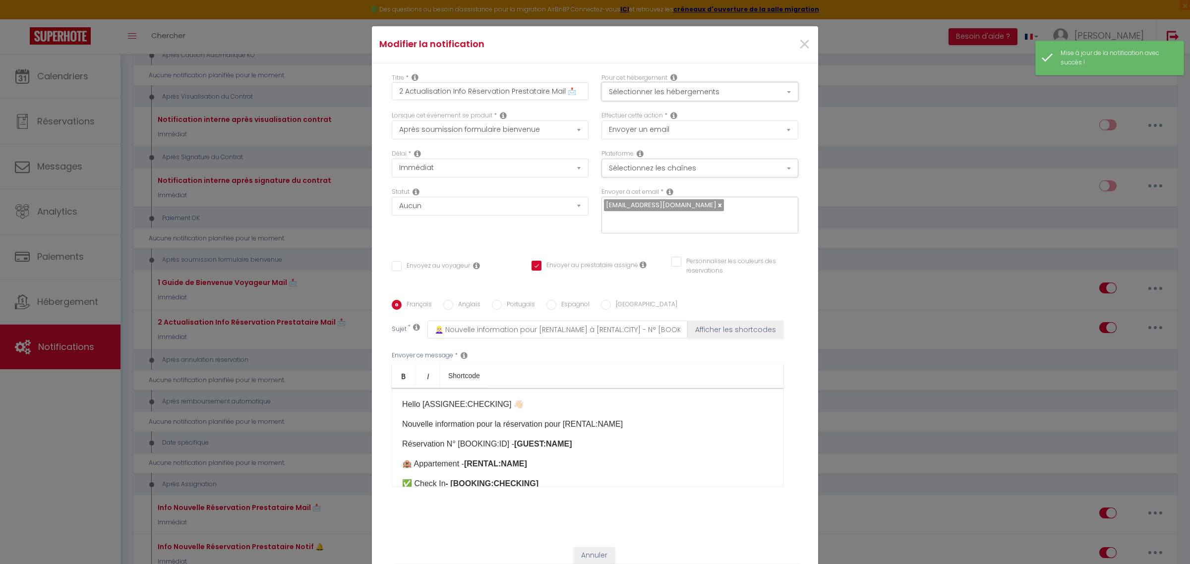
click at [702, 85] on button "Sélectionner les hébergements" at bounding box center [700, 91] width 197 height 19
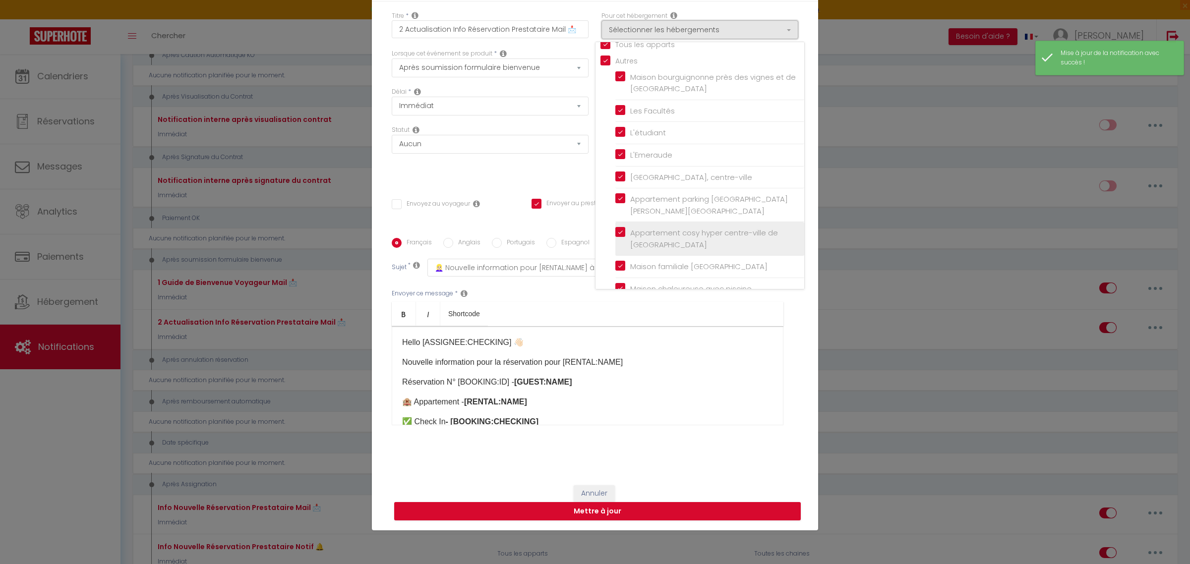
scroll to position [30, 0]
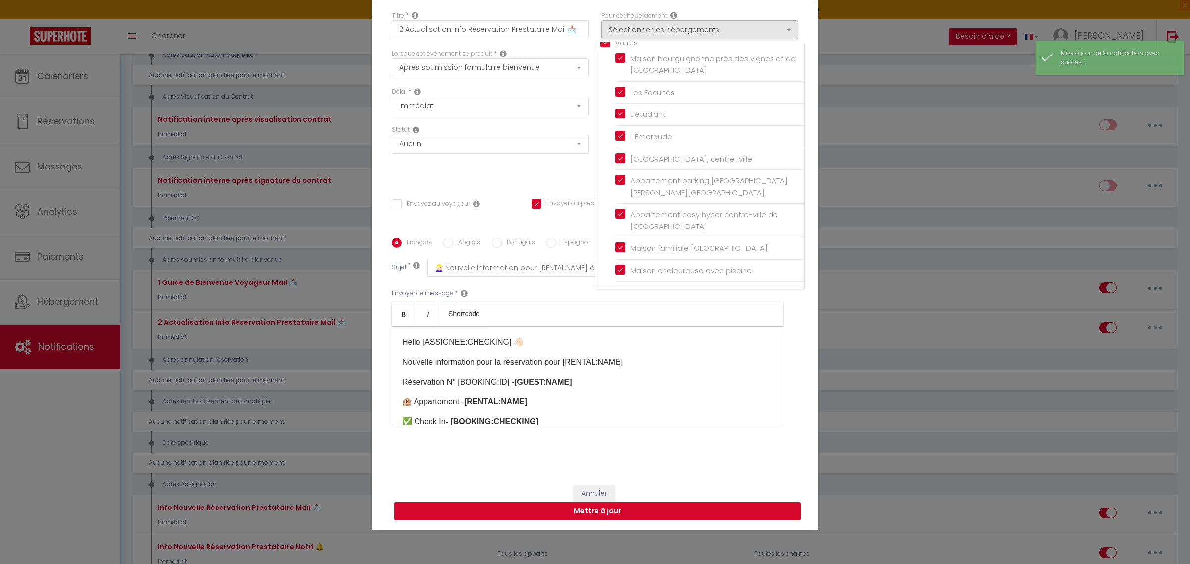
click at [709, 521] on div "Annuler Mettre à jour" at bounding box center [595, 503] width 446 height 55
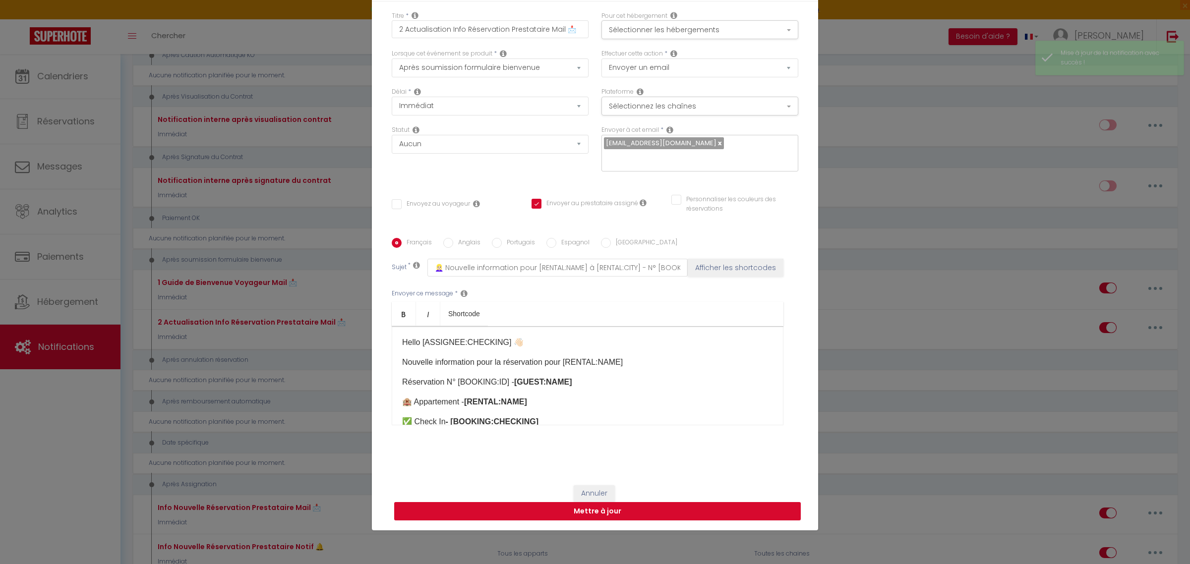
click at [710, 518] on button "Mettre à jour" at bounding box center [597, 511] width 407 height 19
checkbox input "false"
checkbox input "true"
checkbox input "false"
checkbox input "true"
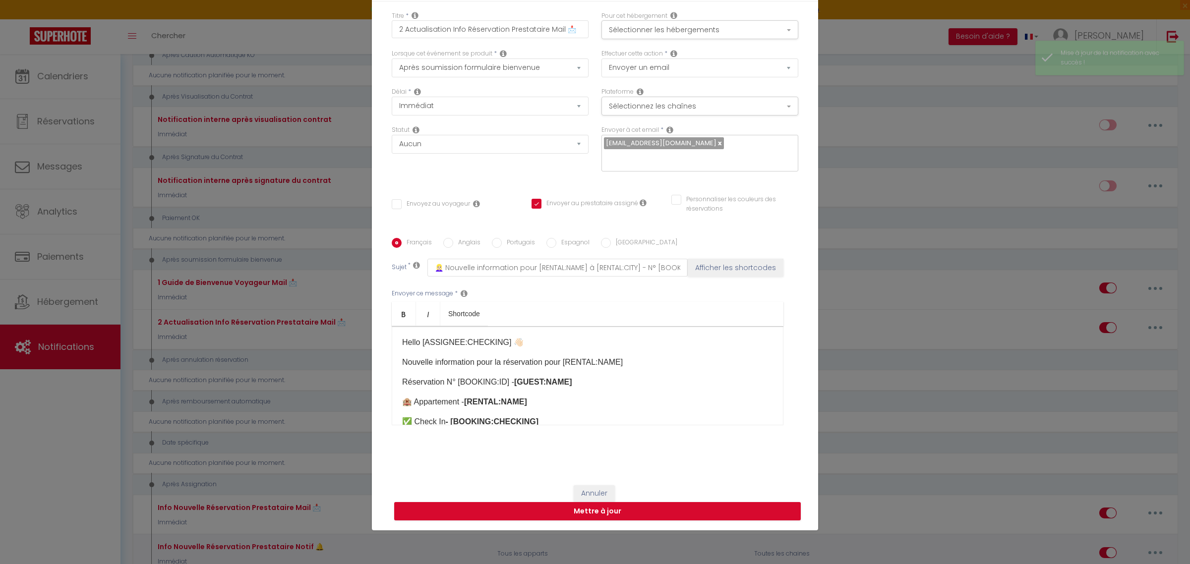
checkbox input "true"
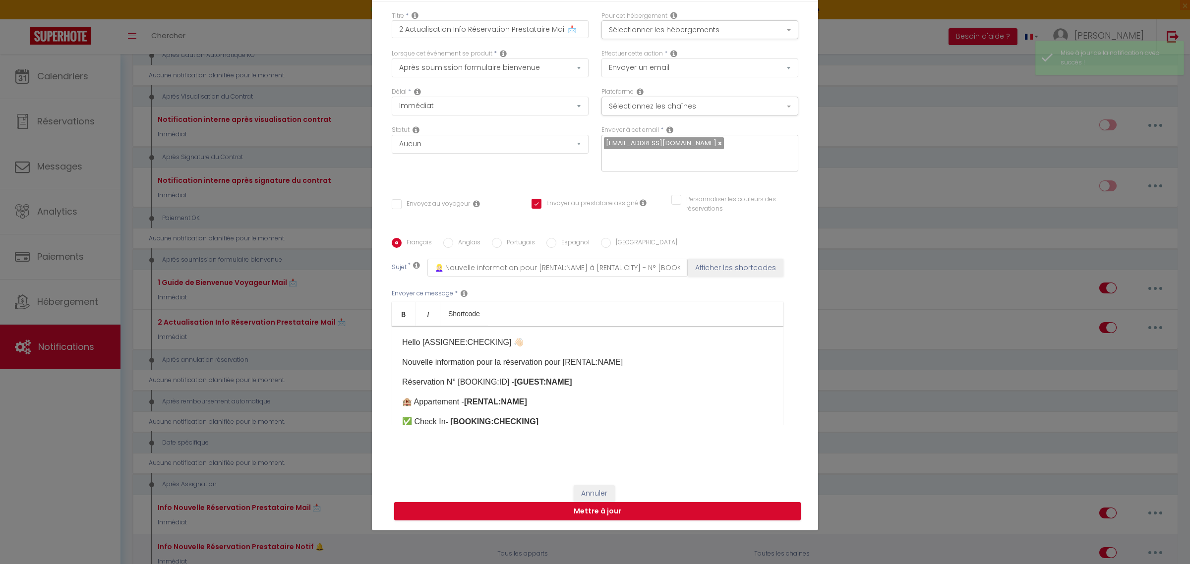
checkbox input "true"
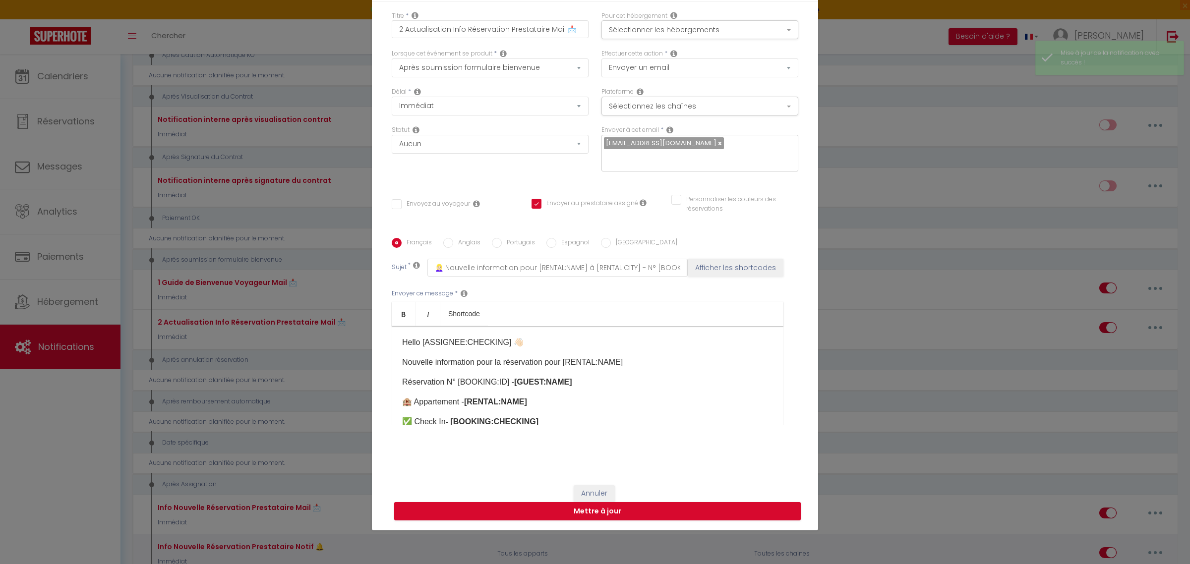
select select "1"
select select
checkbox input "false"
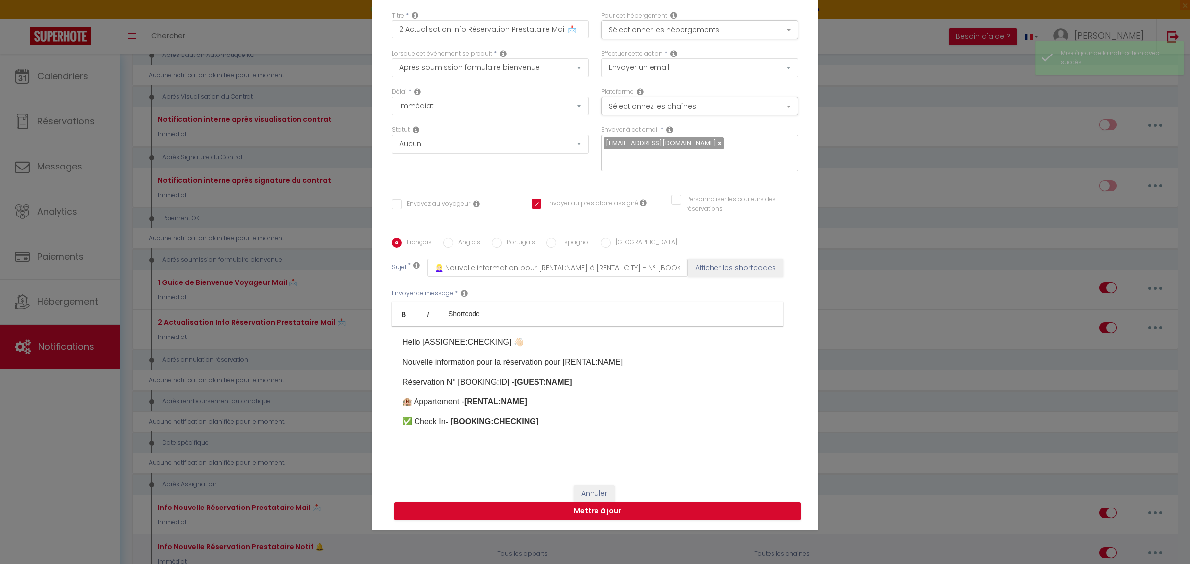
checkbox input "false"
radio input "false"
select select
checkbox input "false"
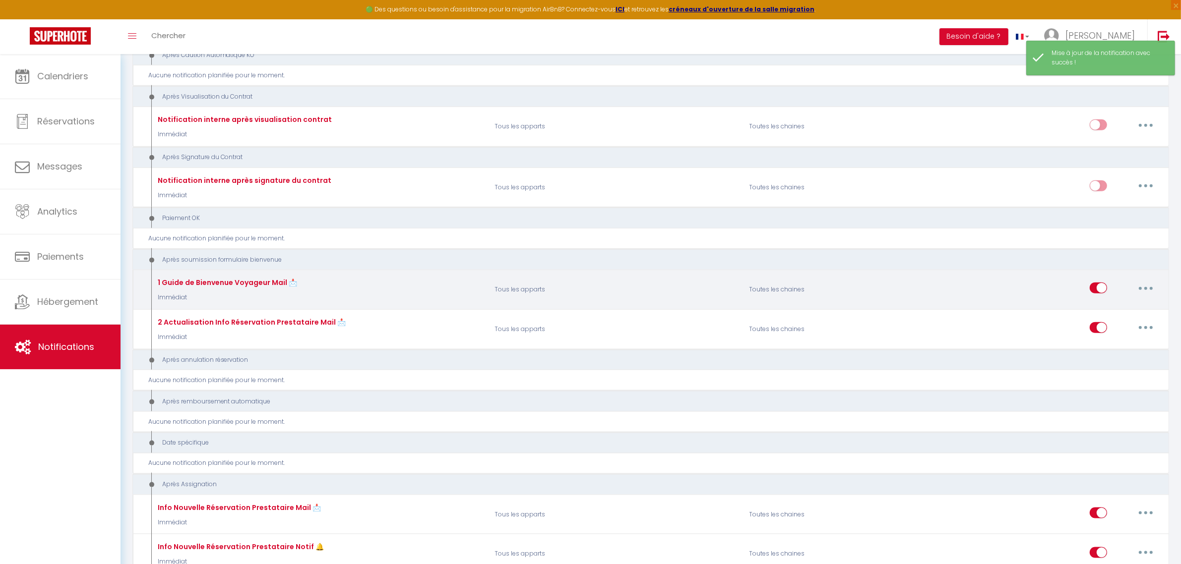
click at [1148, 280] on button "button" at bounding box center [1146, 288] width 28 height 16
click at [1111, 303] on link "Editer" at bounding box center [1119, 311] width 73 height 17
type input "1 Guide de Bienvenue Voyageur Mail 📩"
select select "17"
select select "Immédiat"
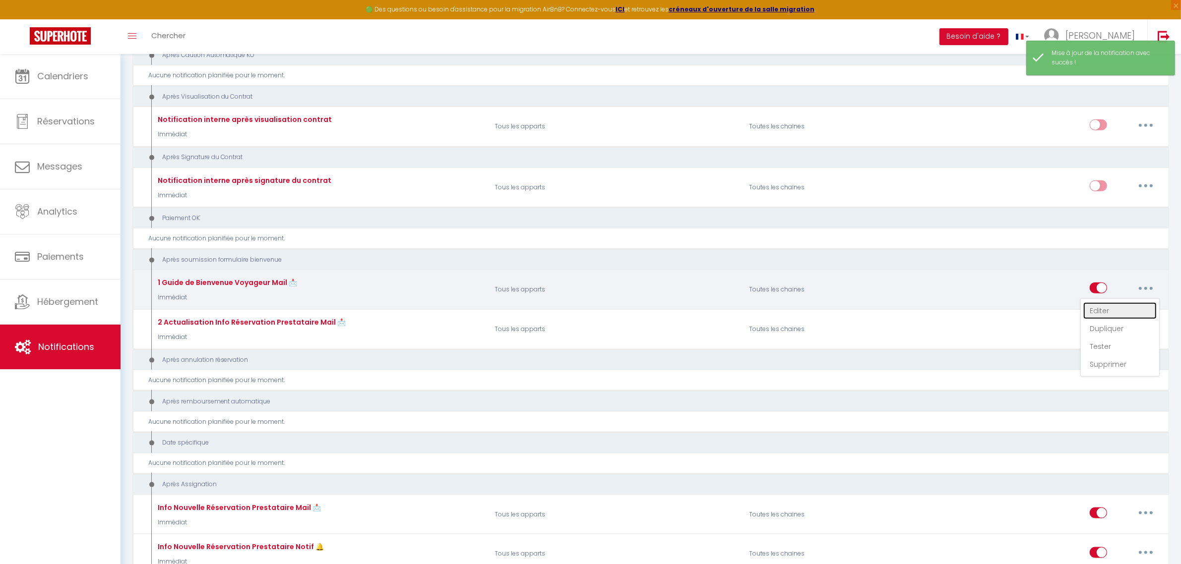
select select
checkbox input "true"
checkbox input "false"
radio input "true"
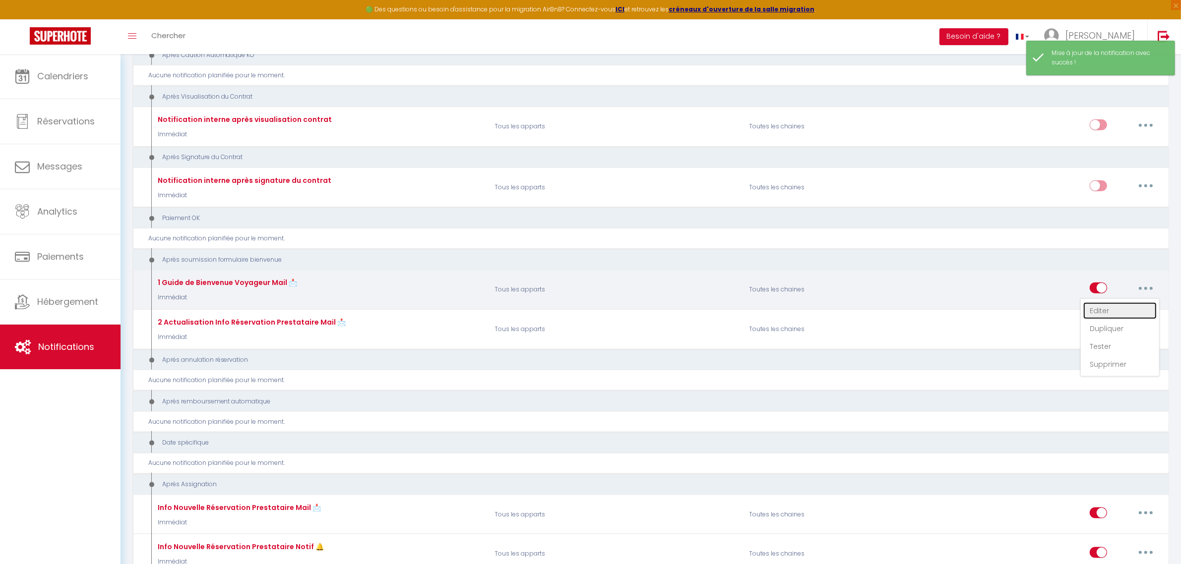
type input "👱🏻‍♀️ Votre Guide de Bienvenue pour [RENTAL:NAME] à [RENTAL:CITY] (astuces comp…"
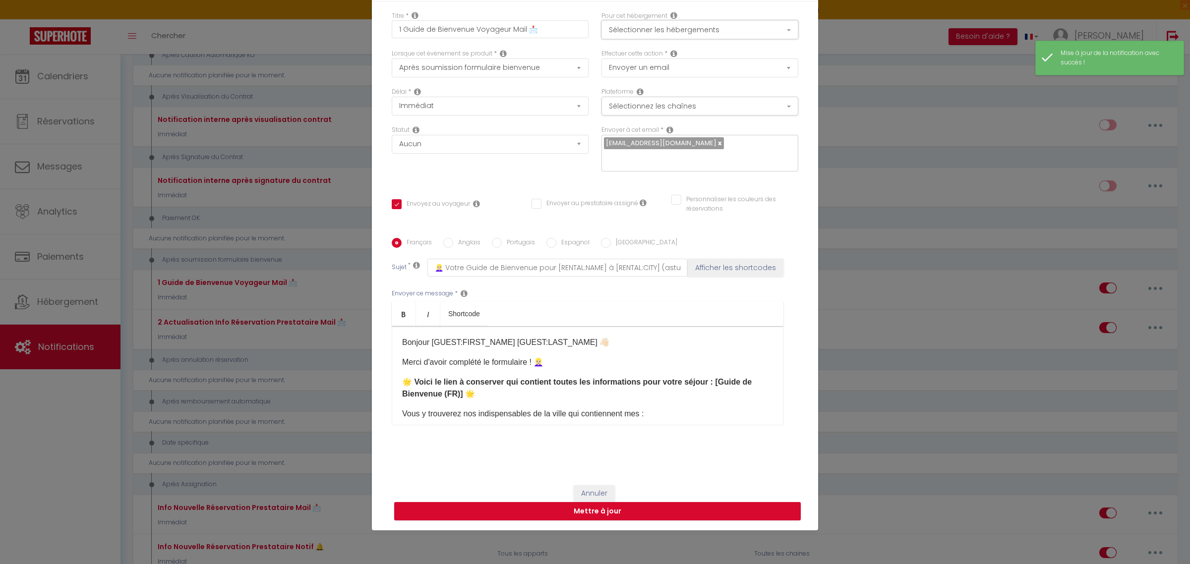
click at [750, 29] on button "Sélectionner les hébergements" at bounding box center [700, 29] width 197 height 19
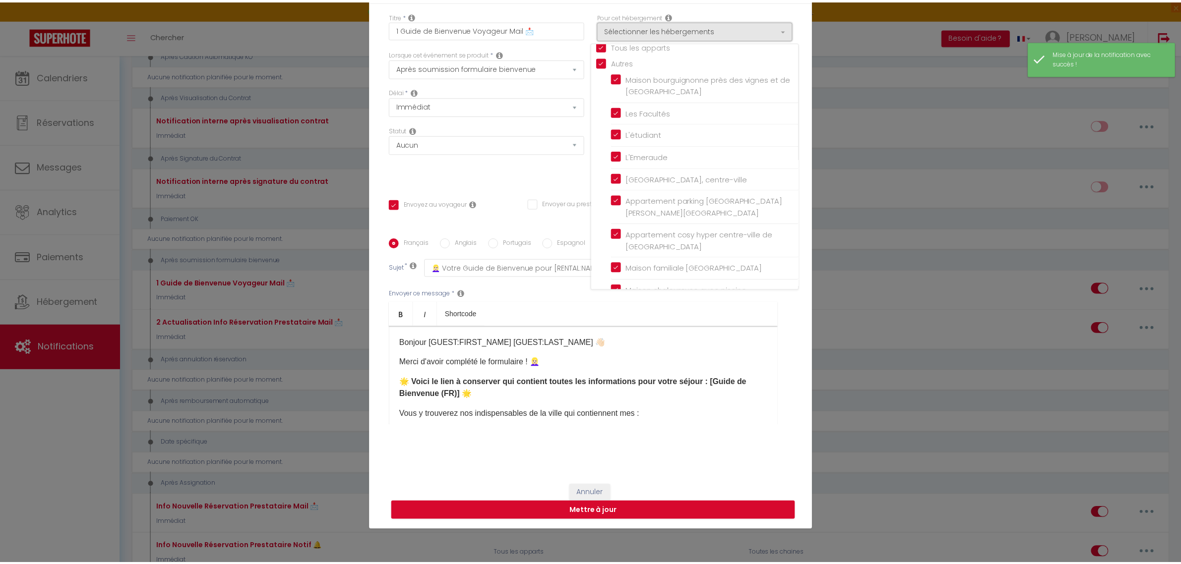
scroll to position [0, 0]
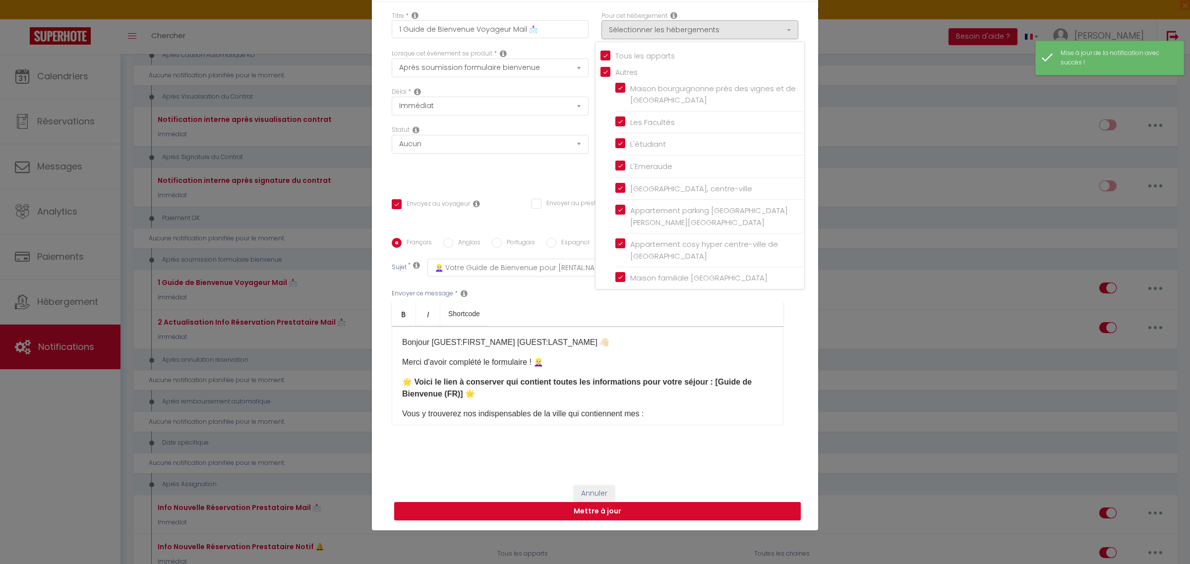
click at [795, 30] on div "Pour cet hébergement Sélectionner les hébergements Tous les apparts Autres Mais…" at bounding box center [700, 30] width 210 height 38
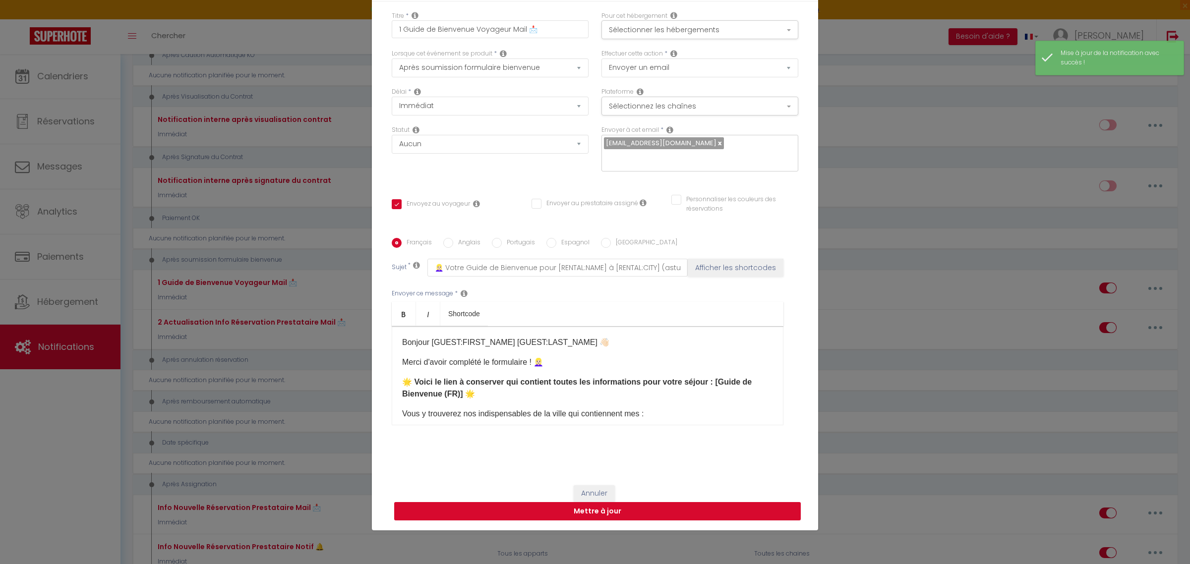
click at [673, 512] on button "Mettre à jour" at bounding box center [597, 511] width 407 height 19
checkbox input "true"
checkbox input "false"
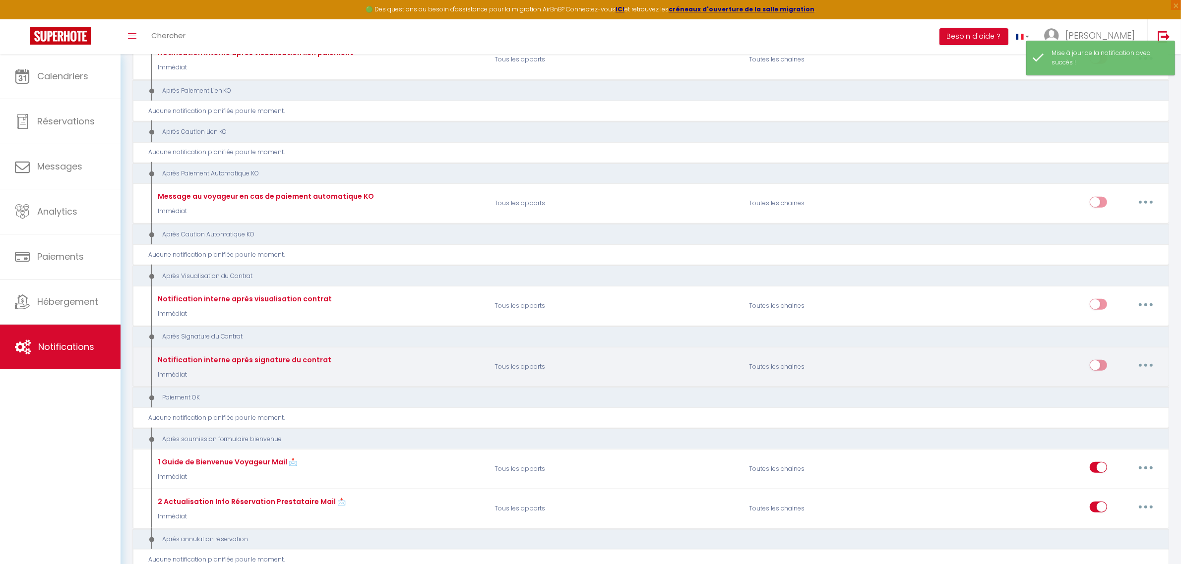
scroll to position [1251, 0]
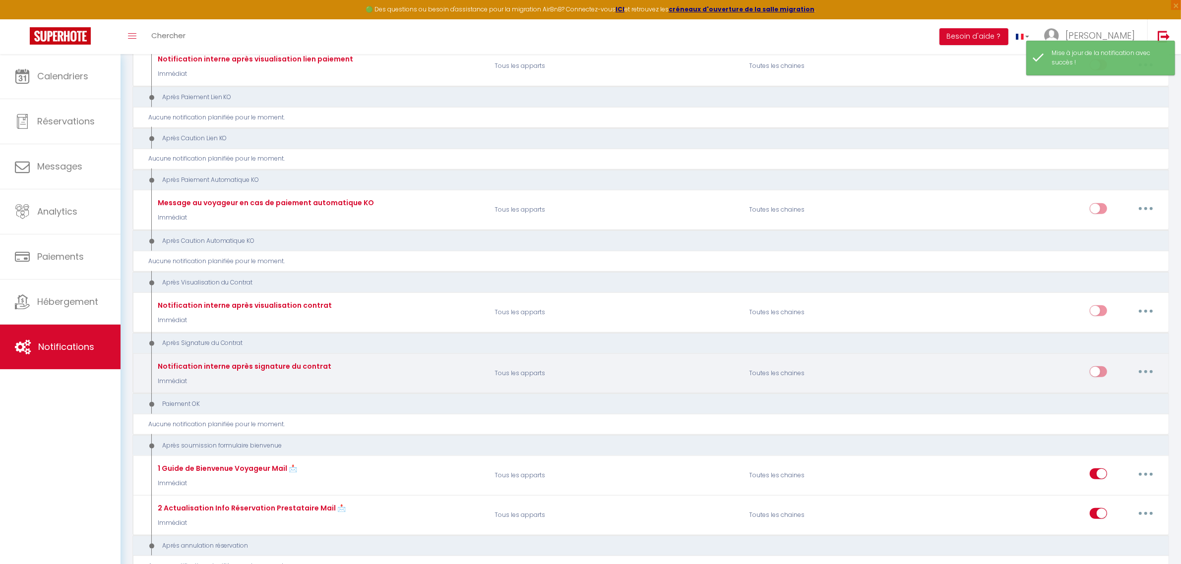
click at [1141, 364] on button "button" at bounding box center [1146, 372] width 28 height 16
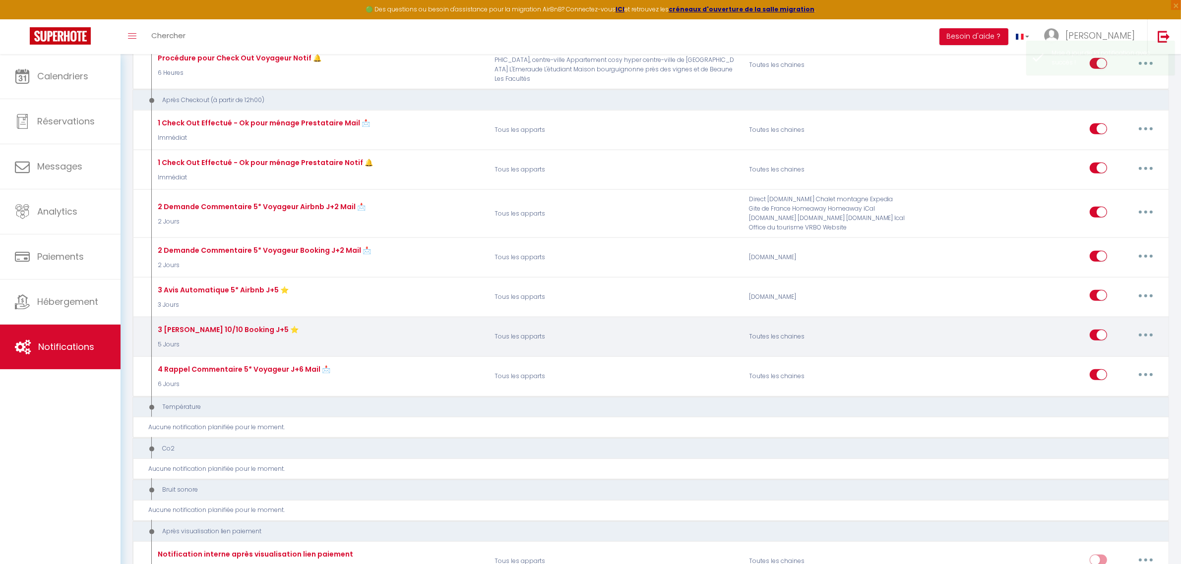
scroll to position [755, 0]
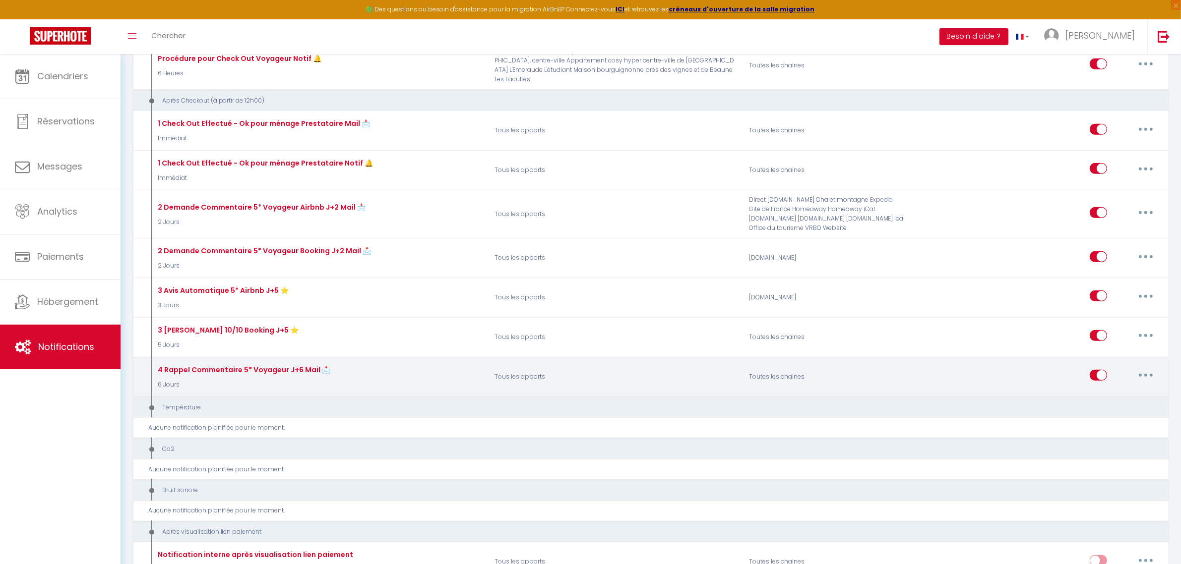
click at [1141, 368] on button "button" at bounding box center [1146, 376] width 28 height 16
click at [1101, 390] on link "Editer" at bounding box center [1119, 398] width 73 height 17
type input "4 Rappel Commentaire 5* Voyageur J+6 Mail 📩"
select select "5"
select select "6 Jours"
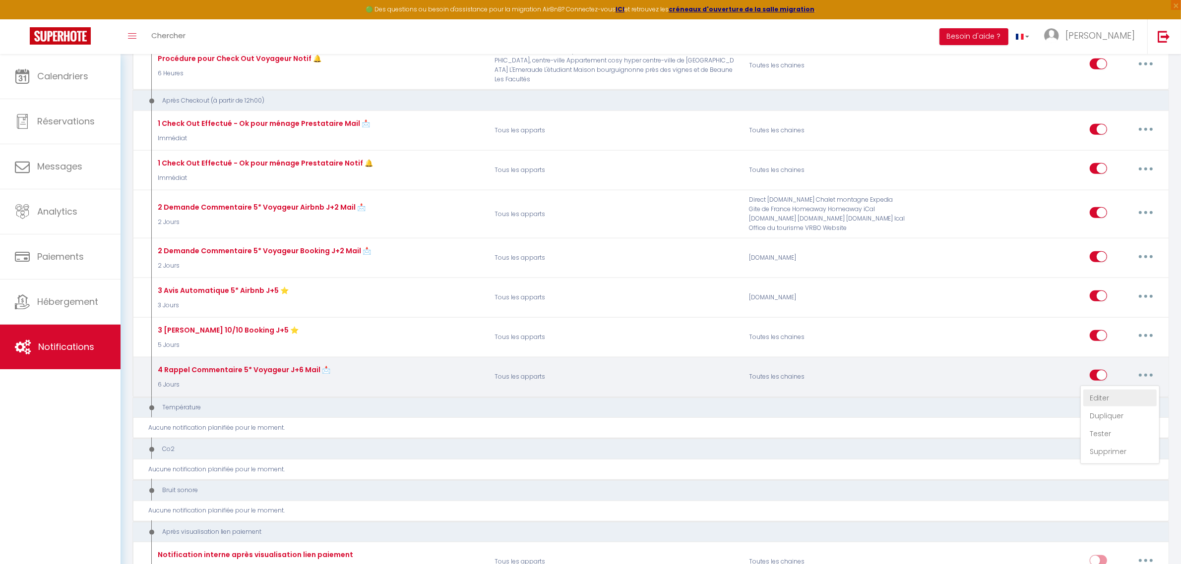
select select
checkbox input "true"
checkbox input "false"
radio input "true"
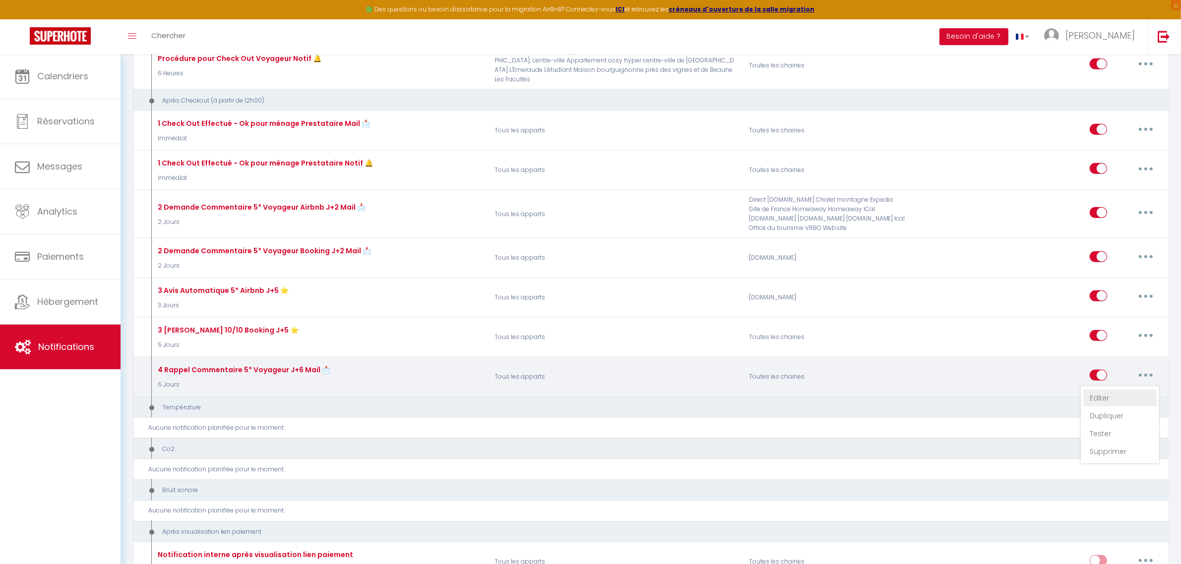
type input "👱🏻‍♀️ Coucou c’est encore moi (promis c’est mon dernier email 😉) pour votre séj…"
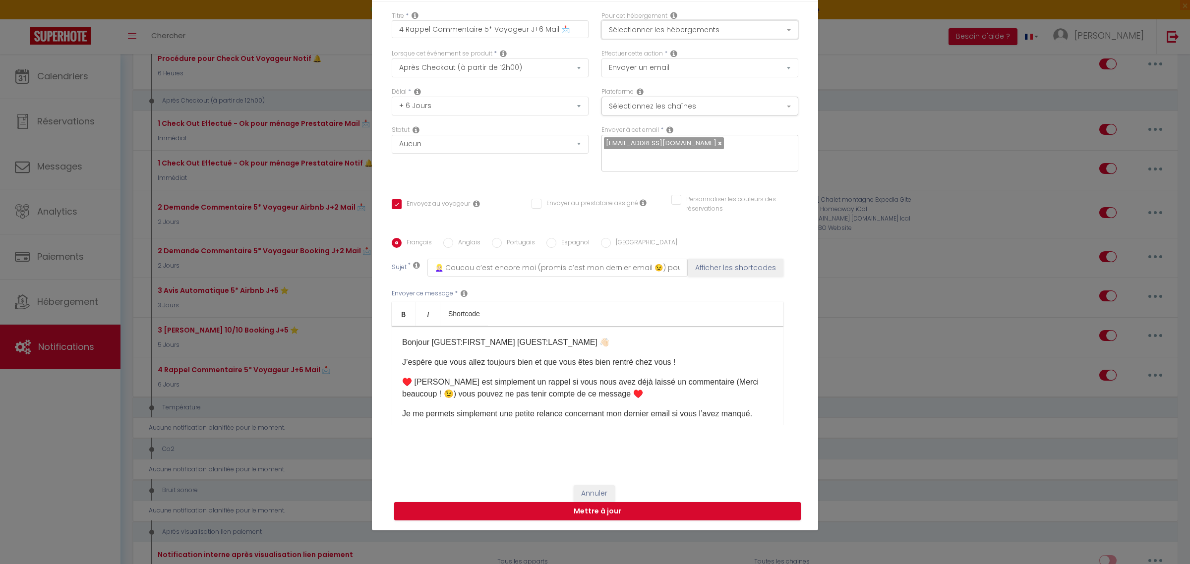
click at [718, 28] on button "Sélectionner les hébergements" at bounding box center [700, 29] width 197 height 19
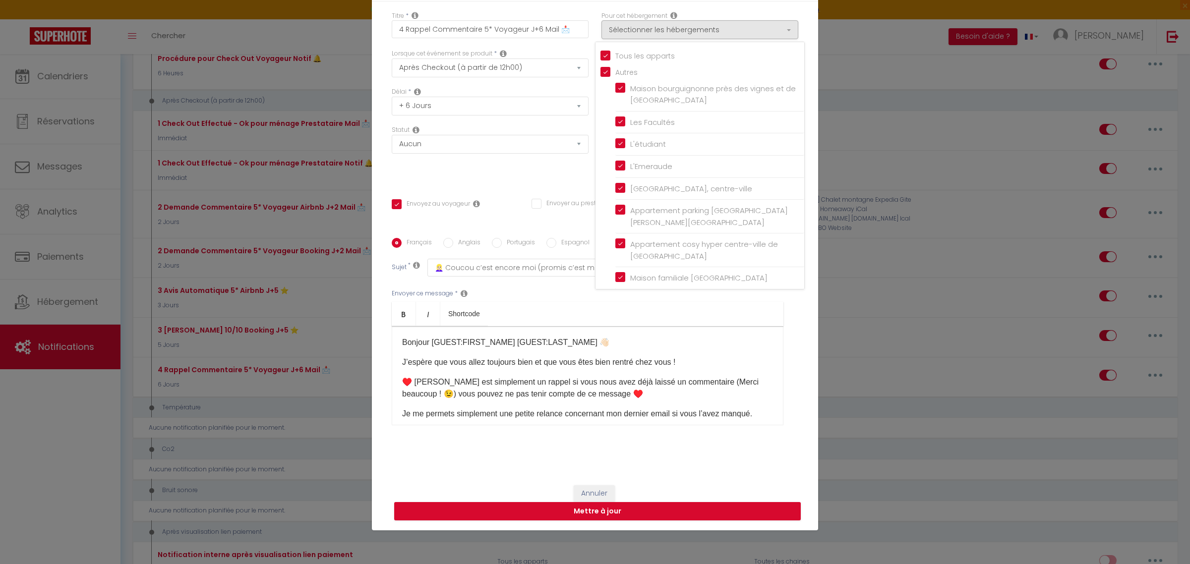
click at [810, 63] on div "Titre * 4 Rappel Commentaire 5* Voyageur J+6 Mail 📩 Pour cet hébergement Sélect…" at bounding box center [595, 238] width 446 height 475
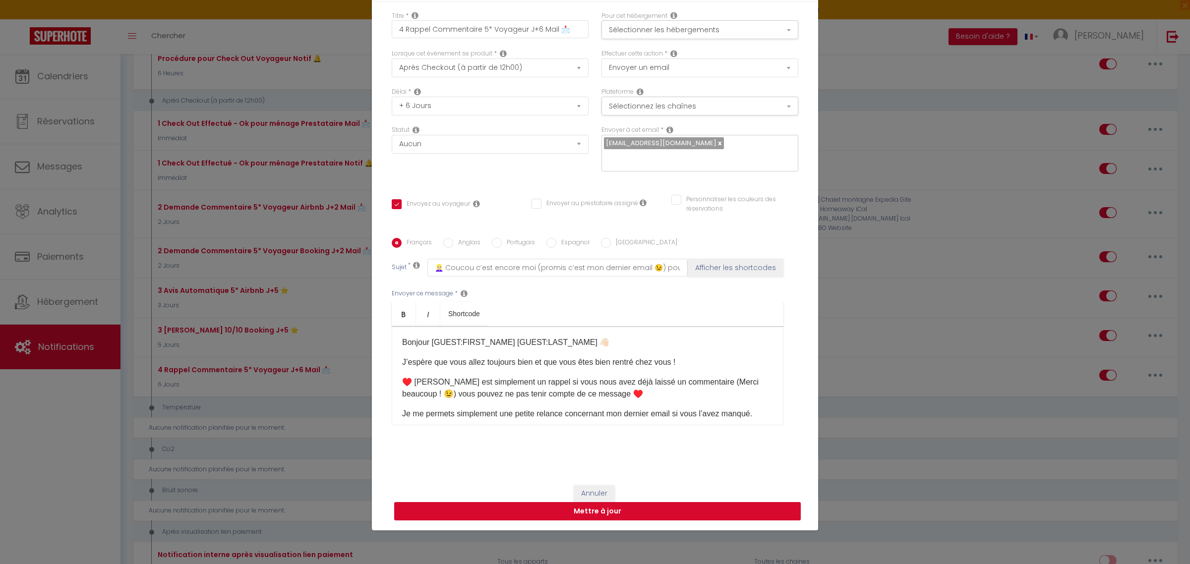
click at [616, 511] on button "Mettre à jour" at bounding box center [597, 511] width 407 height 19
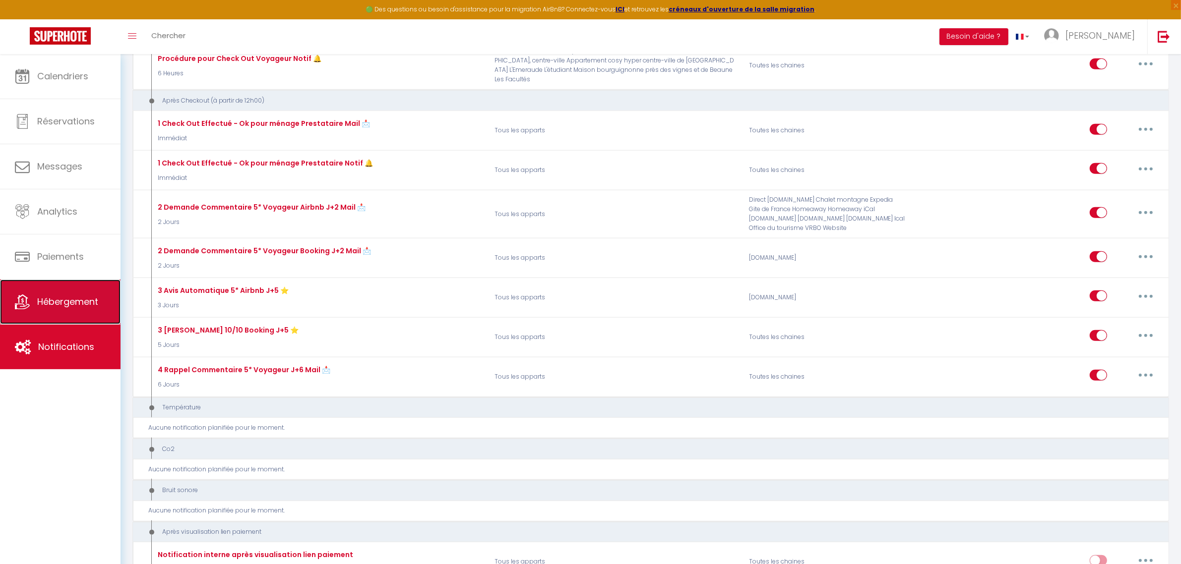
click at [61, 303] on span "Hébergement" at bounding box center [67, 302] width 61 height 12
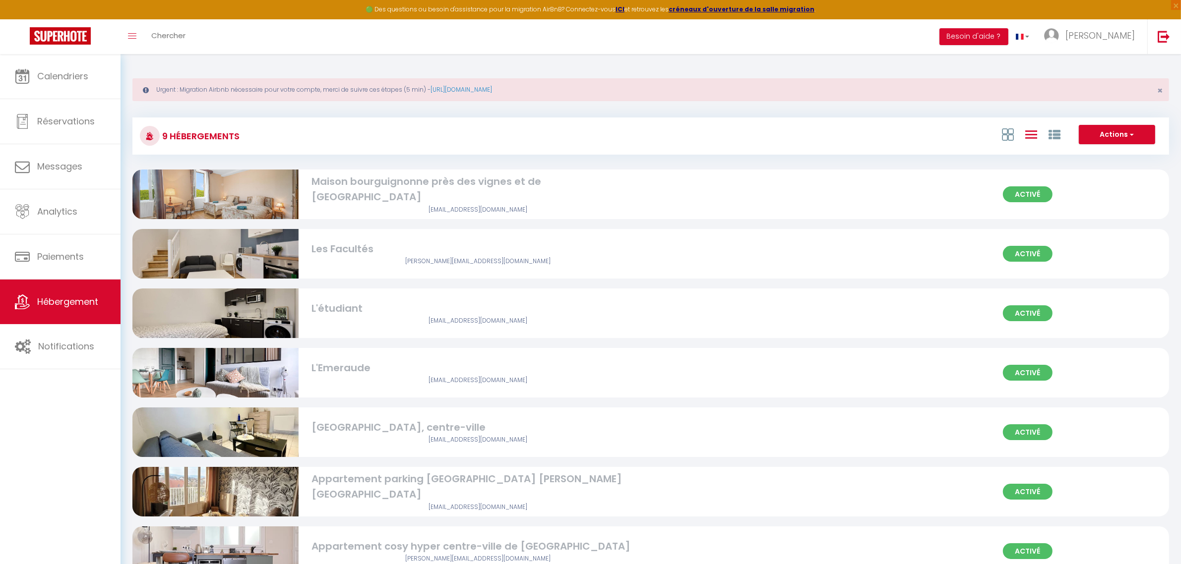
click at [511, 253] on div "Les Facultés" at bounding box center [477, 249] width 332 height 15
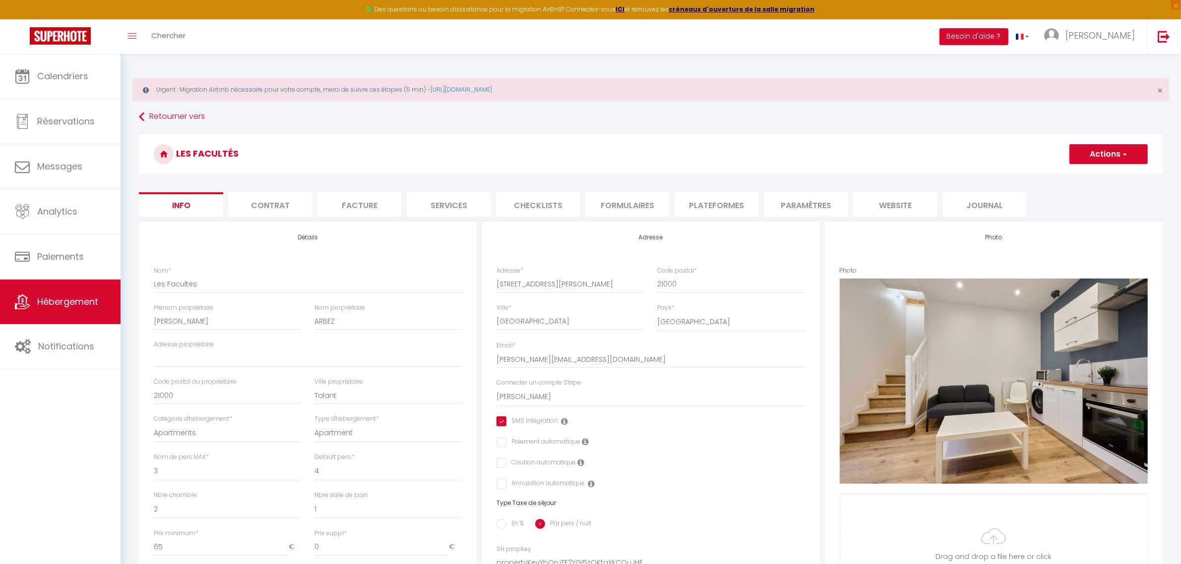
click at [735, 206] on li "Plateformes" at bounding box center [717, 204] width 84 height 24
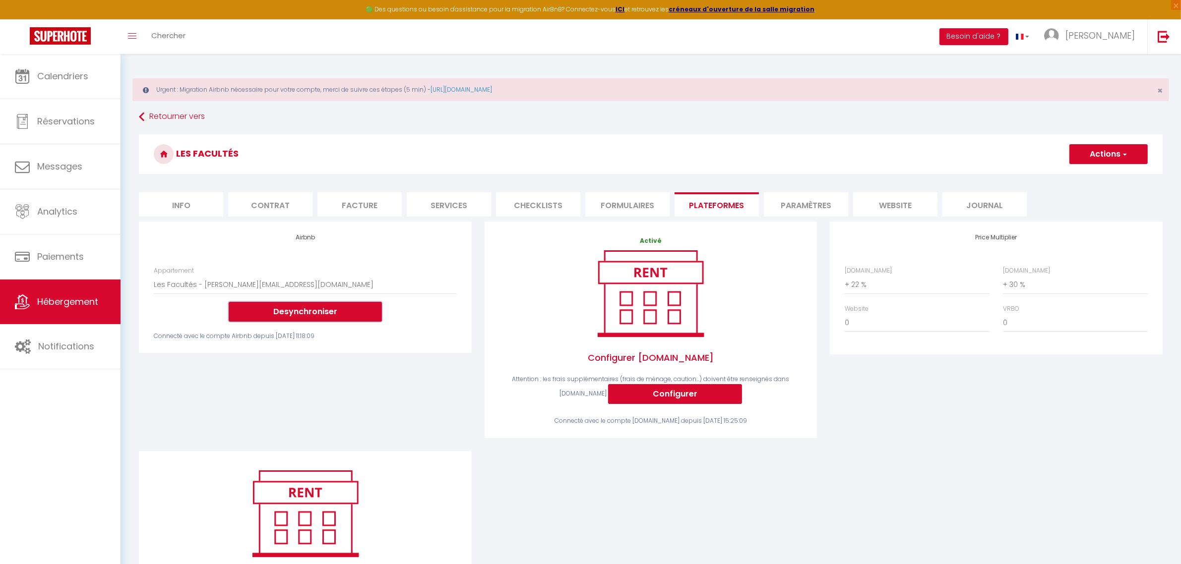
click at [275, 313] on button "Desynchroniser" at bounding box center [305, 312] width 153 height 20
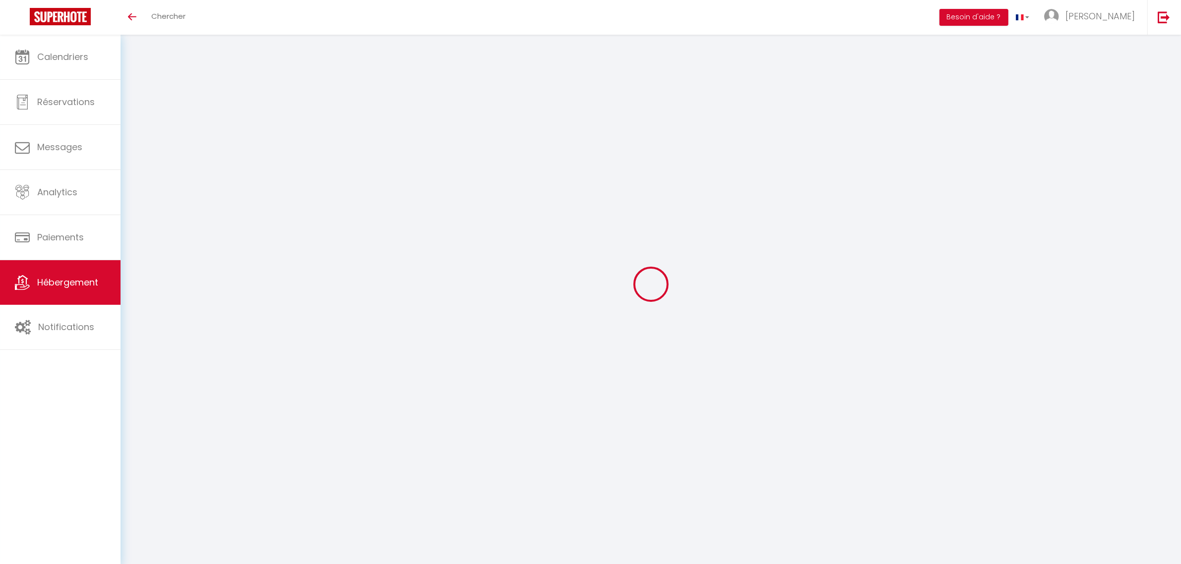
select select "+ 22 %"
select select "+ 30 %"
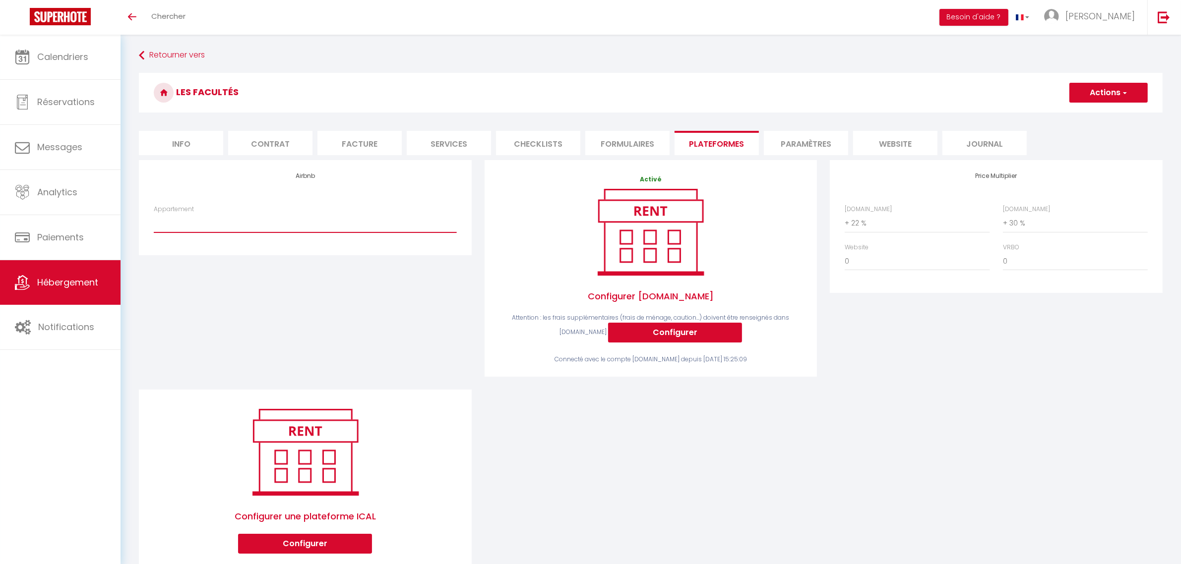
click at [274, 222] on select "Maison familiale Dijon - noellie.binggeli@gmail.com L'Emeraude - Neuf / Centre …" at bounding box center [305, 223] width 303 height 19
select select "16822-1086022281852675574"
click at [154, 214] on select "Maison familiale Dijon - noellie.binggeli@gmail.com L'Emeraude - Neuf / Centre …" at bounding box center [305, 223] width 303 height 19
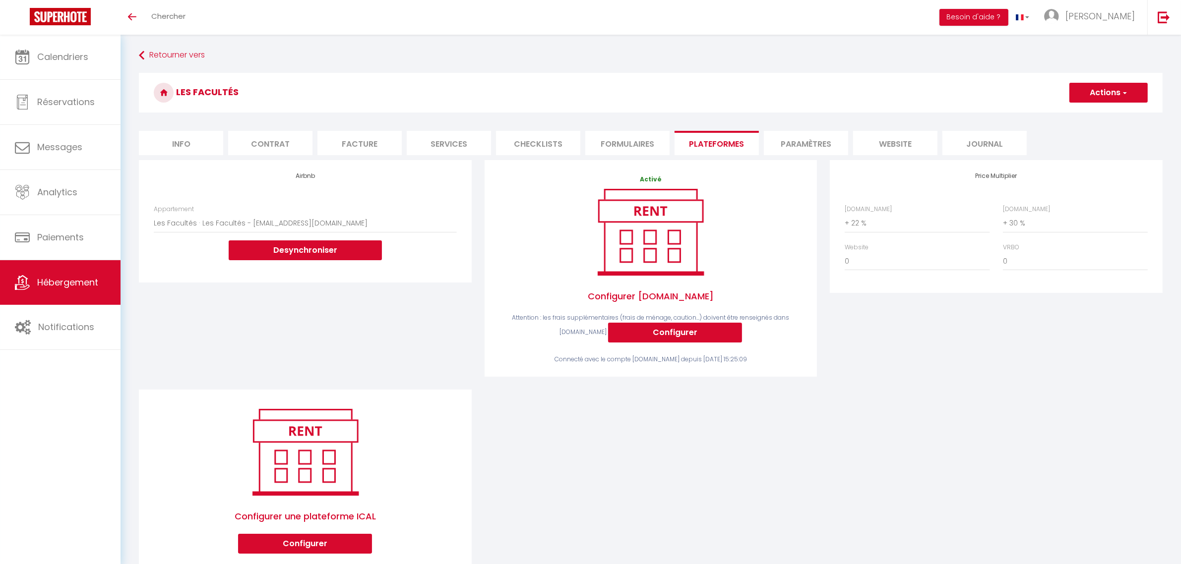
click at [1132, 93] on button "Actions" at bounding box center [1108, 93] width 78 height 20
click at [1099, 115] on link "Enregistrer" at bounding box center [1108, 114] width 78 height 13
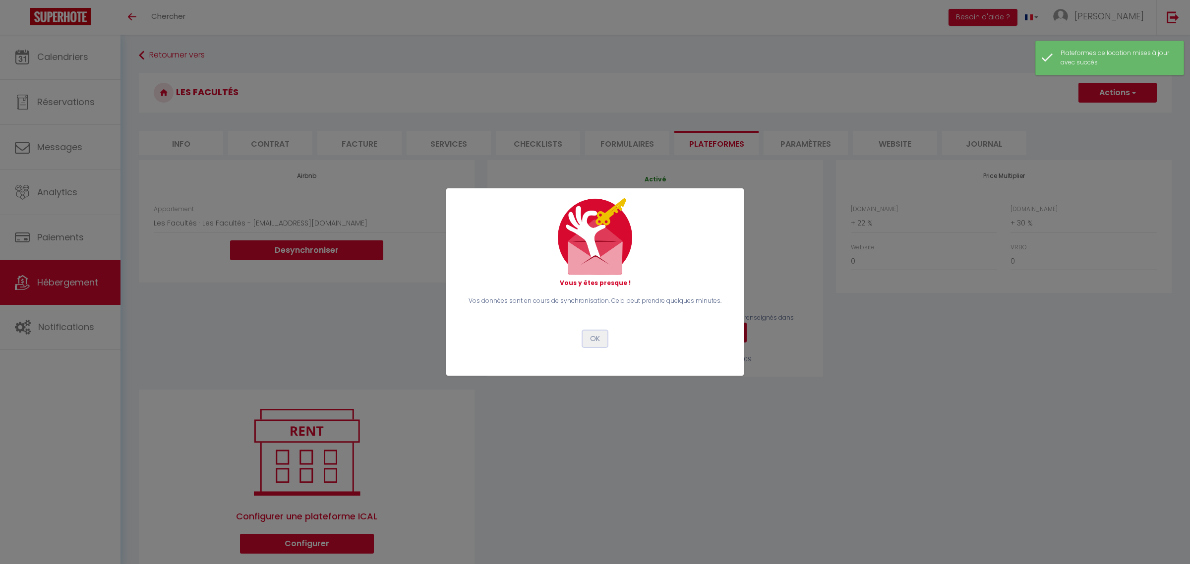
click at [588, 340] on button "OK" at bounding box center [595, 339] width 25 height 17
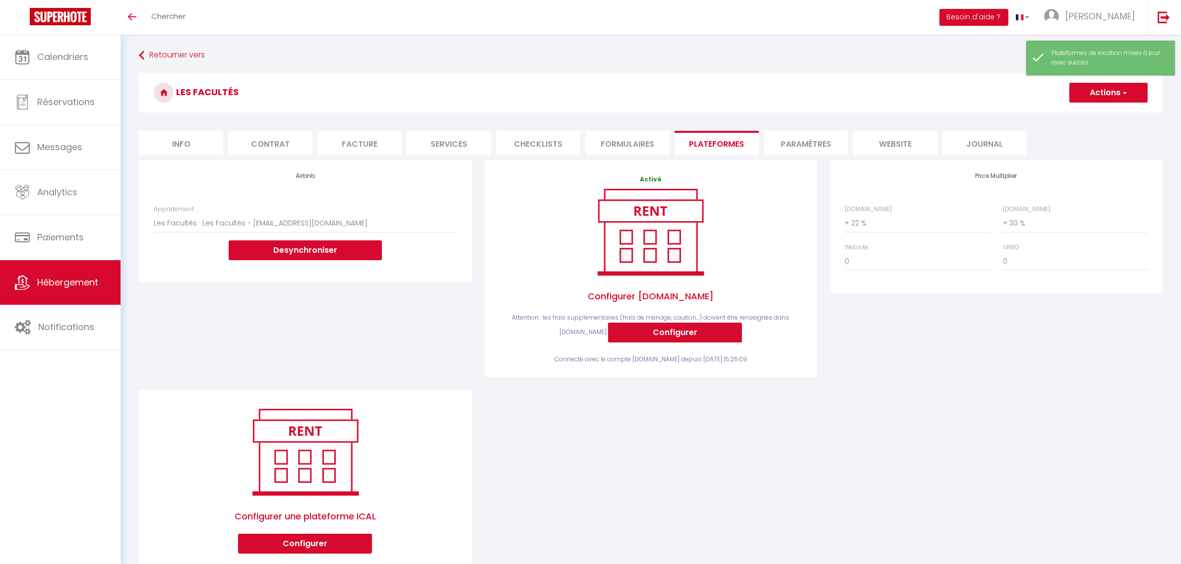
click at [691, 442] on div "Airbnb Appartement Maison familiale Dijon - noellie.binggeli@gmail.com L'Emerau…" at bounding box center [650, 369] width 1037 height 419
click at [69, 276] on span "Hébergement" at bounding box center [67, 282] width 61 height 12
